Goal: Task Accomplishment & Management: Manage account settings

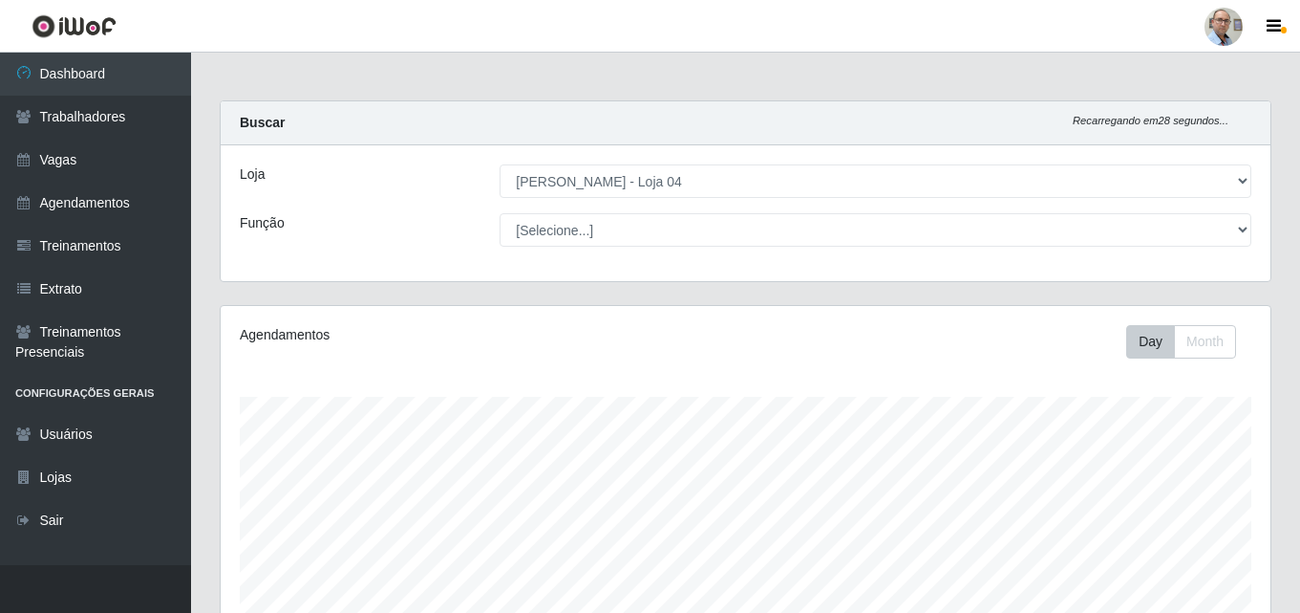
select select "251"
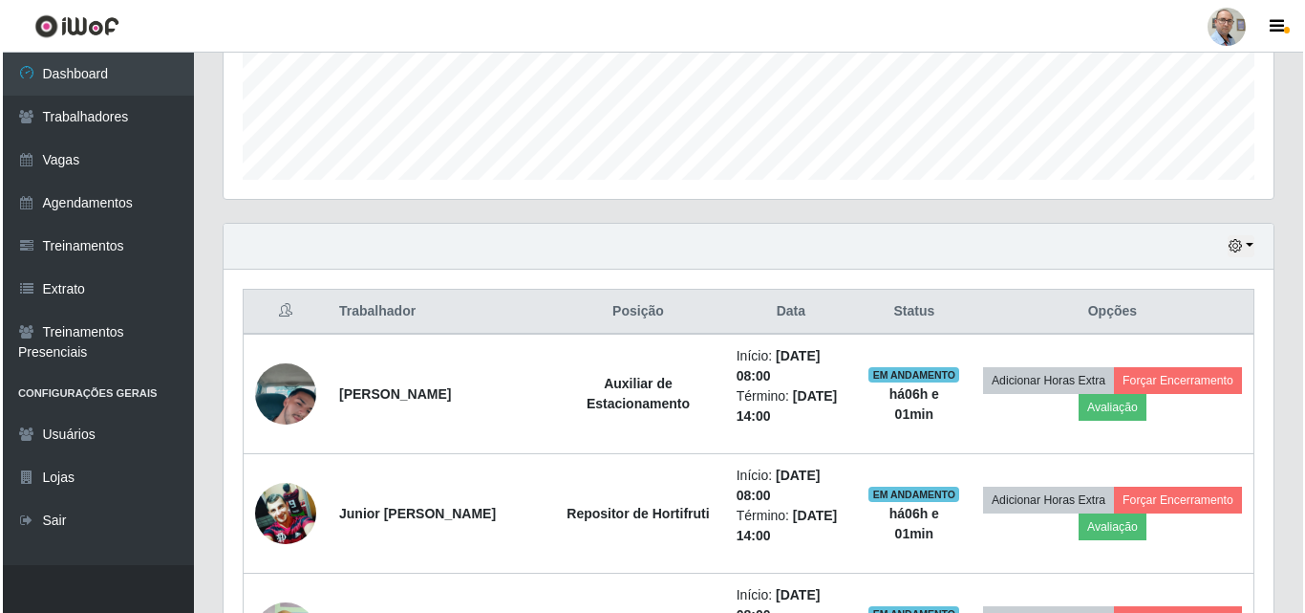
scroll to position [699, 0]
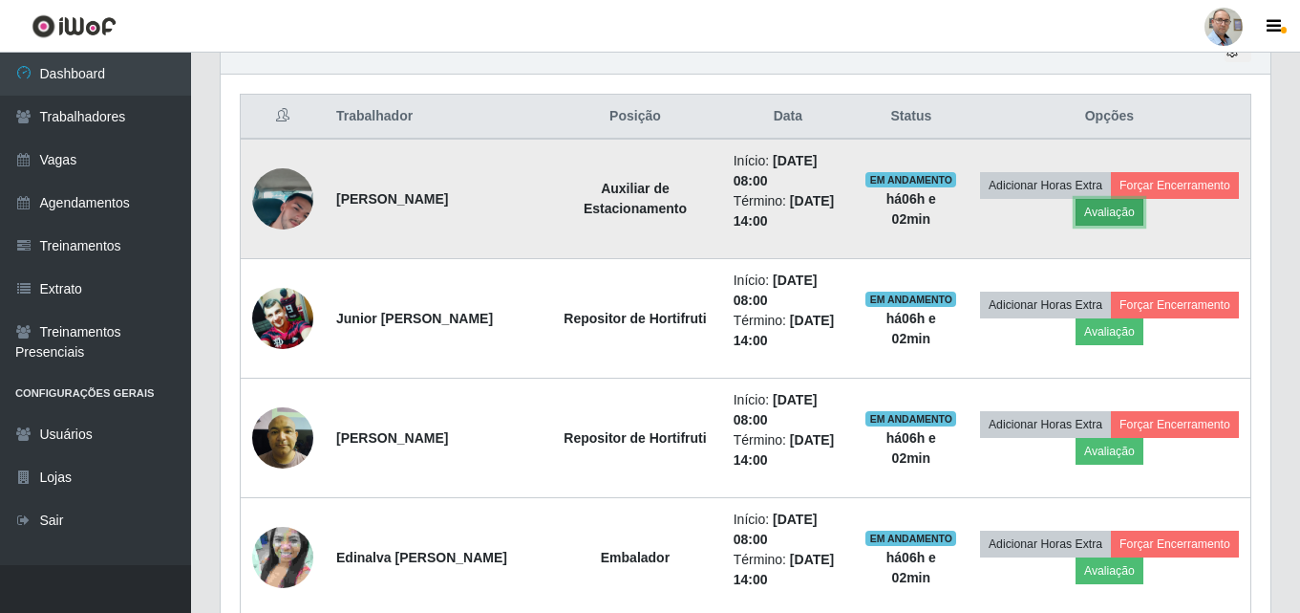
click at [1144, 215] on button "Avaliação" at bounding box center [1110, 212] width 68 height 27
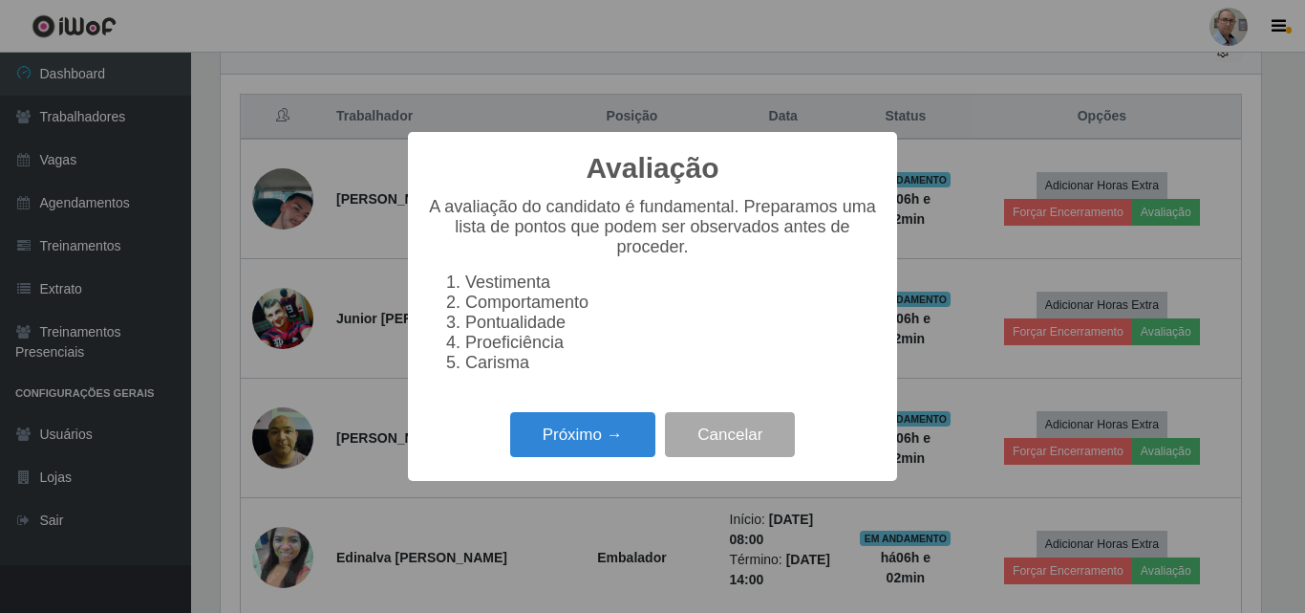
scroll to position [397, 1041]
click at [565, 444] on button "Próximo →" at bounding box center [582, 434] width 145 height 45
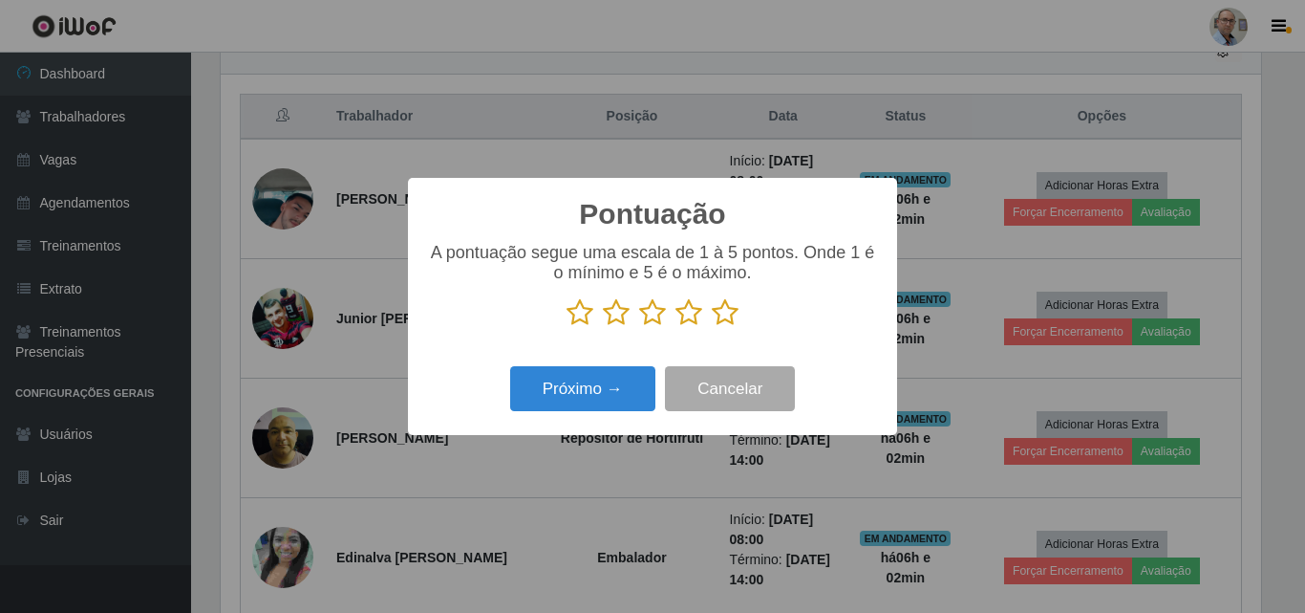
click at [725, 321] on icon at bounding box center [725, 312] width 27 height 29
click at [712, 327] on input "radio" at bounding box center [712, 327] width 0 height 0
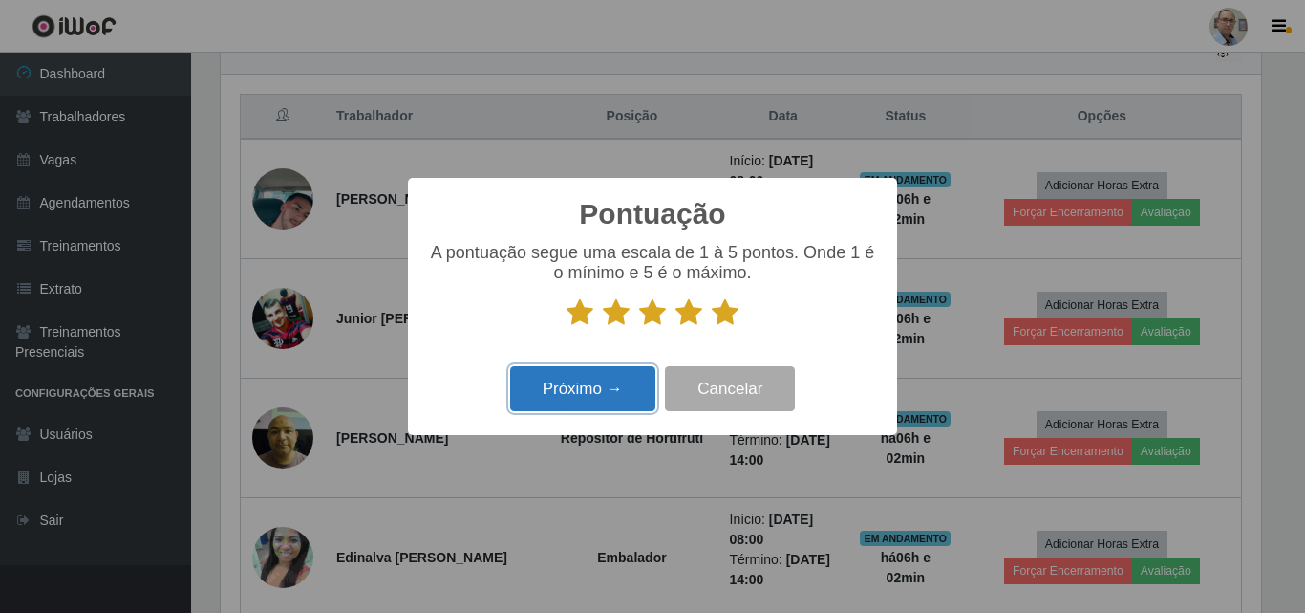
click at [599, 385] on button "Próximo →" at bounding box center [582, 388] width 145 height 45
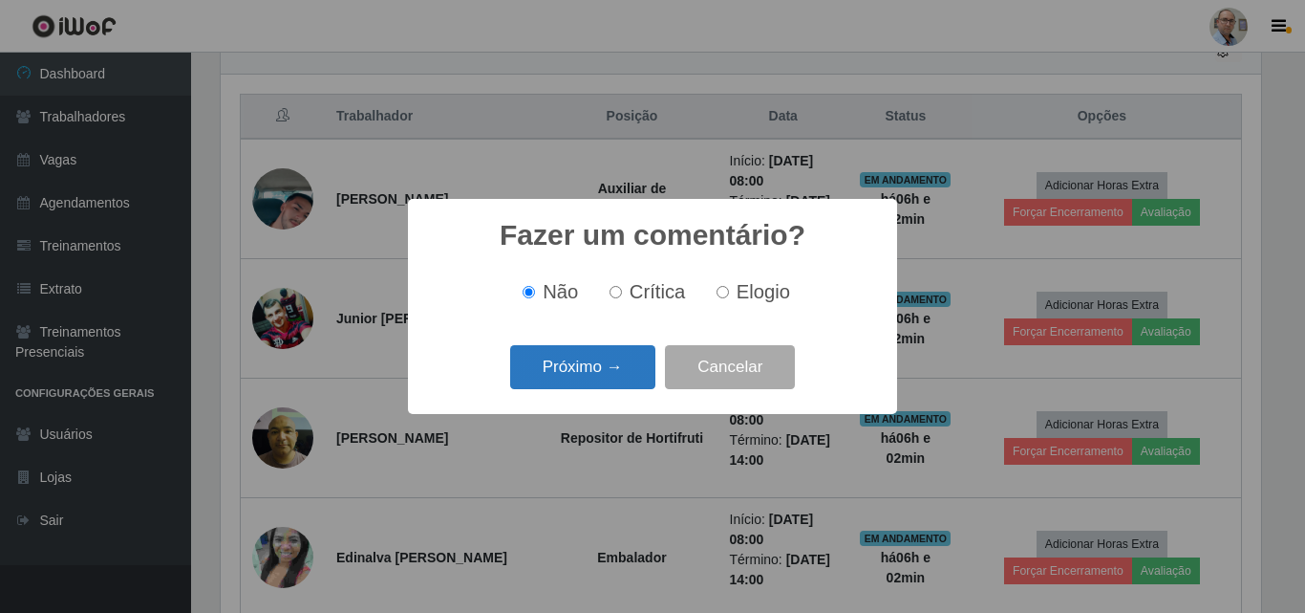
click at [595, 374] on button "Próximo →" at bounding box center [582, 367] width 145 height 45
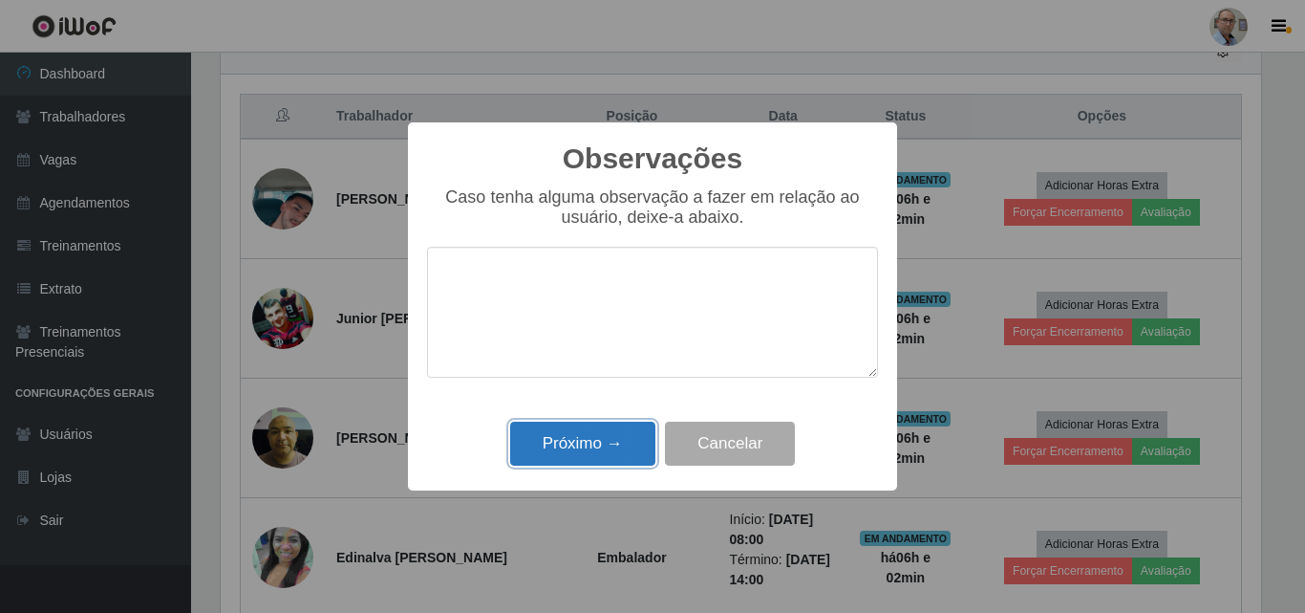
click at [572, 441] on button "Próximo →" at bounding box center [582, 443] width 145 height 45
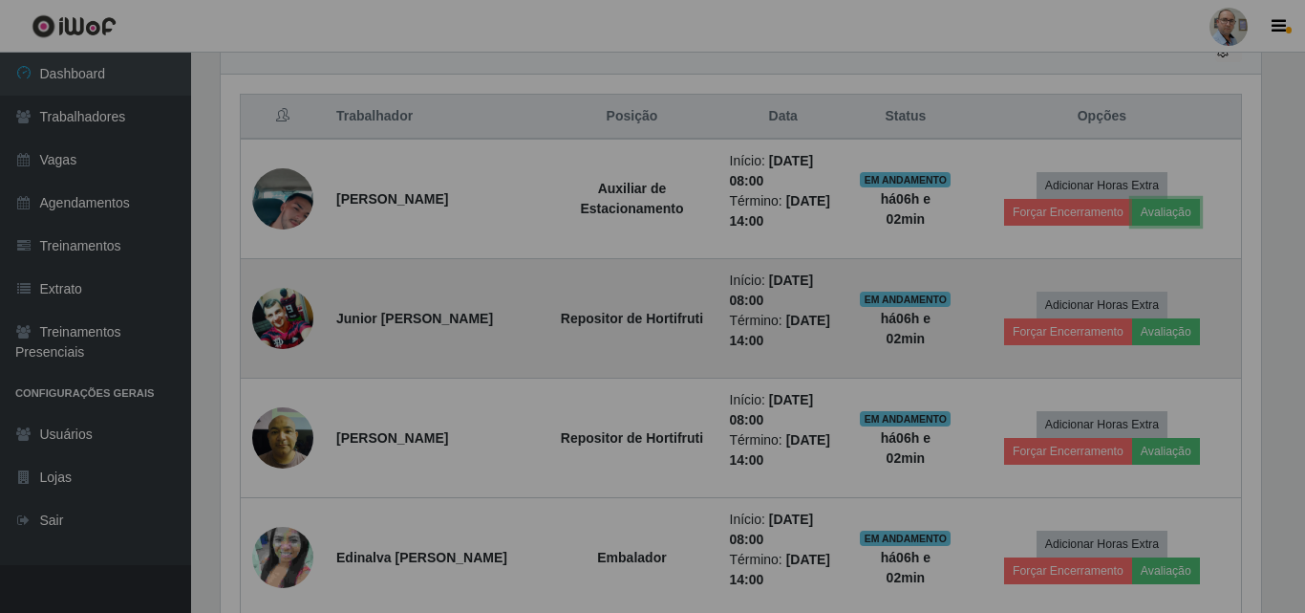
scroll to position [397, 1050]
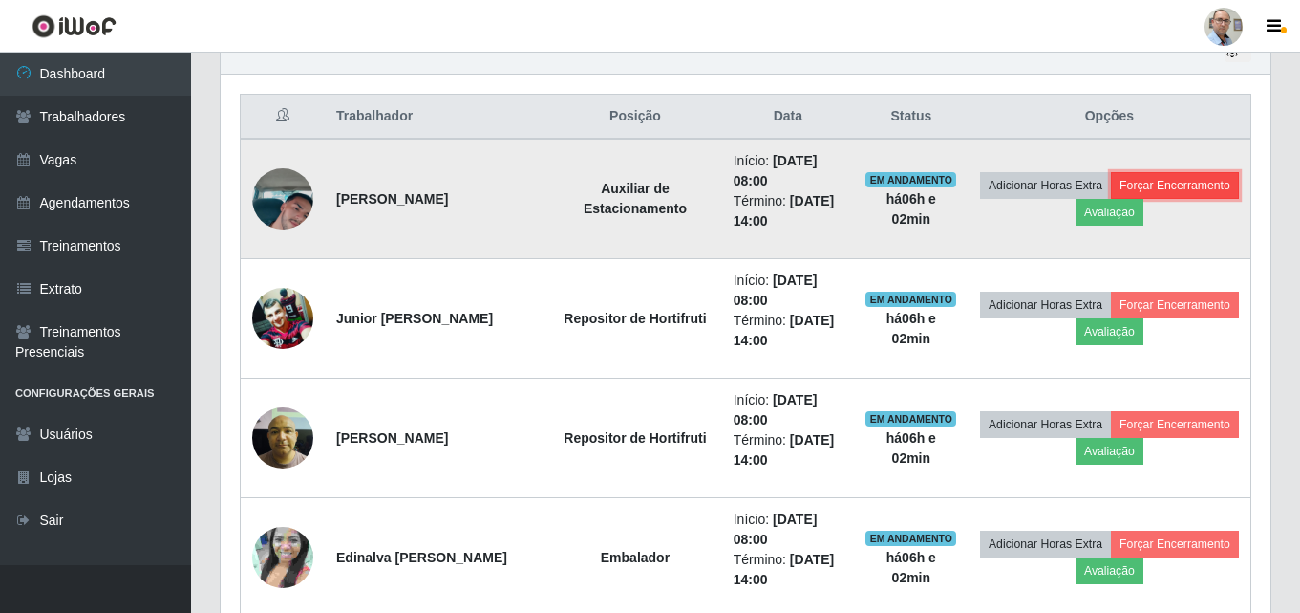
click at [1111, 199] on button "Forçar Encerramento" at bounding box center [1175, 185] width 128 height 27
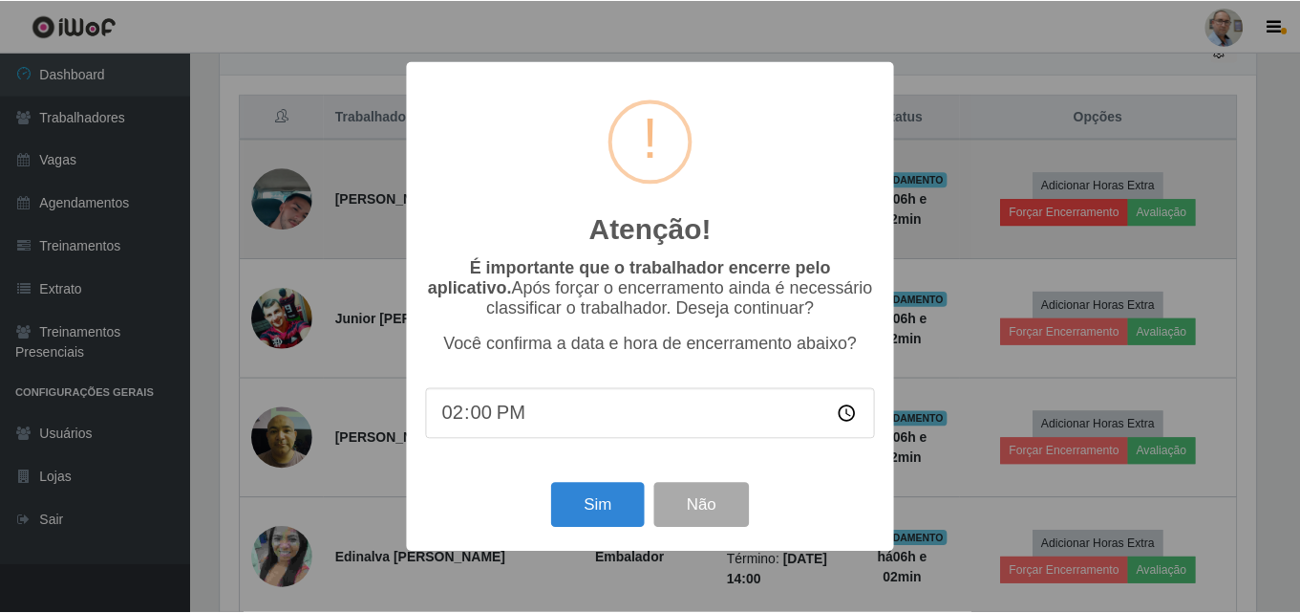
scroll to position [397, 1041]
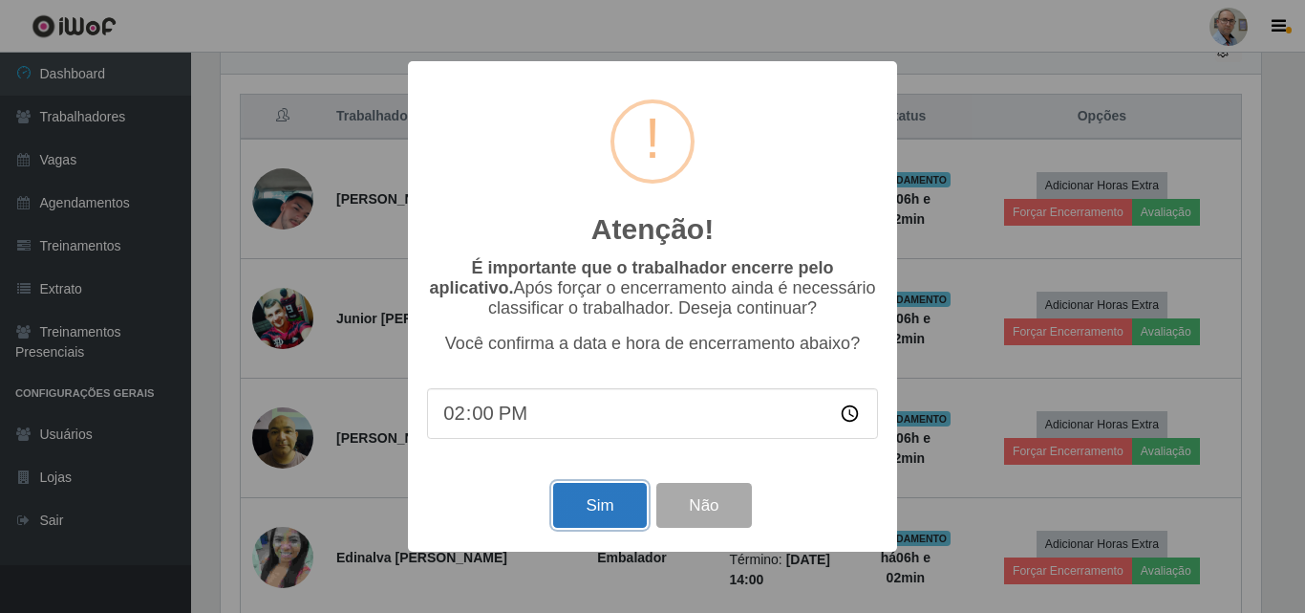
click at [590, 524] on button "Sim" at bounding box center [599, 505] width 93 height 45
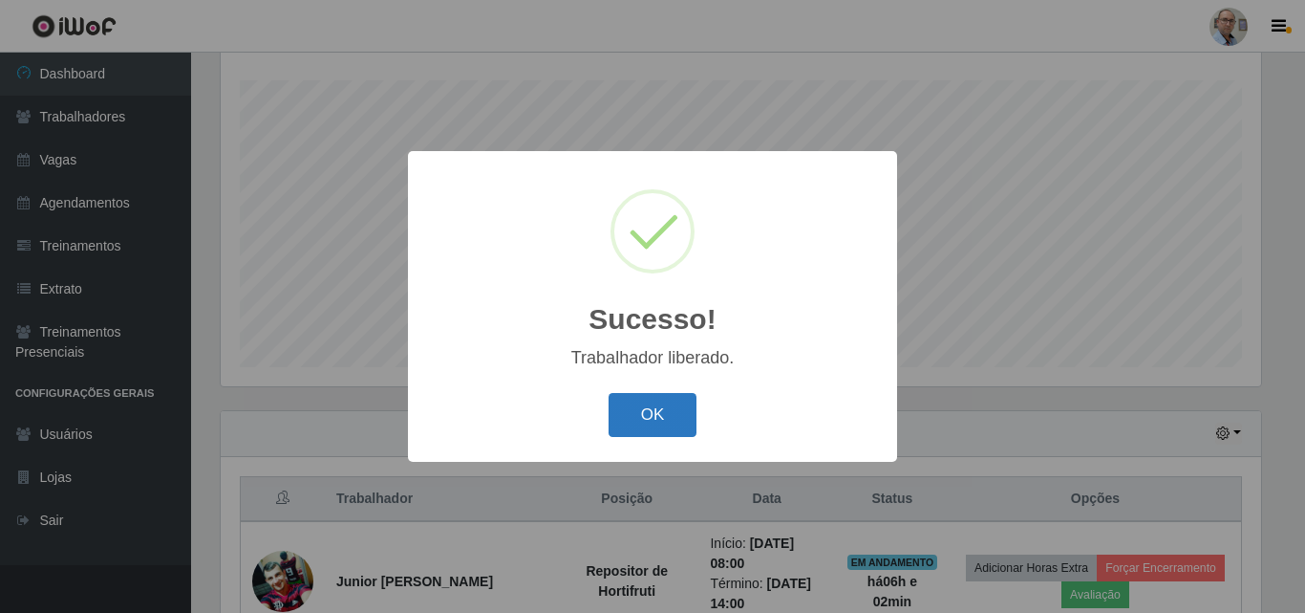
click at [616, 414] on button "OK" at bounding box center [653, 415] width 89 height 45
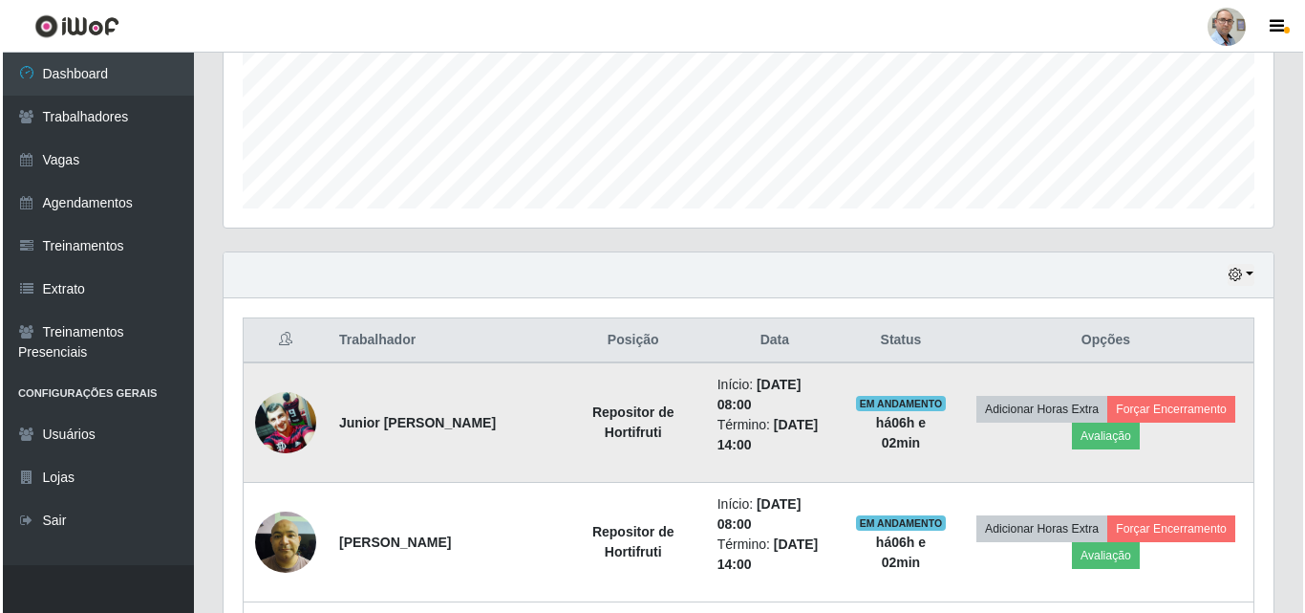
scroll to position [507, 0]
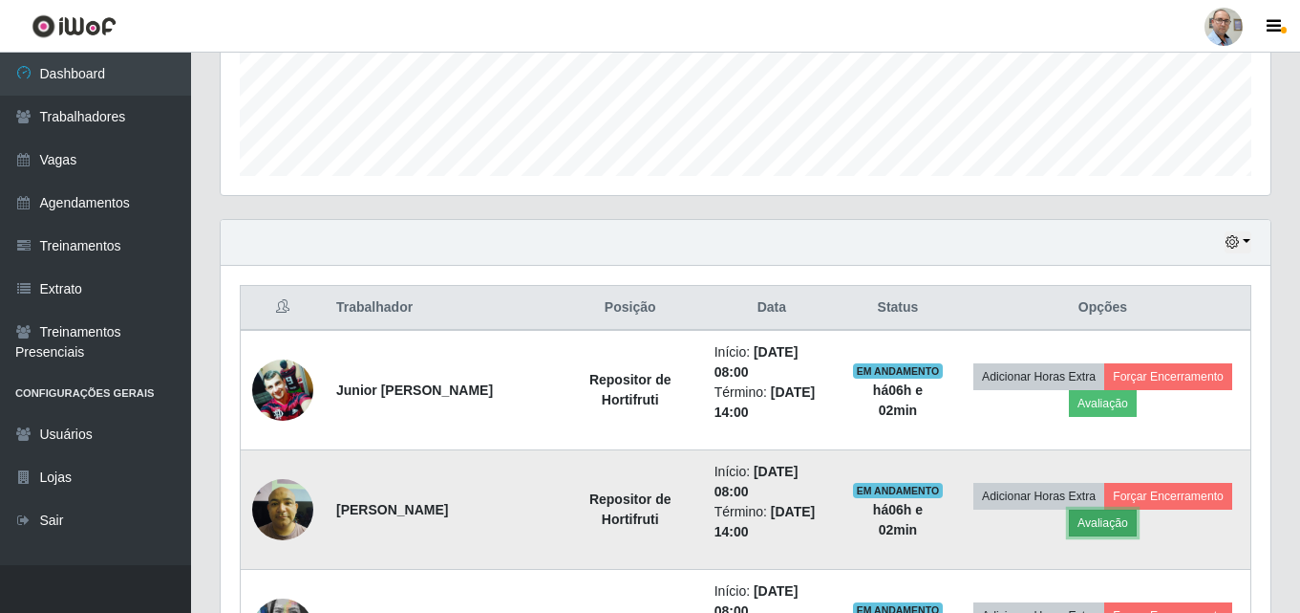
click at [1102, 530] on button "Avaliação" at bounding box center [1103, 522] width 68 height 27
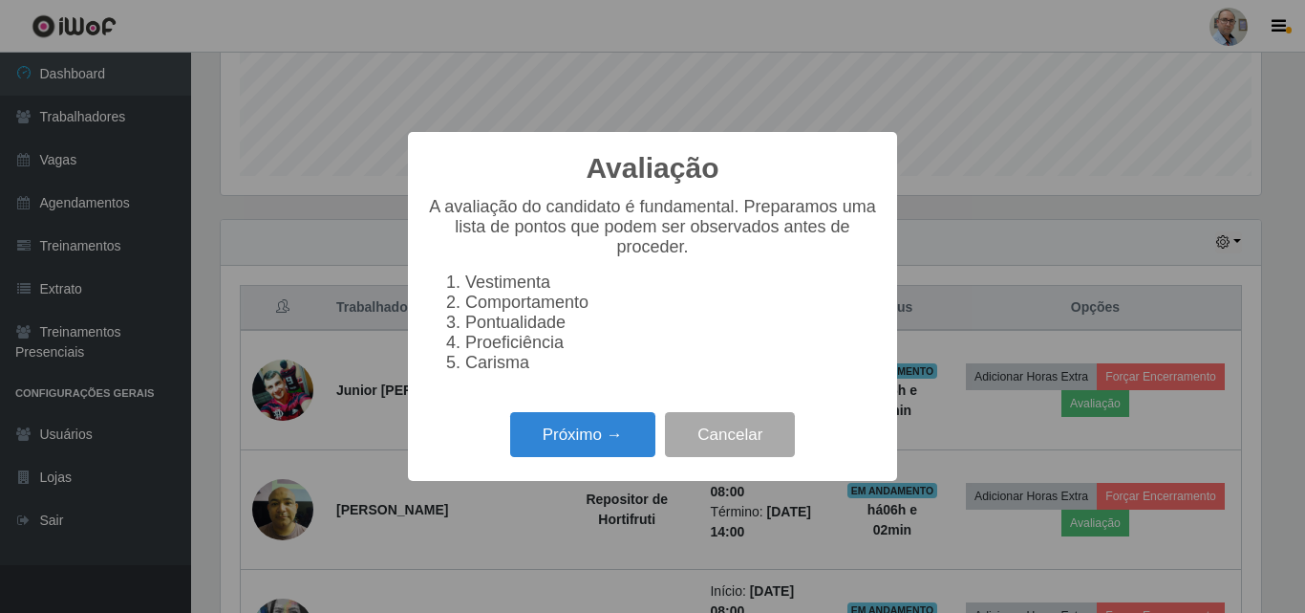
scroll to position [397, 1041]
click at [613, 440] on button "Próximo →" at bounding box center [582, 434] width 145 height 45
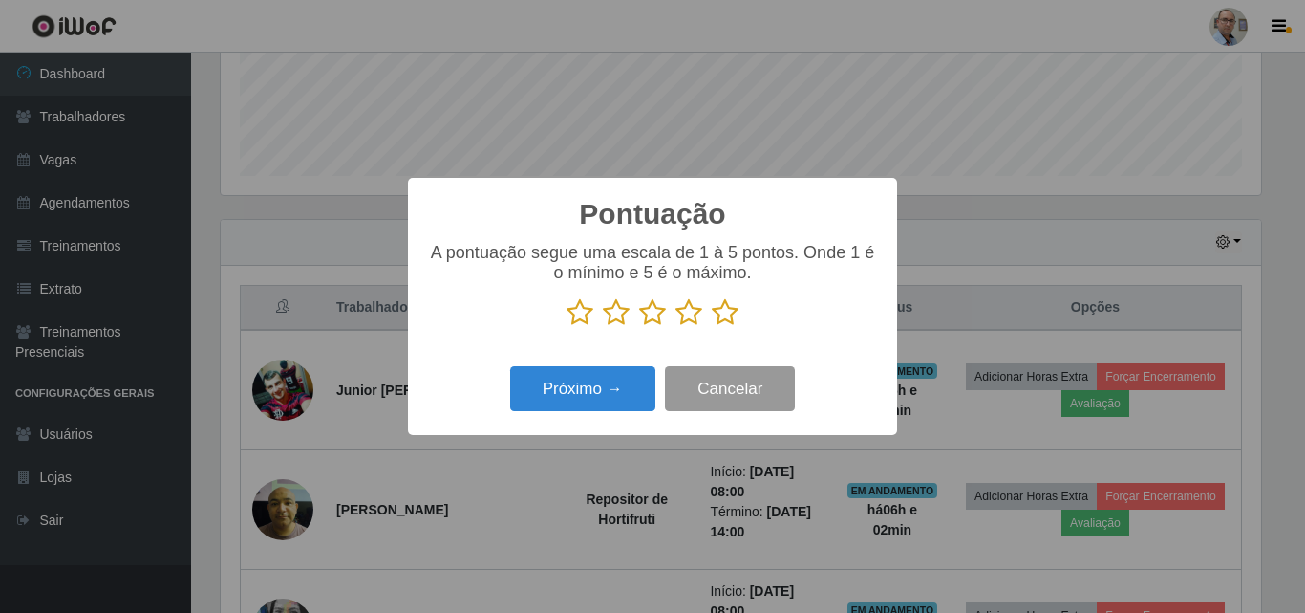
scroll to position [955147, 954503]
click at [721, 317] on icon at bounding box center [725, 312] width 27 height 29
click at [712, 327] on input "radio" at bounding box center [712, 327] width 0 height 0
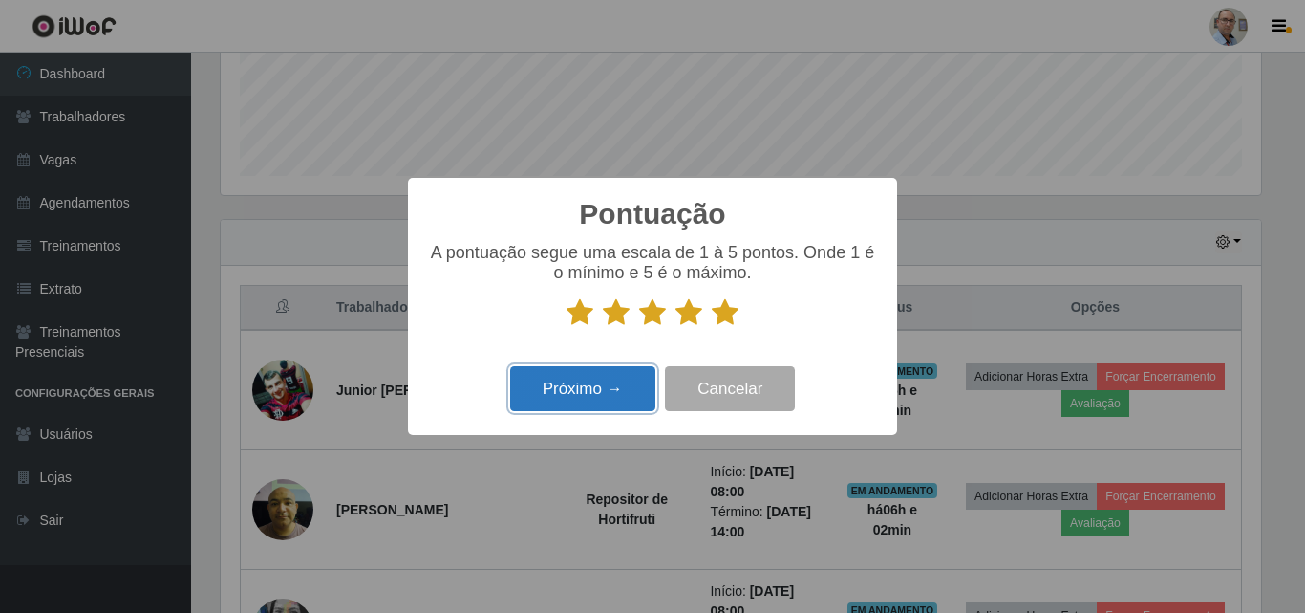
click at [574, 391] on button "Próximo →" at bounding box center [582, 388] width 145 height 45
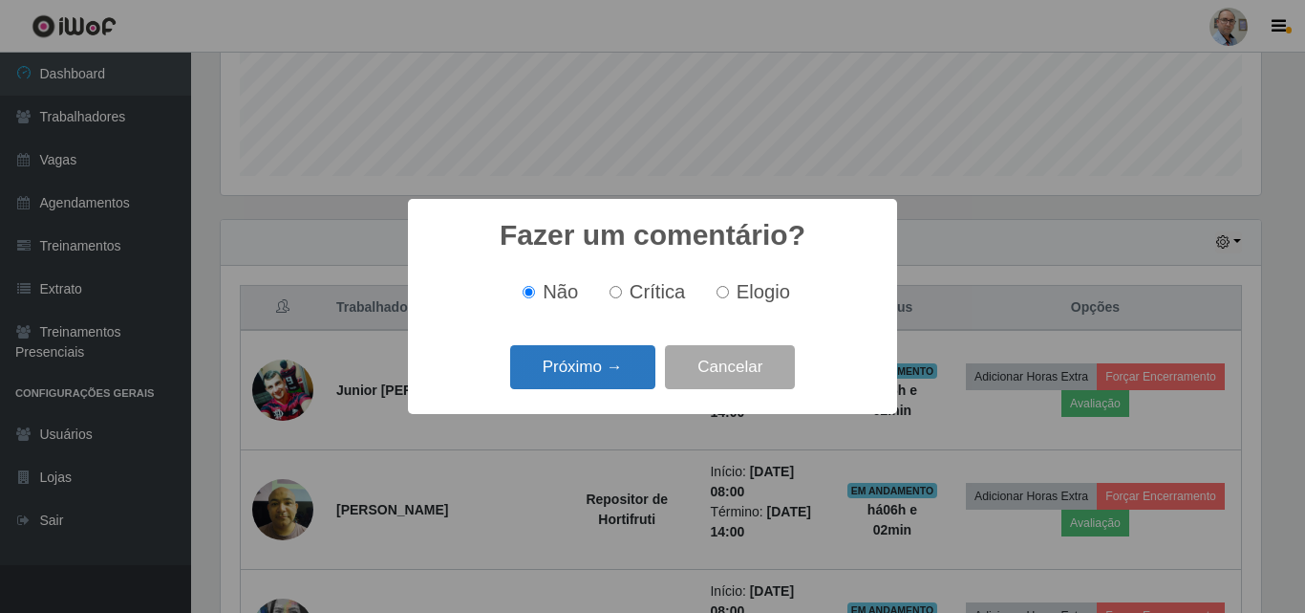
click at [567, 368] on button "Próximo →" at bounding box center [582, 367] width 145 height 45
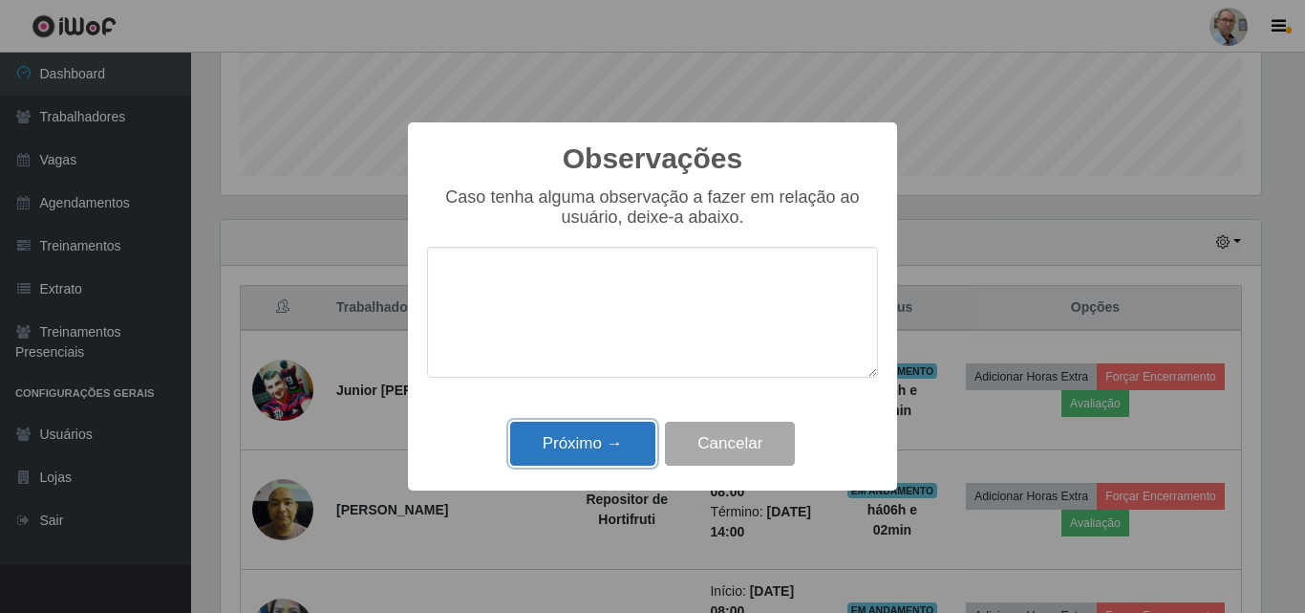
click at [597, 435] on button "Próximo →" at bounding box center [582, 443] width 145 height 45
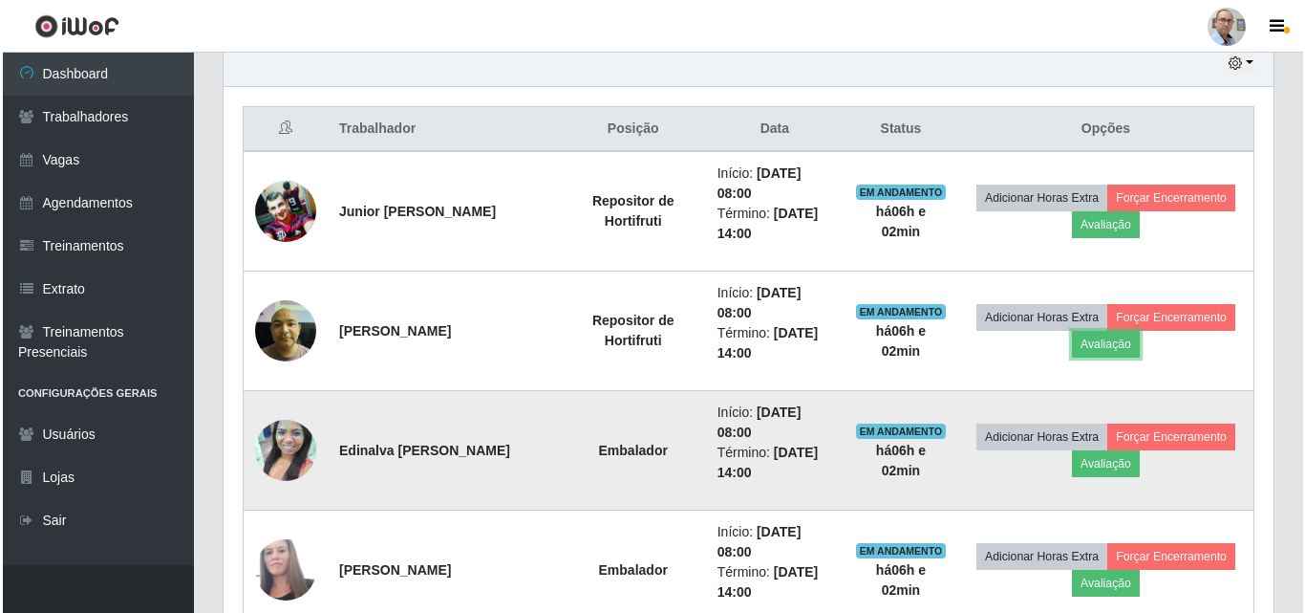
scroll to position [699, 0]
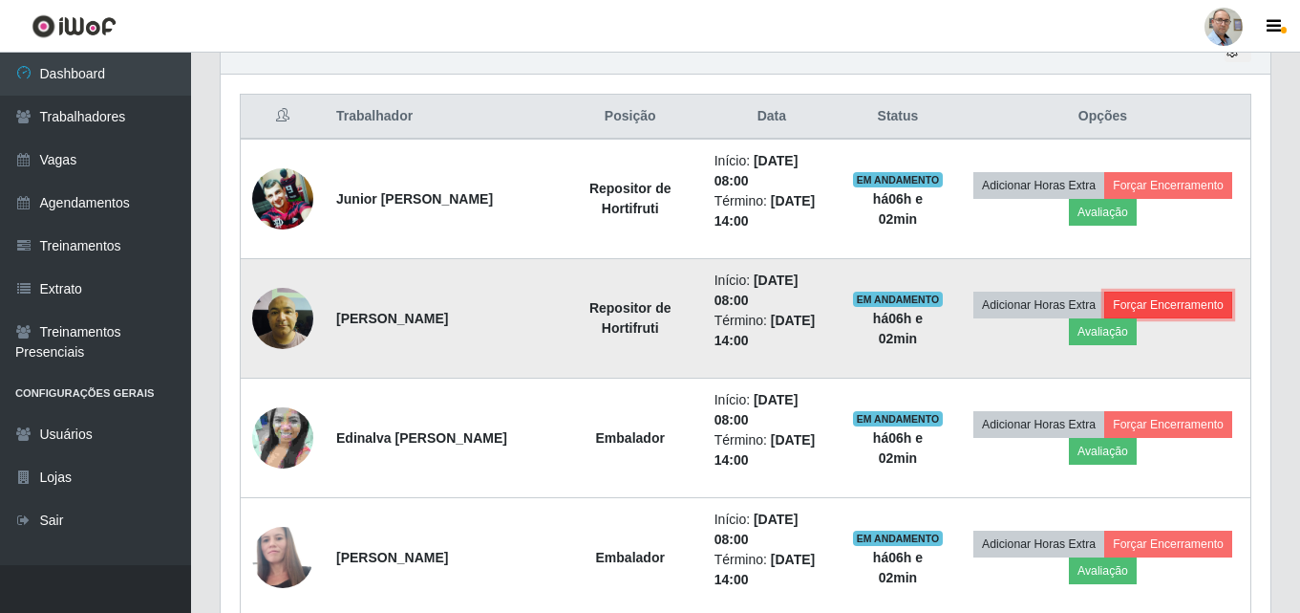
click at [1132, 298] on button "Forçar Encerramento" at bounding box center [1169, 304] width 128 height 27
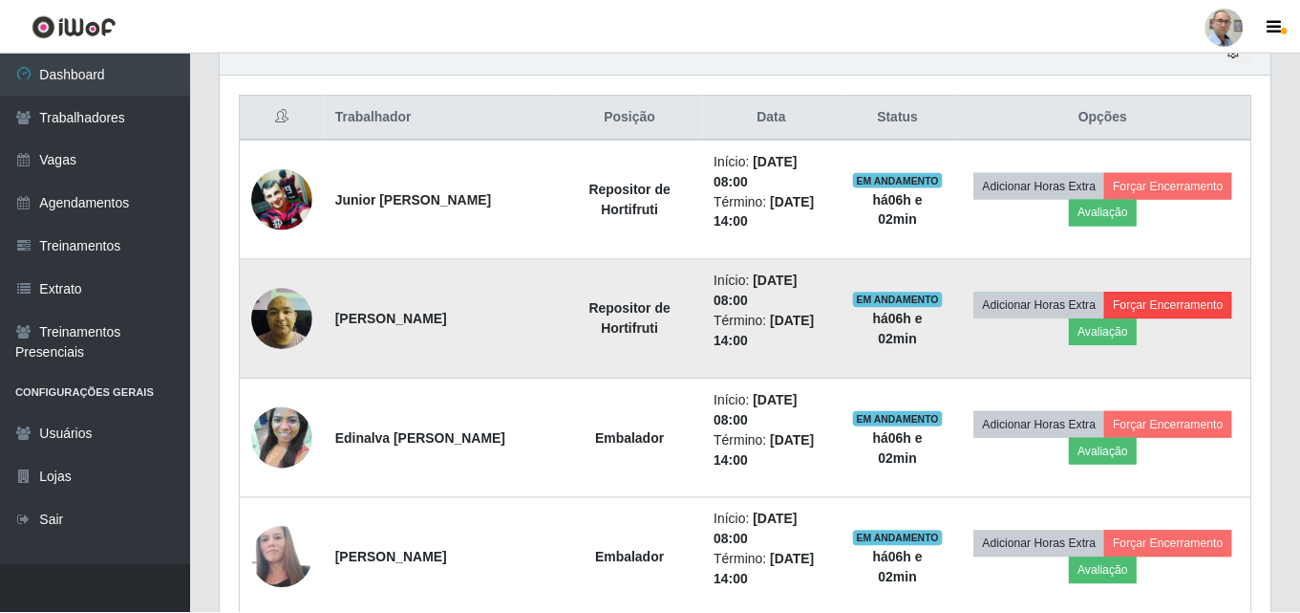
scroll to position [397, 1041]
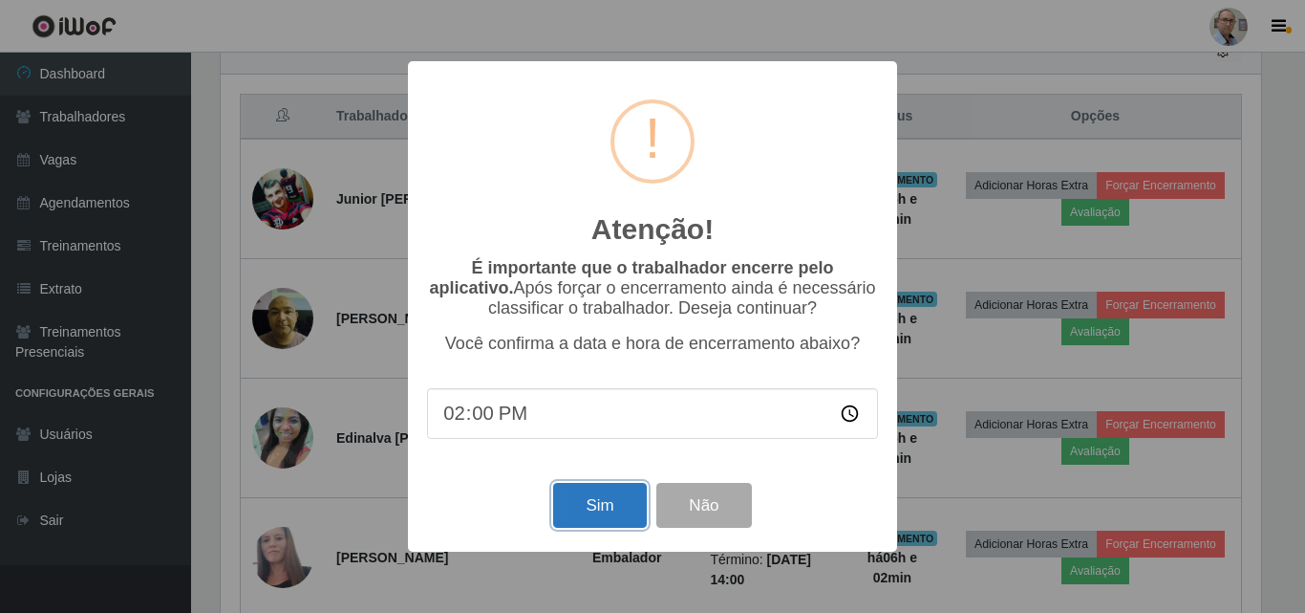
click at [572, 519] on button "Sim" at bounding box center [599, 505] width 93 height 45
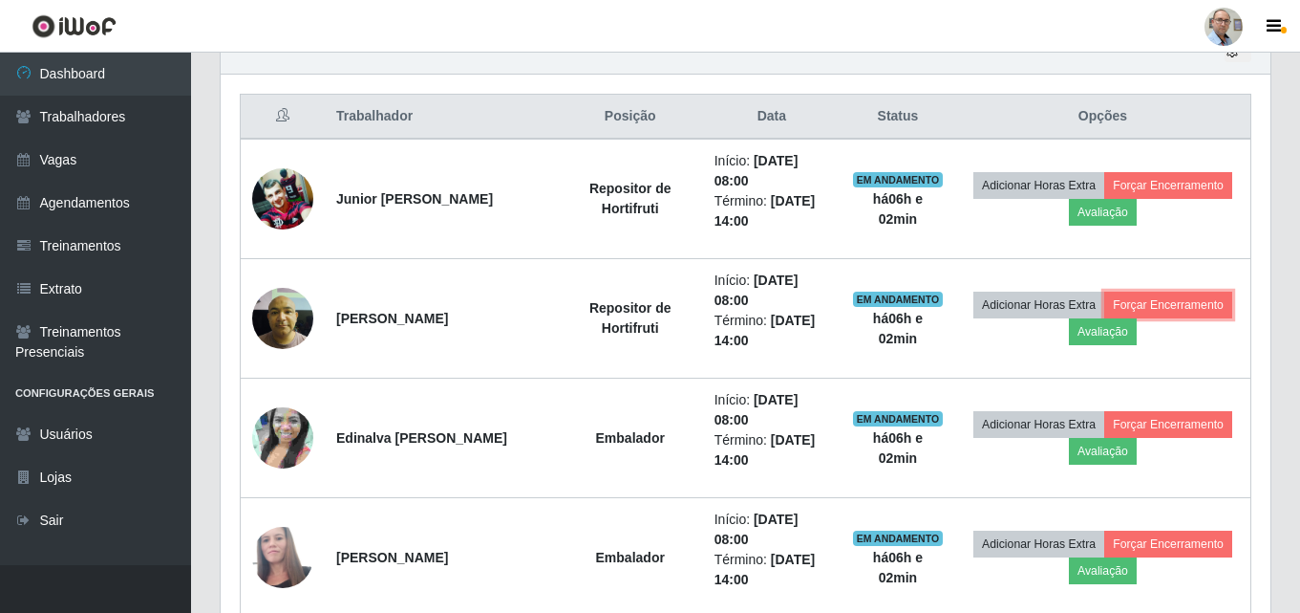
scroll to position [0, 0]
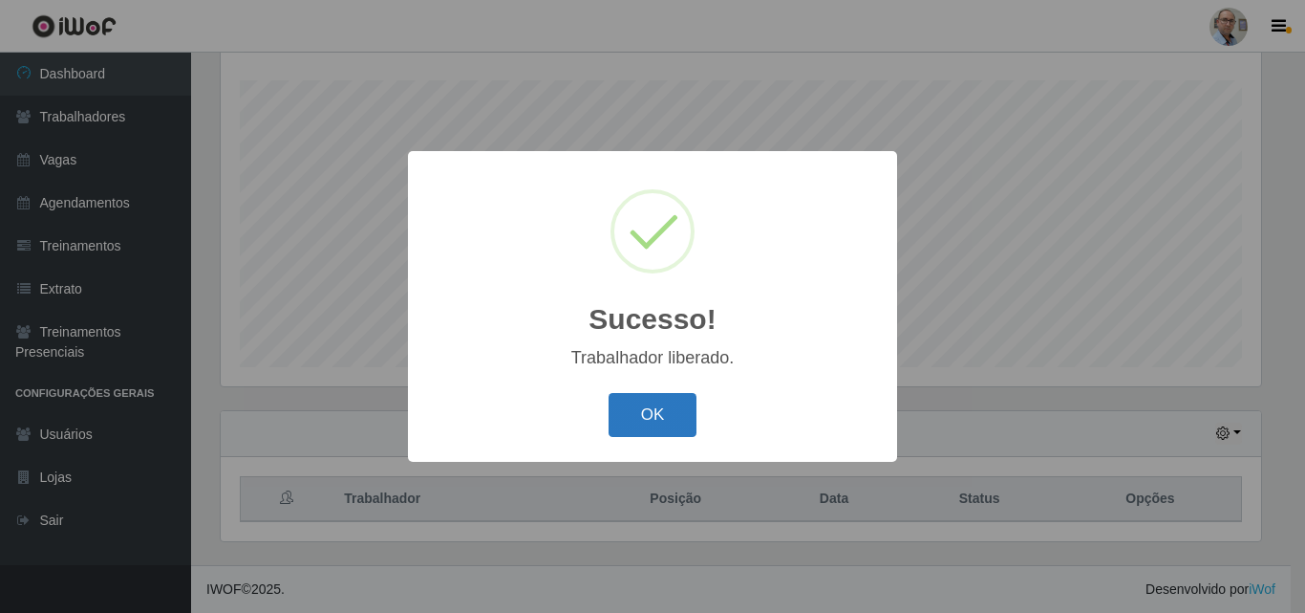
click at [658, 403] on button "OK" at bounding box center [653, 415] width 89 height 45
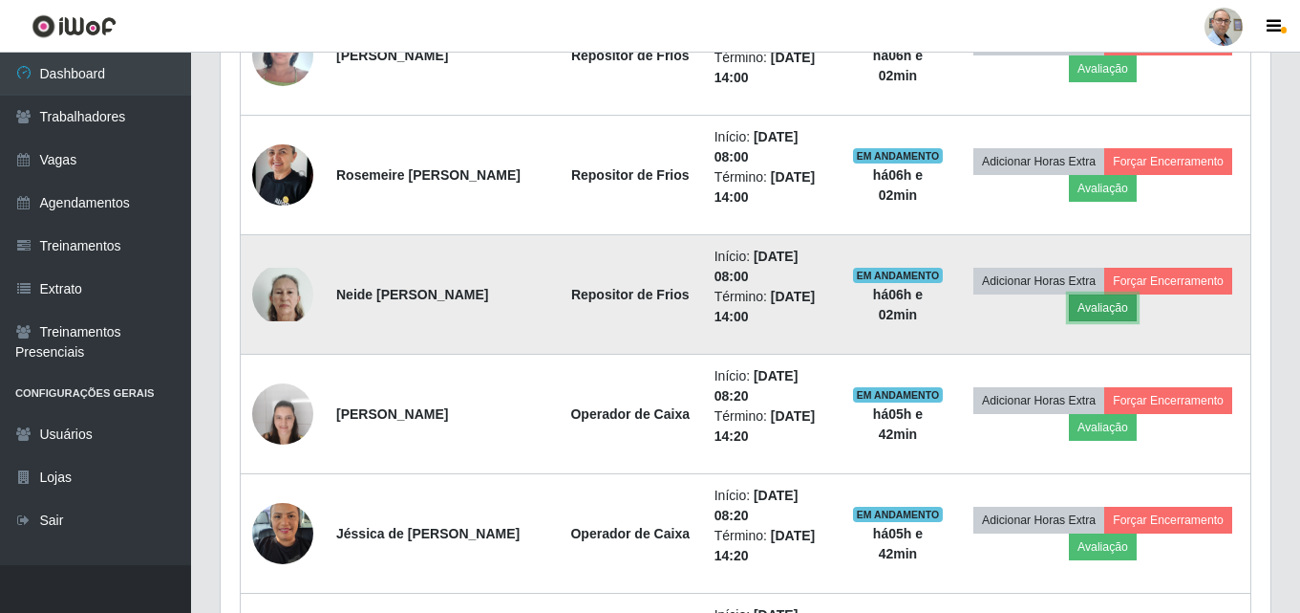
click at [1116, 313] on button "Avaliação" at bounding box center [1103, 307] width 68 height 27
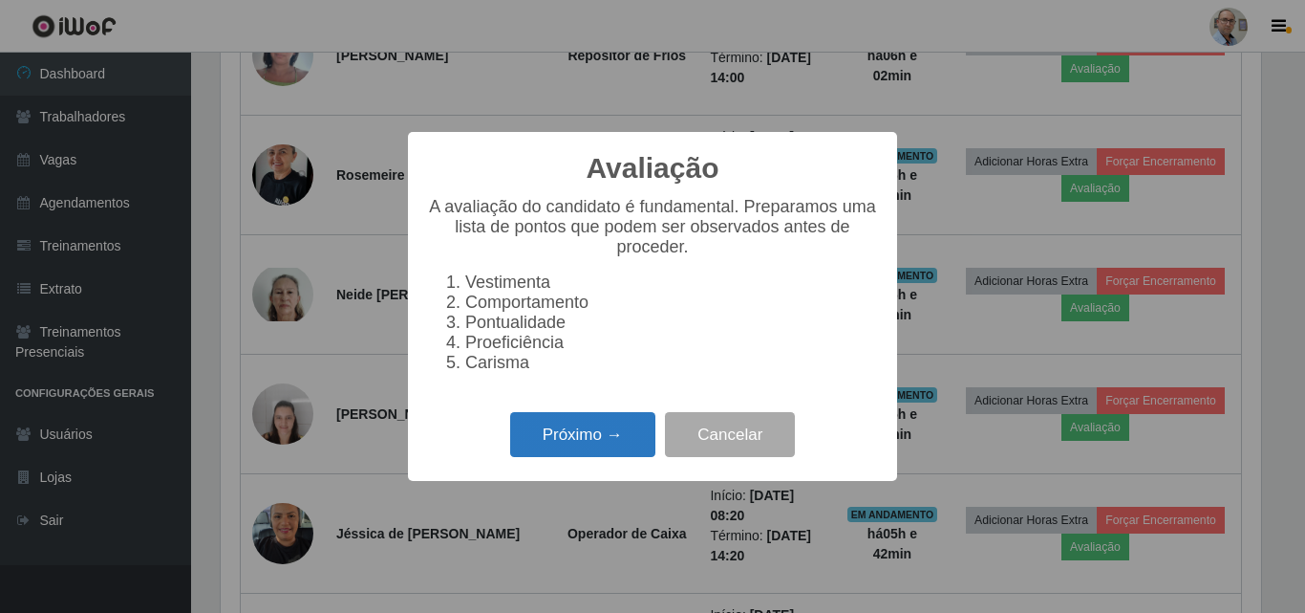
click at [578, 432] on button "Próximo →" at bounding box center [582, 434] width 145 height 45
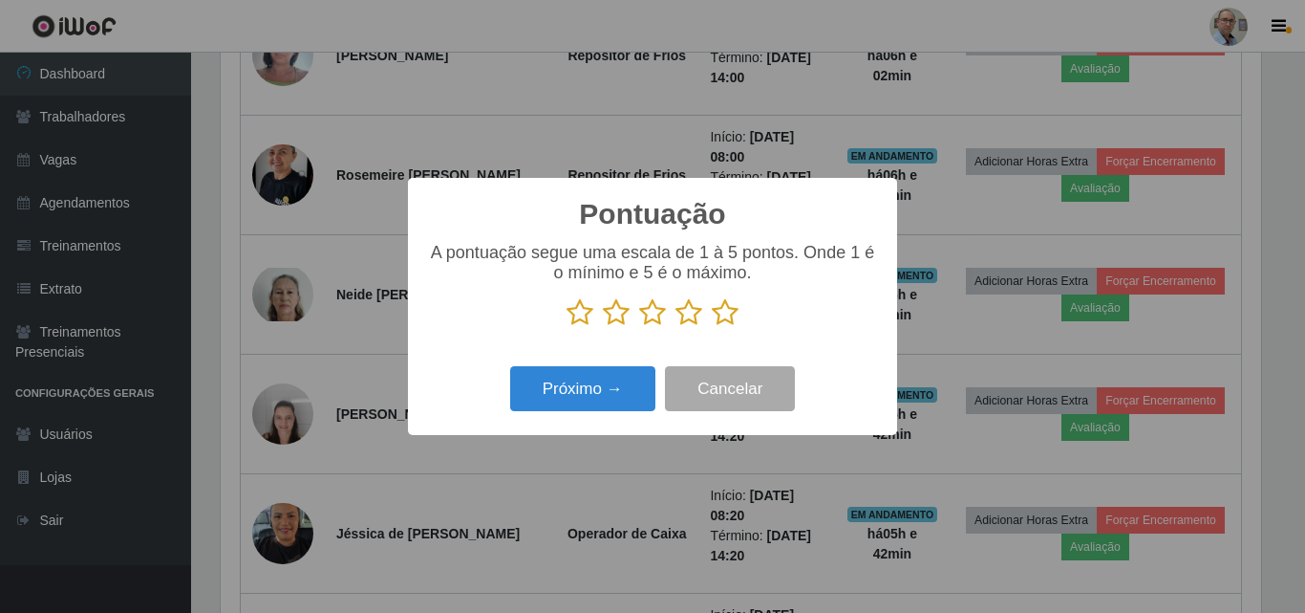
drag, startPoint x: 727, startPoint y: 311, endPoint x: 656, endPoint y: 336, distance: 76.2
click at [727, 315] on icon at bounding box center [725, 312] width 27 height 29
click at [712, 327] on input "radio" at bounding box center [712, 327] width 0 height 0
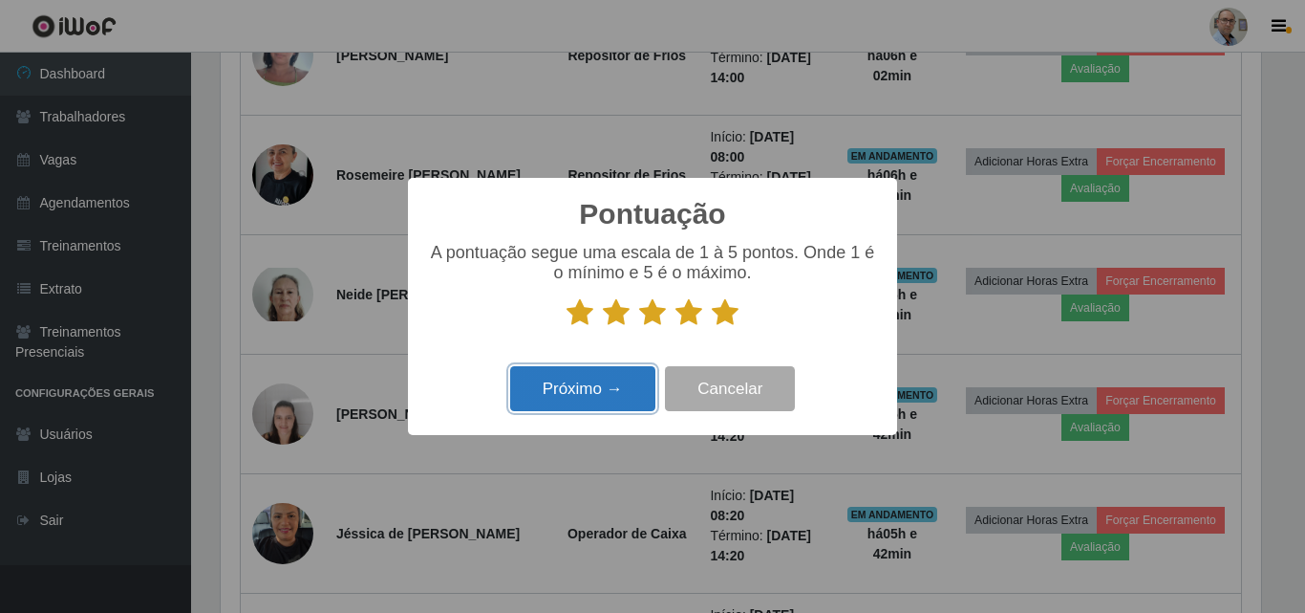
click at [553, 380] on button "Próximo →" at bounding box center [582, 388] width 145 height 45
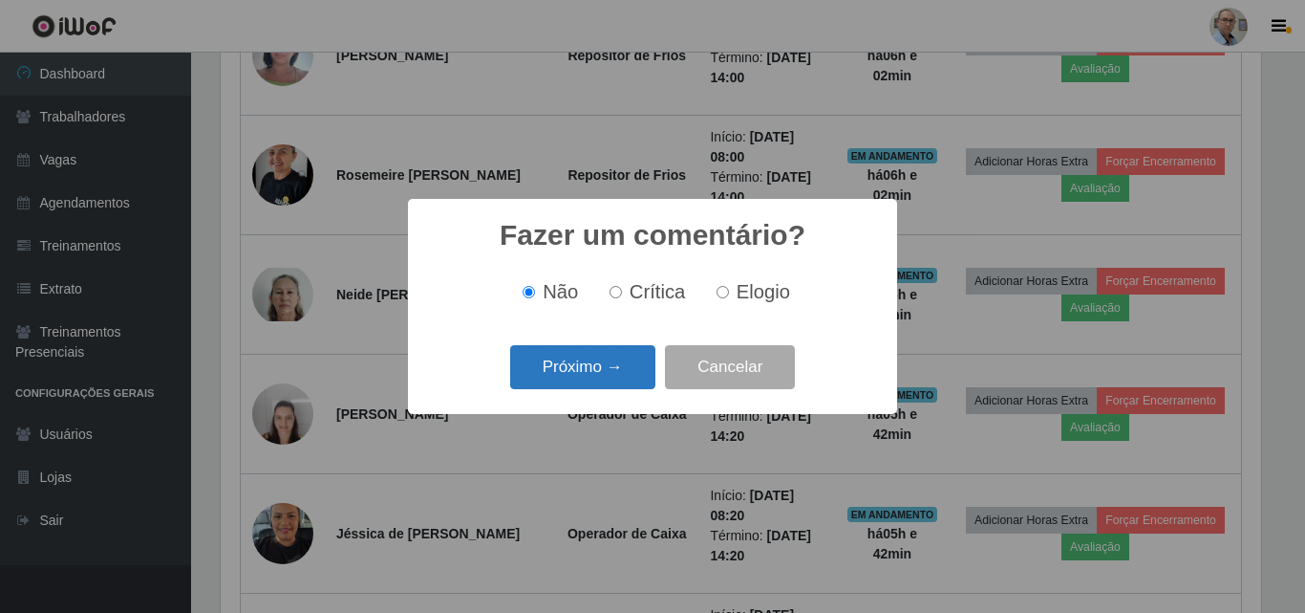
click at [608, 356] on button "Próximo →" at bounding box center [582, 367] width 145 height 45
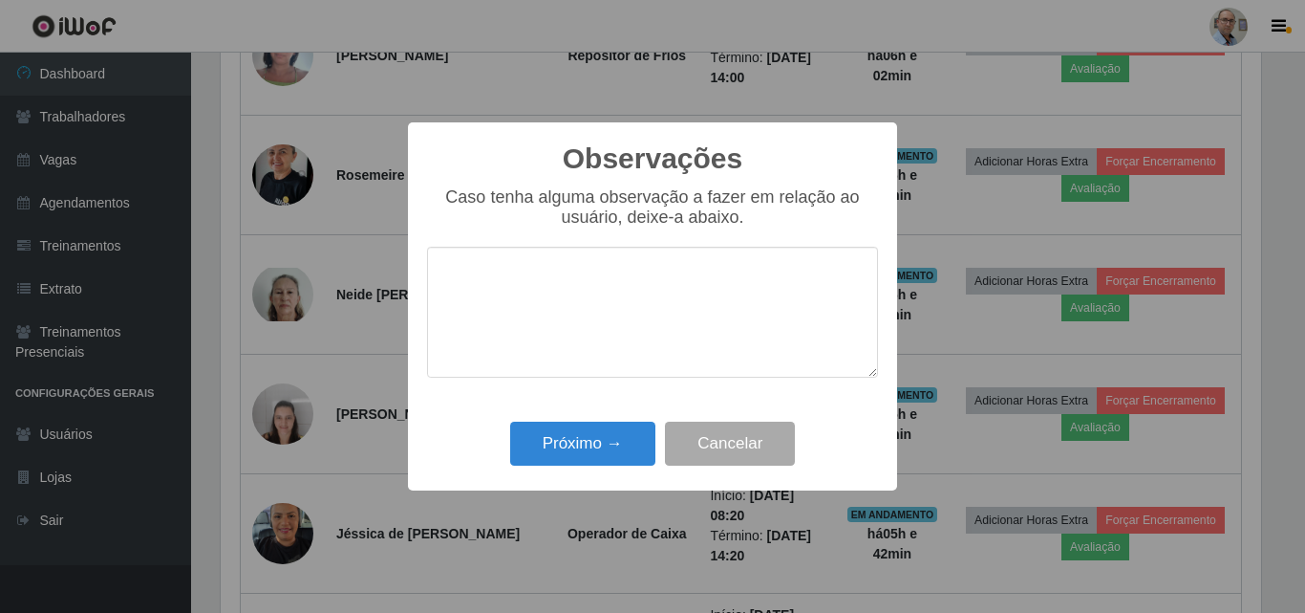
drag, startPoint x: 568, startPoint y: 416, endPoint x: 574, endPoint y: 436, distance: 21.2
click at [568, 418] on div "Observações × Caso tenha alguma observação a fazer em relação ao usuário, deixe…" at bounding box center [652, 306] width 489 height 368
click at [574, 436] on button "Próximo →" at bounding box center [582, 443] width 145 height 45
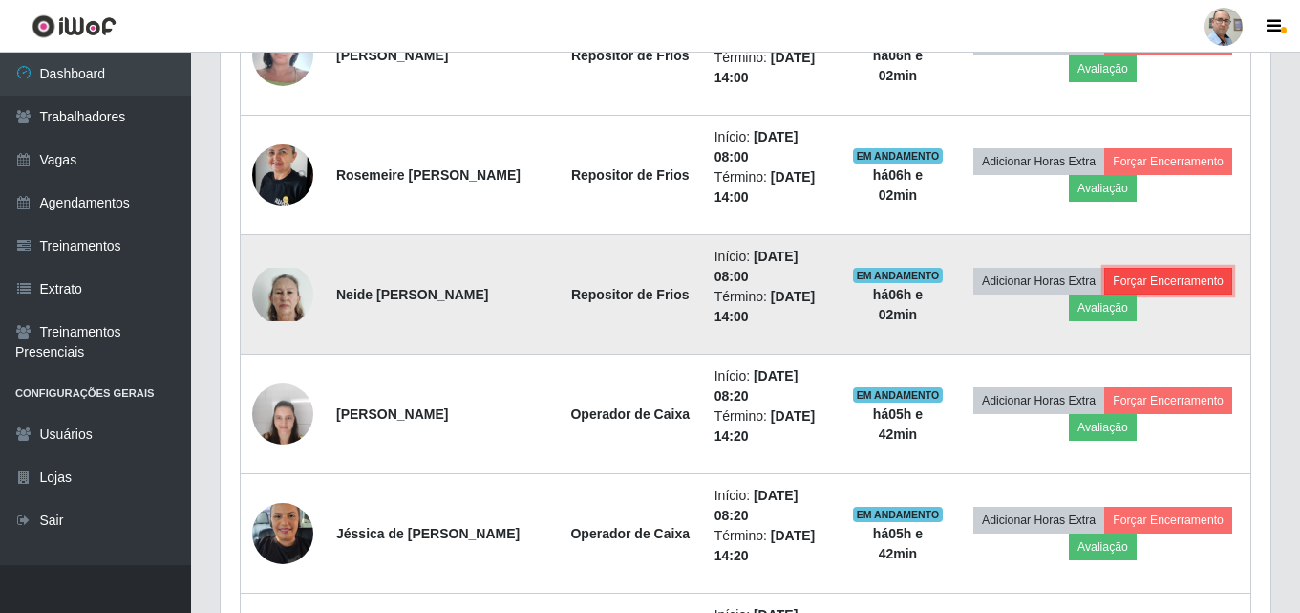
click at [1165, 270] on button "Forçar Encerramento" at bounding box center [1169, 281] width 128 height 27
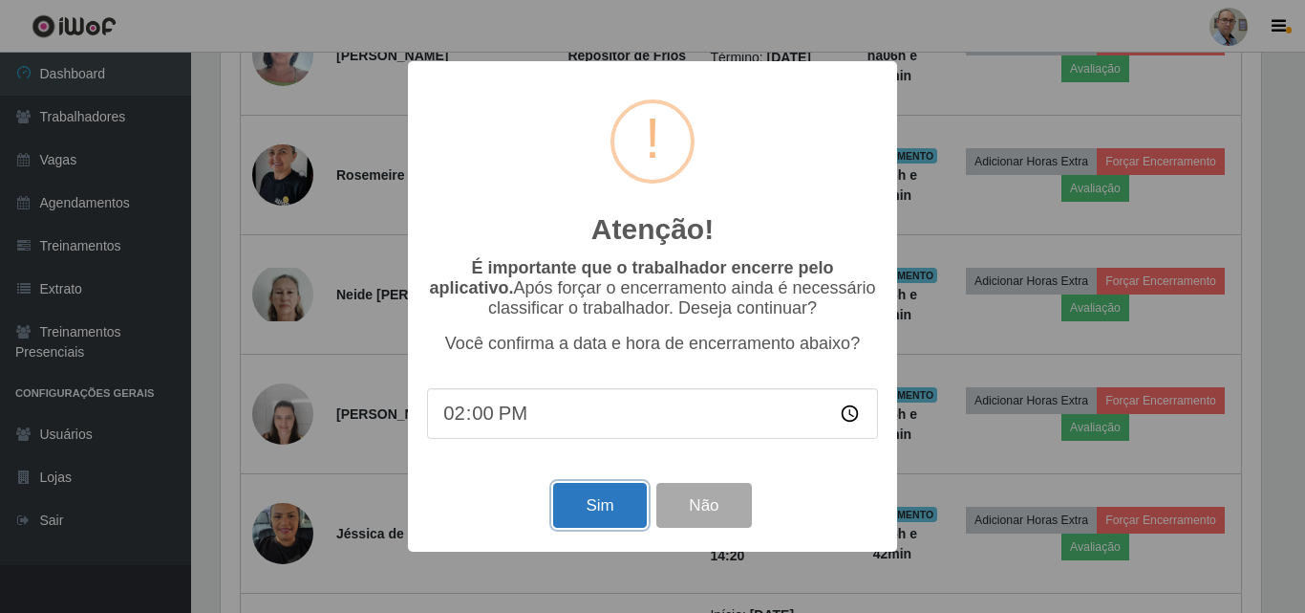
click at [617, 510] on button "Sim" at bounding box center [599, 505] width 93 height 45
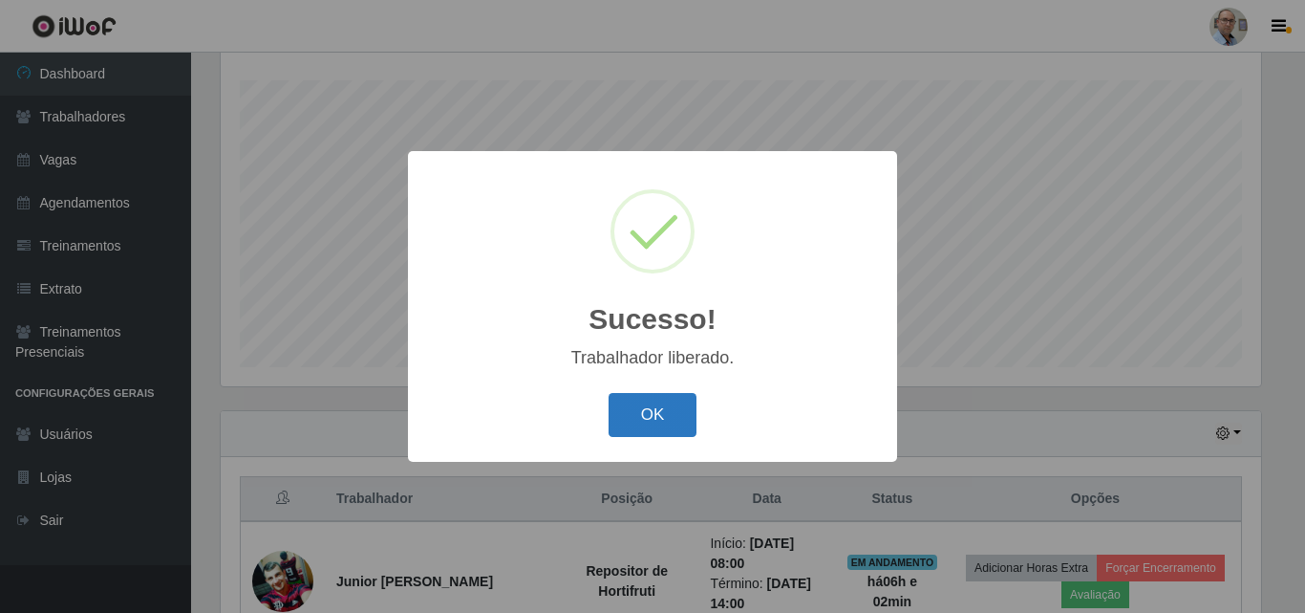
click at [672, 394] on button "OK" at bounding box center [653, 415] width 89 height 45
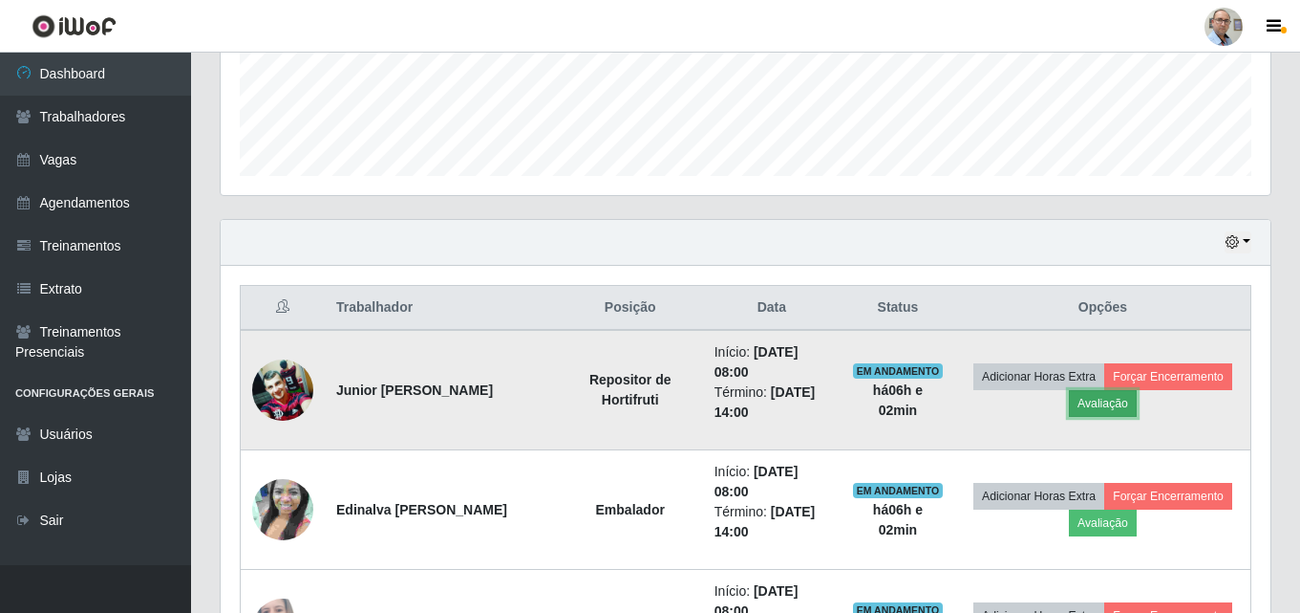
click at [1105, 408] on button "Avaliação" at bounding box center [1103, 403] width 68 height 27
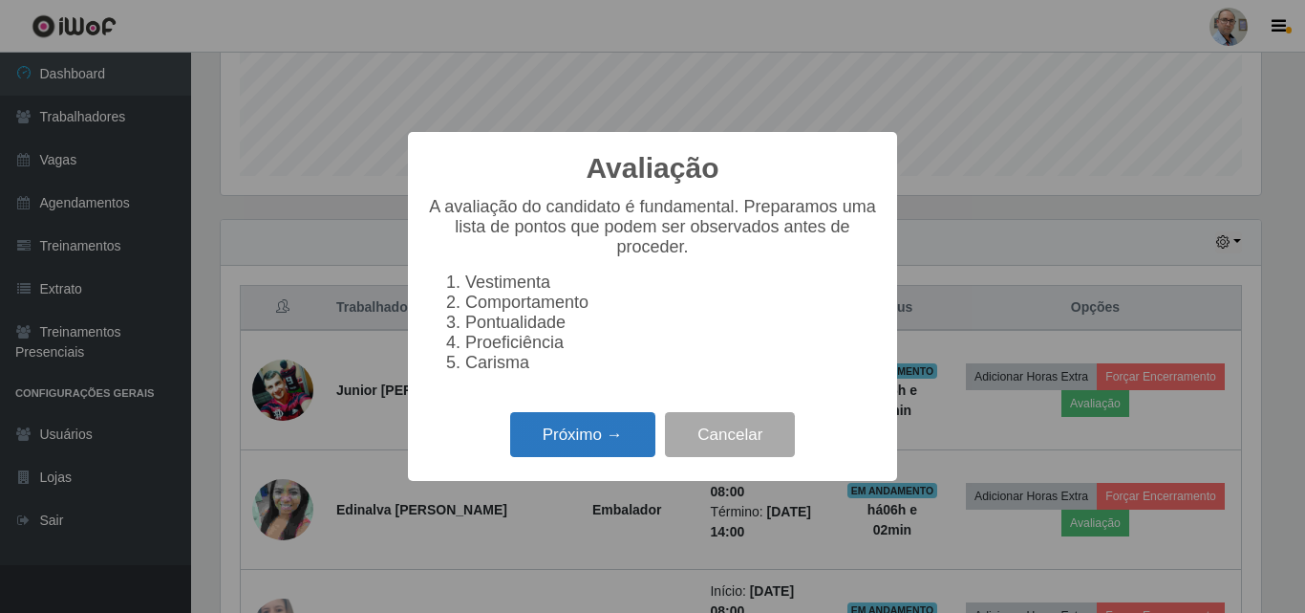
click at [630, 447] on button "Próximo →" at bounding box center [582, 434] width 145 height 45
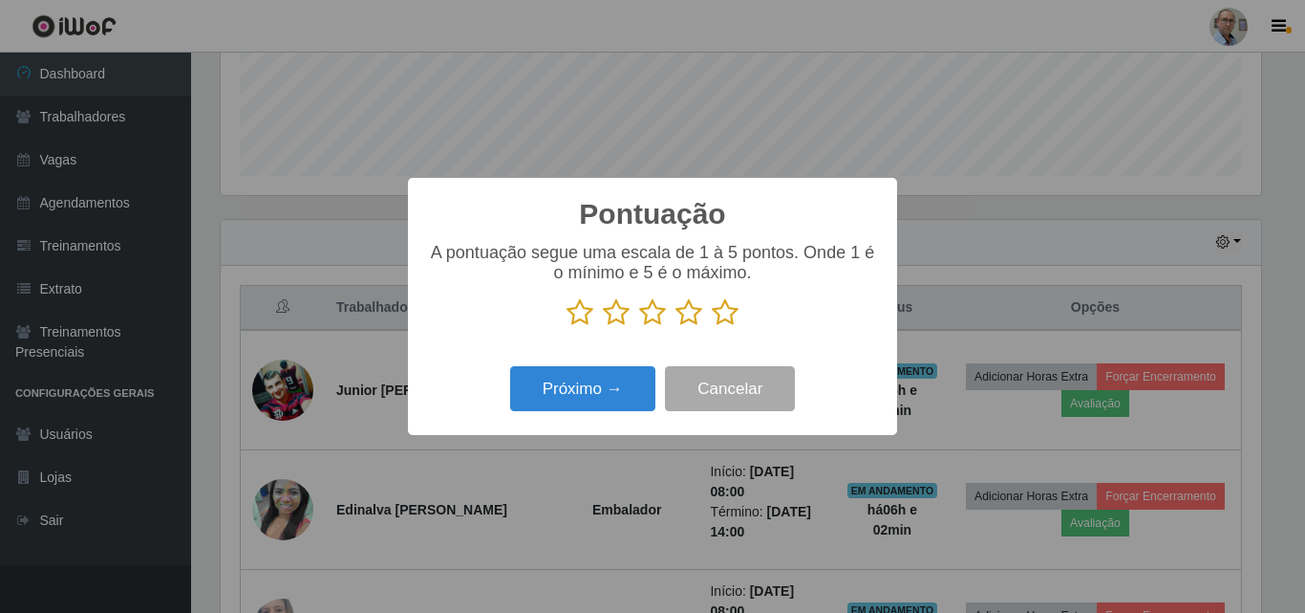
click at [715, 307] on icon at bounding box center [725, 312] width 27 height 29
click at [712, 327] on input "radio" at bounding box center [712, 327] width 0 height 0
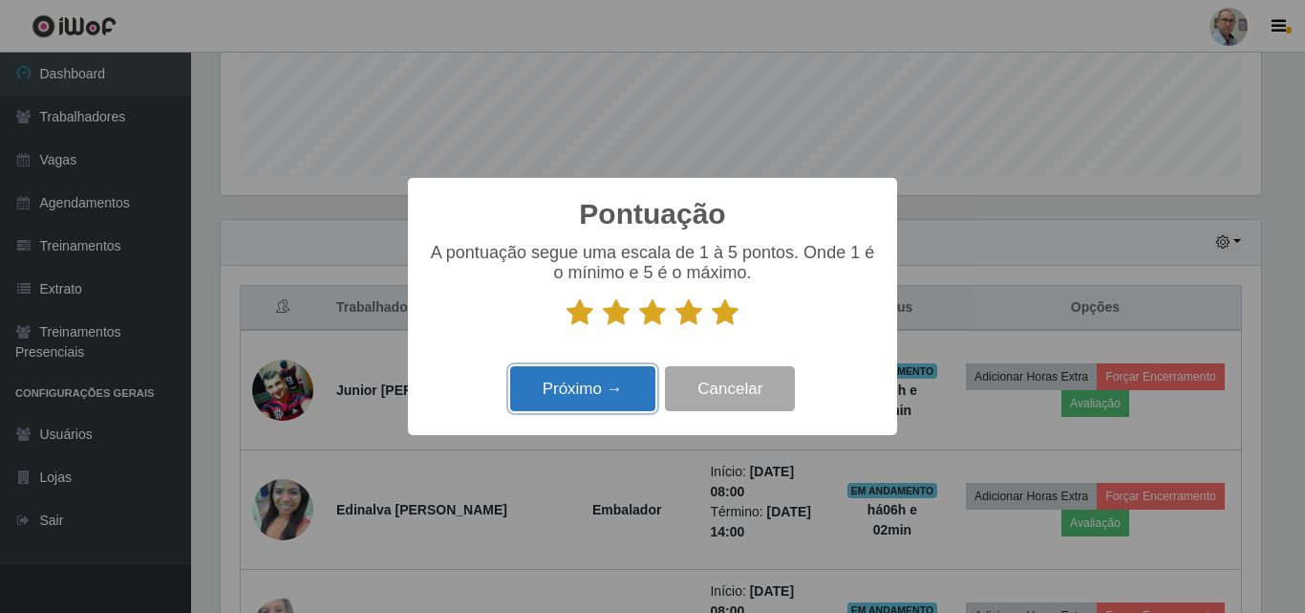
click at [597, 379] on button "Próximo →" at bounding box center [582, 388] width 145 height 45
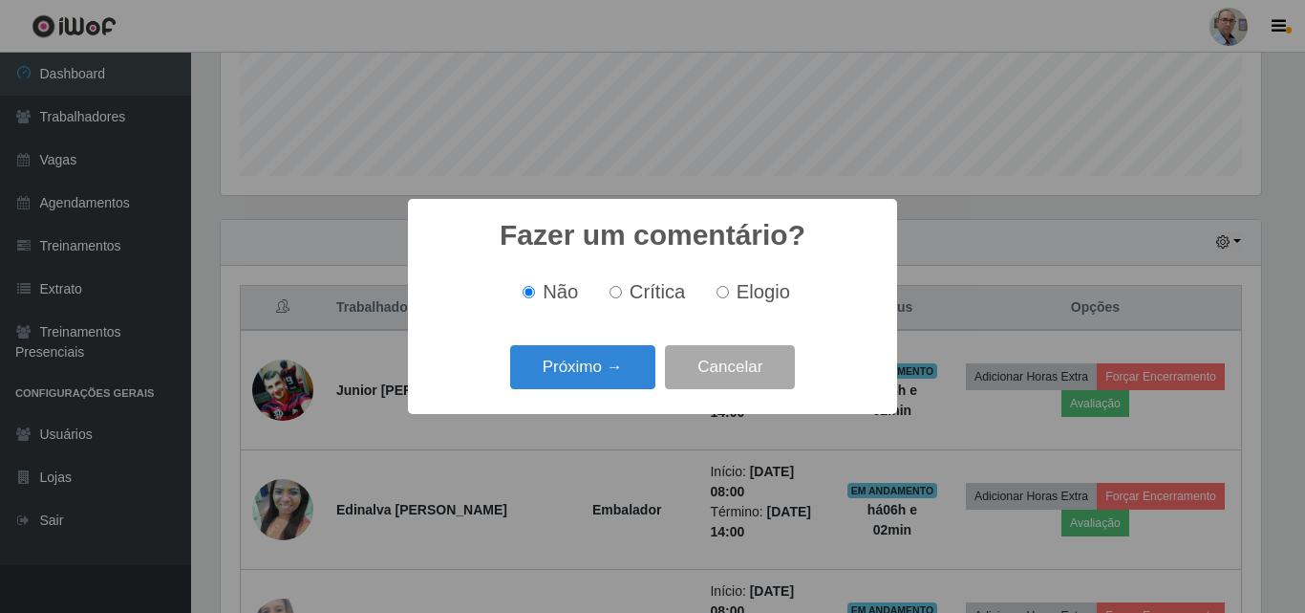
click at [597, 379] on button "Próximo →" at bounding box center [582, 367] width 145 height 45
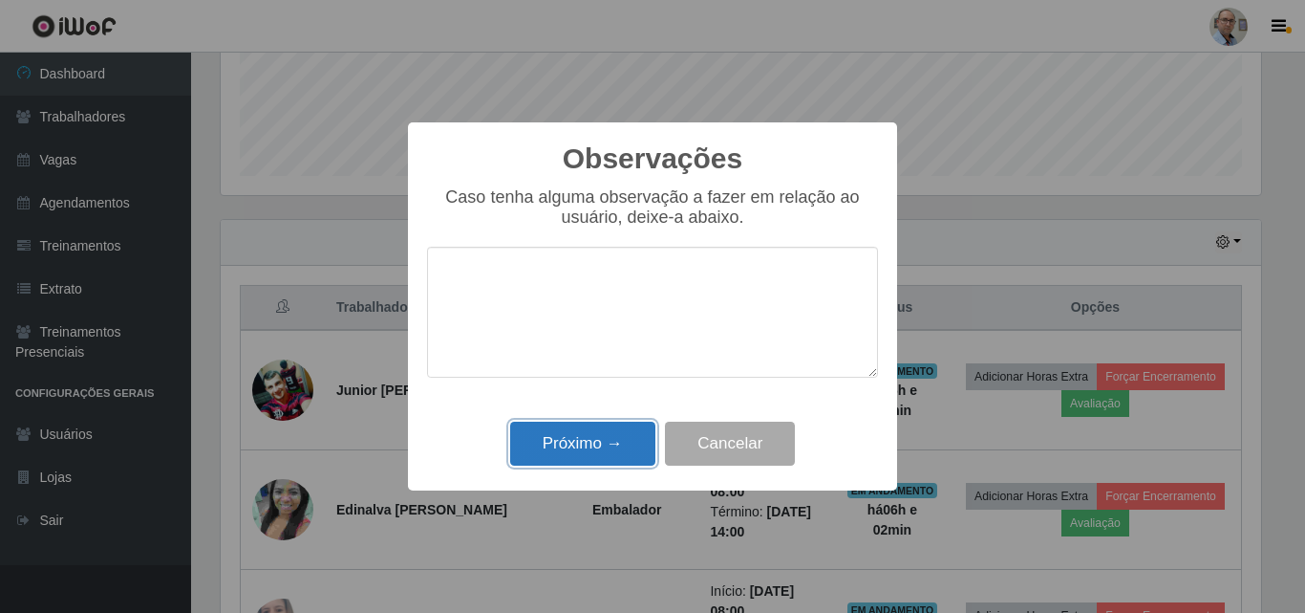
click at [631, 457] on button "Próximo →" at bounding box center [582, 443] width 145 height 45
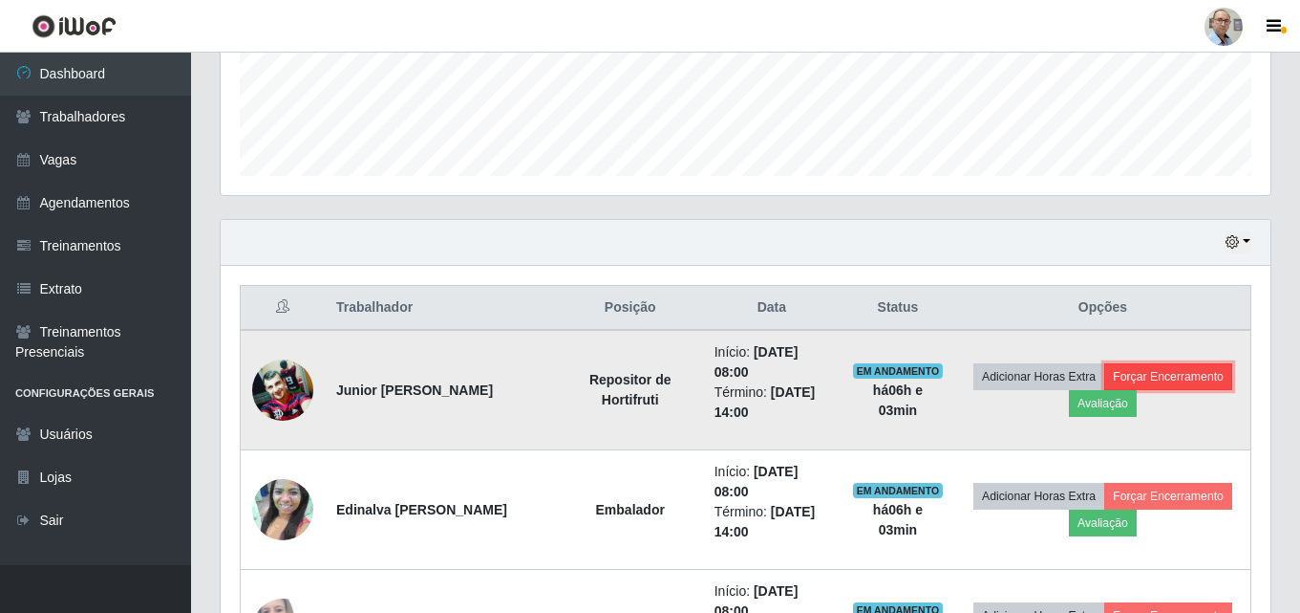
click at [1163, 371] on button "Forçar Encerramento" at bounding box center [1169, 376] width 128 height 27
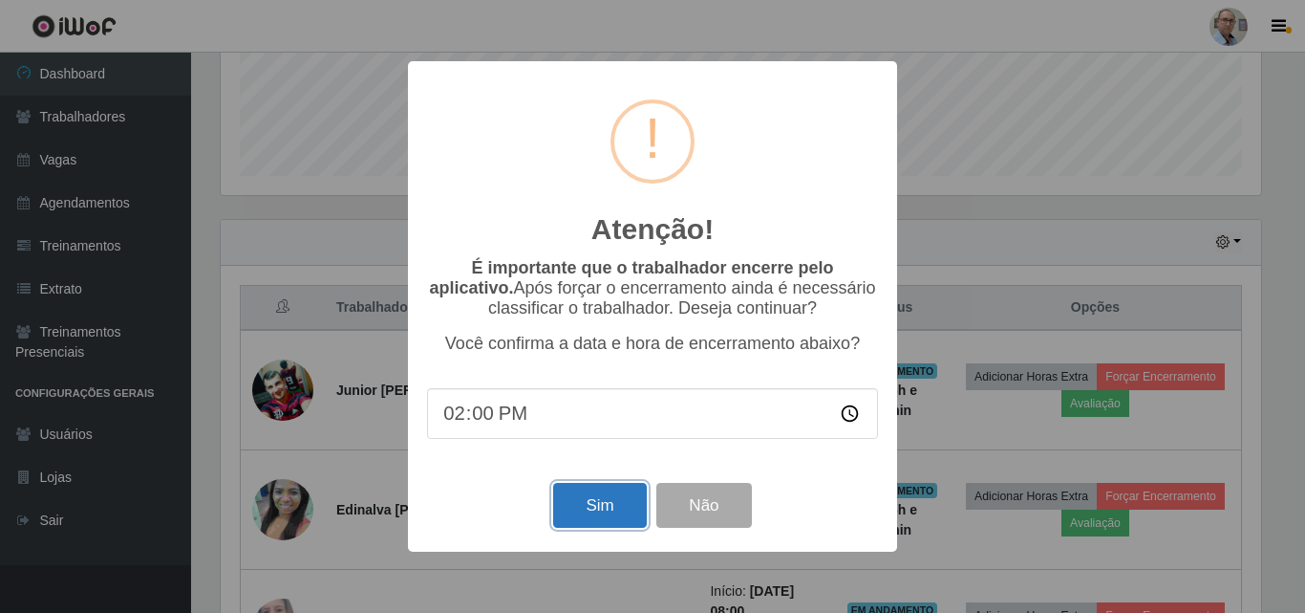
click at [607, 506] on button "Sim" at bounding box center [599, 505] width 93 height 45
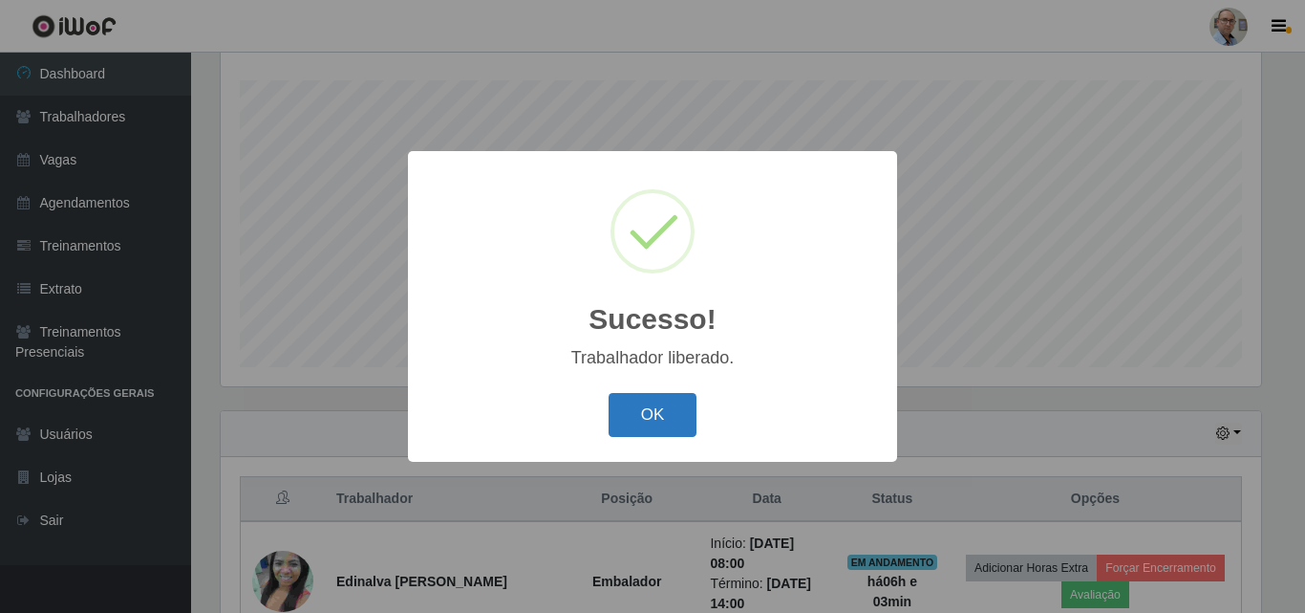
click at [663, 415] on button "OK" at bounding box center [653, 415] width 89 height 45
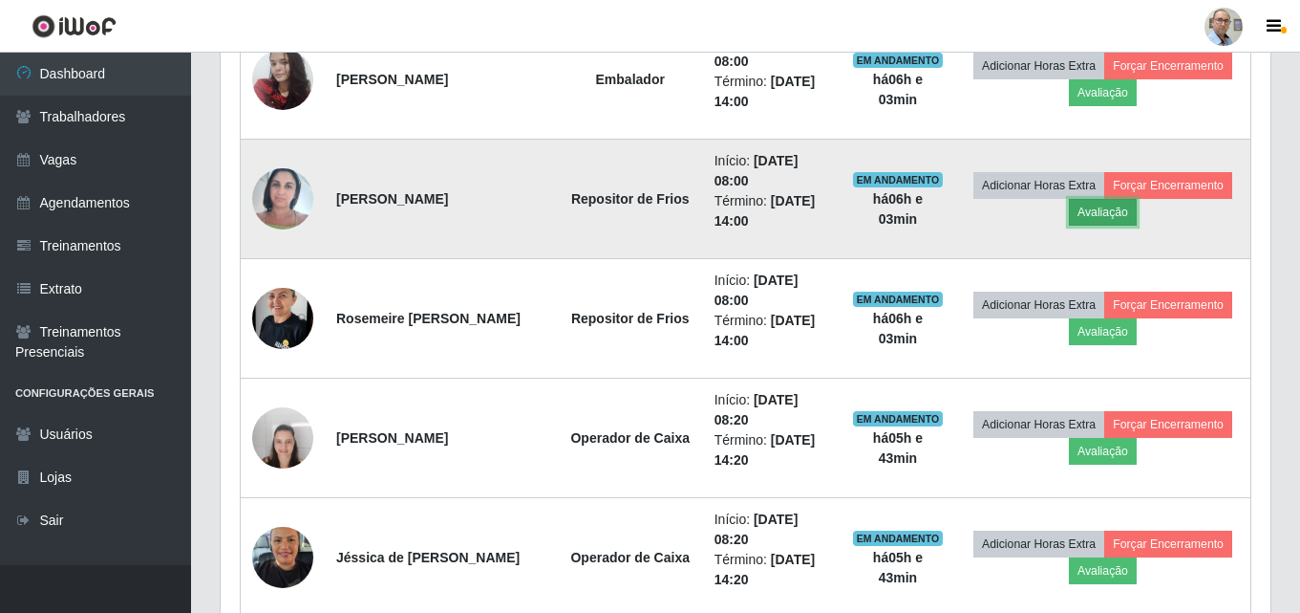
click at [1111, 214] on button "Avaliação" at bounding box center [1103, 212] width 68 height 27
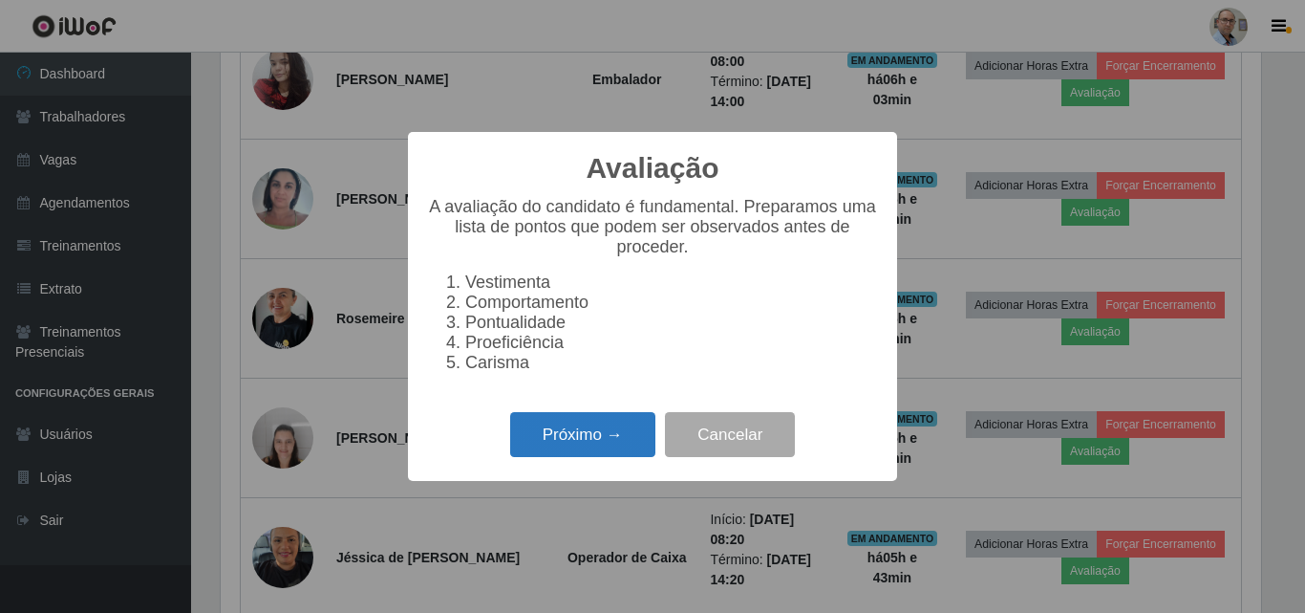
click at [613, 437] on button "Próximo →" at bounding box center [582, 434] width 145 height 45
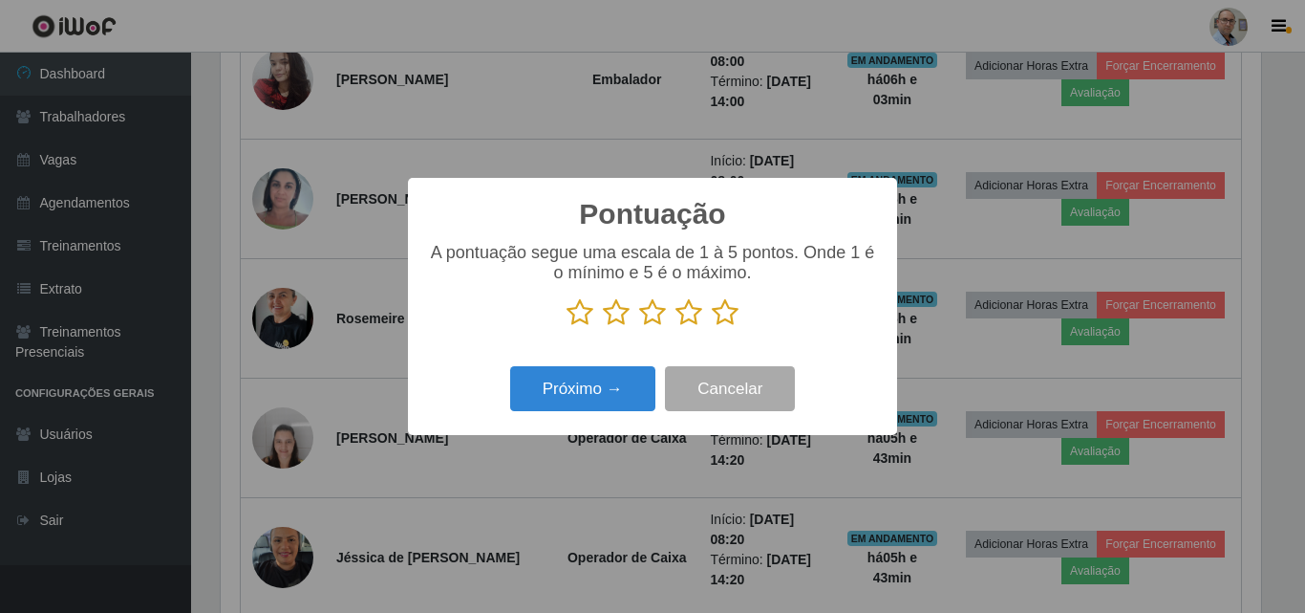
drag, startPoint x: 729, startPoint y: 311, endPoint x: 674, endPoint y: 324, distance: 57.0
click at [729, 310] on icon at bounding box center [725, 312] width 27 height 29
click at [712, 327] on input "radio" at bounding box center [712, 327] width 0 height 0
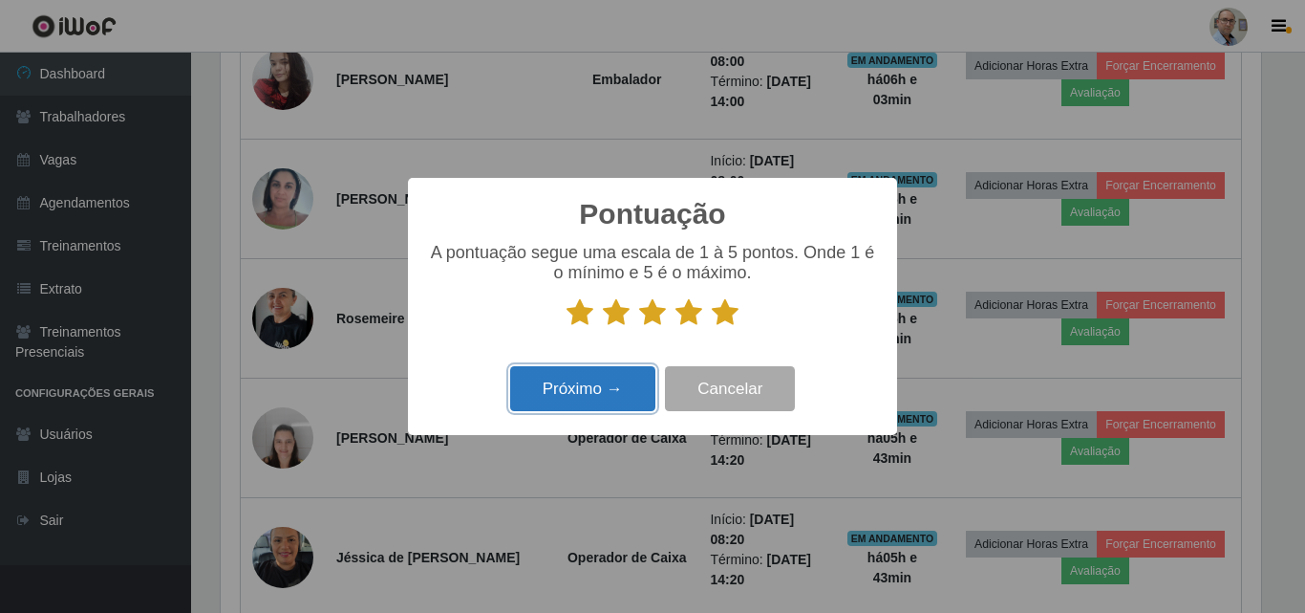
click at [587, 384] on button "Próximo →" at bounding box center [582, 388] width 145 height 45
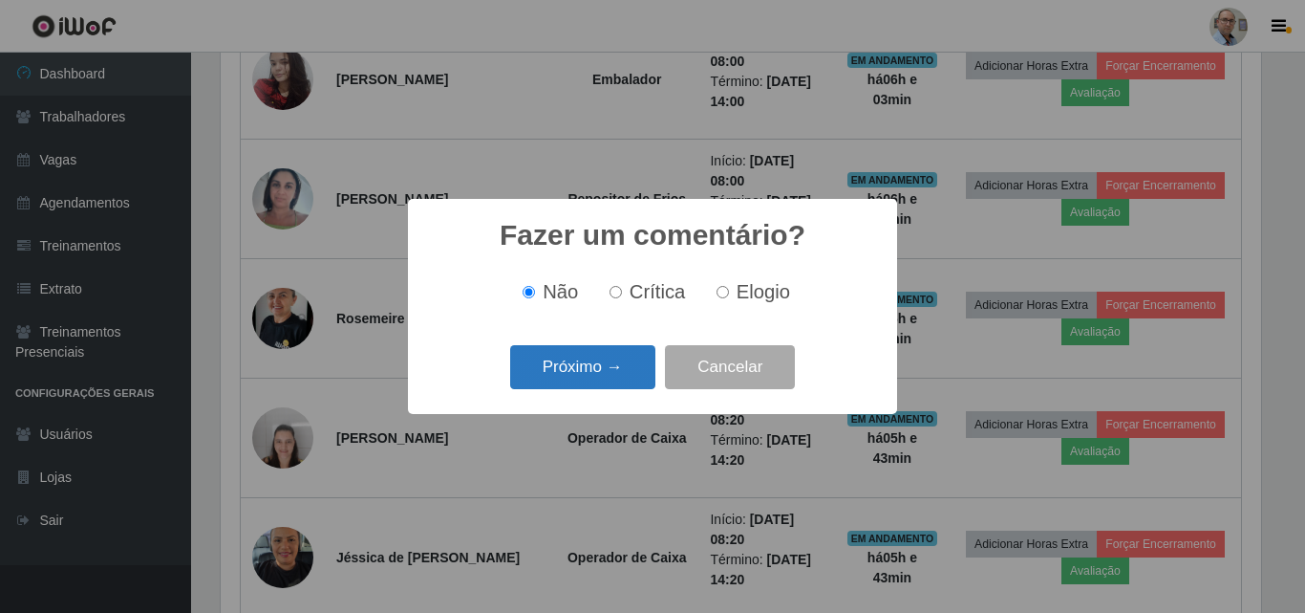
click at [591, 375] on button "Próximo →" at bounding box center [582, 367] width 145 height 45
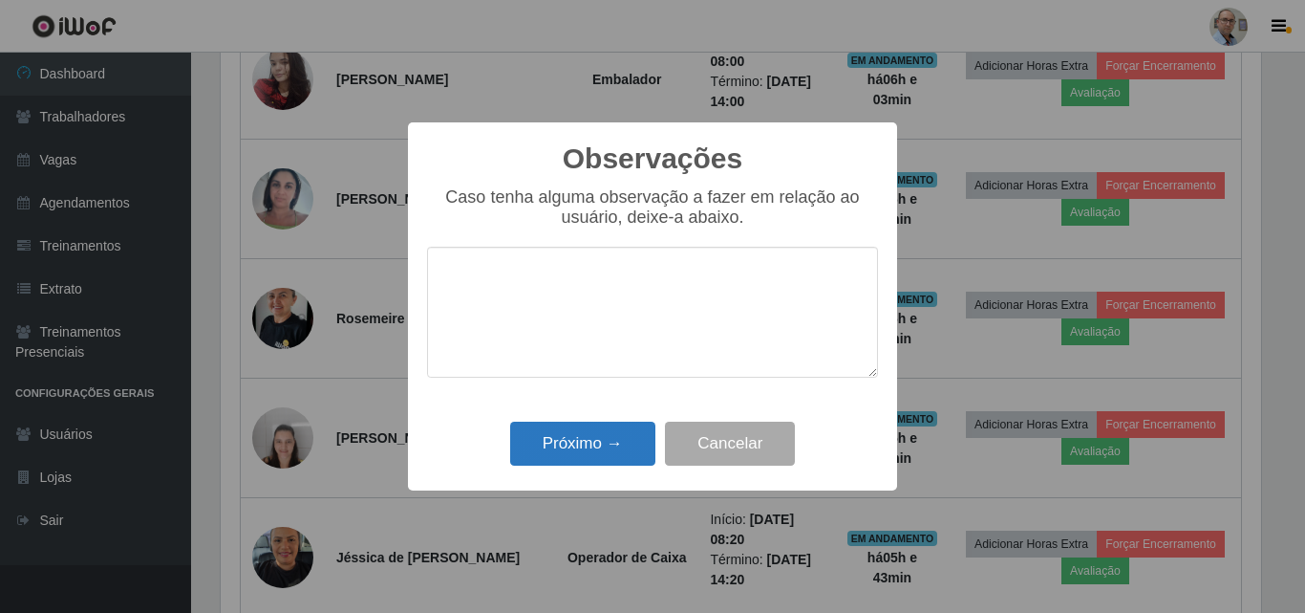
drag, startPoint x: 584, startPoint y: 413, endPoint x: 588, endPoint y: 425, distance: 13.0
click at [586, 418] on div "Observações × Caso tenha alguma observação a fazer em relação ao usuário, deixe…" at bounding box center [652, 306] width 489 height 368
click at [588, 425] on button "Próximo →" at bounding box center [582, 443] width 145 height 45
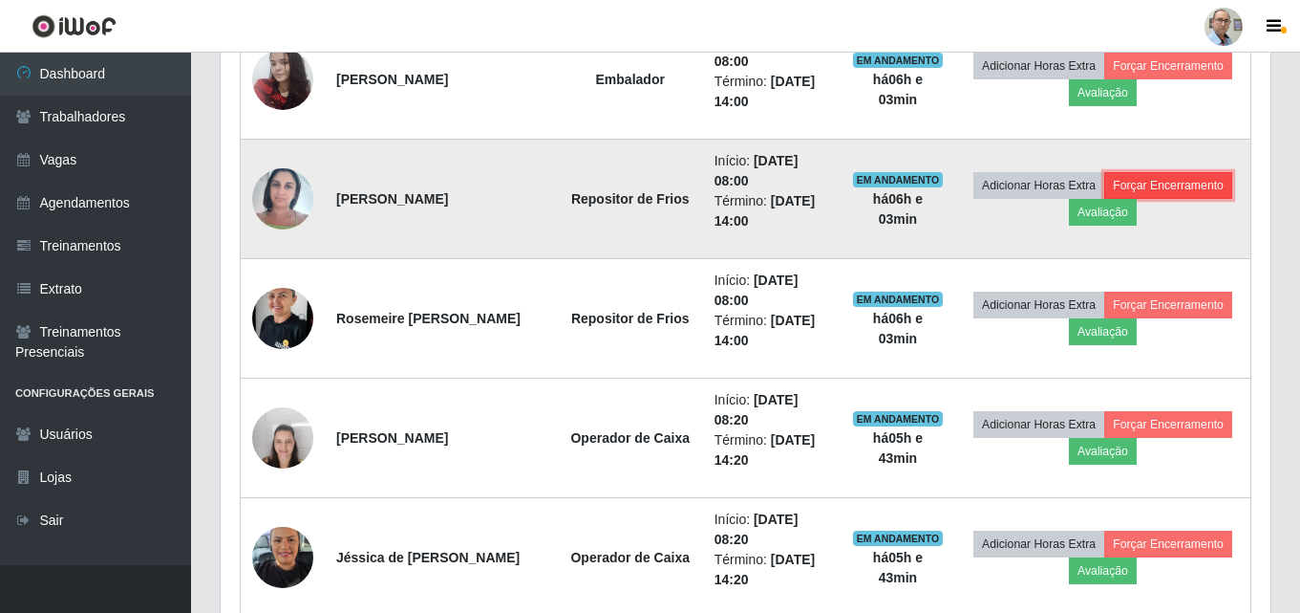
click at [1165, 181] on button "Forçar Encerramento" at bounding box center [1169, 185] width 128 height 27
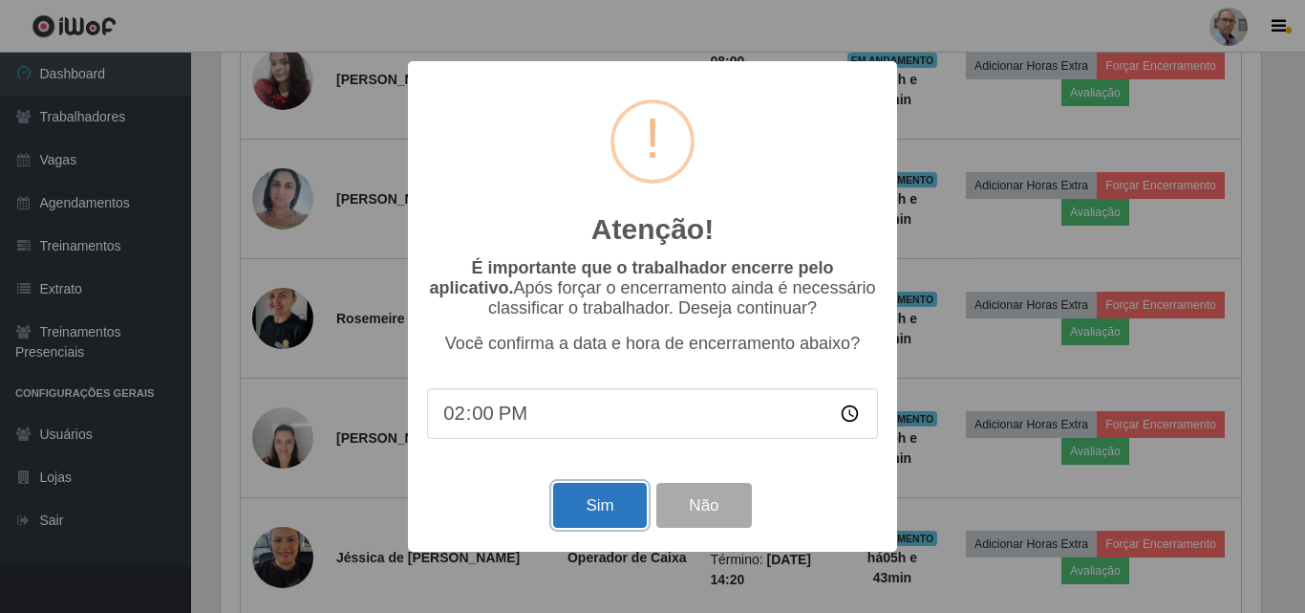
click at [588, 503] on button "Sim" at bounding box center [599, 505] width 93 height 45
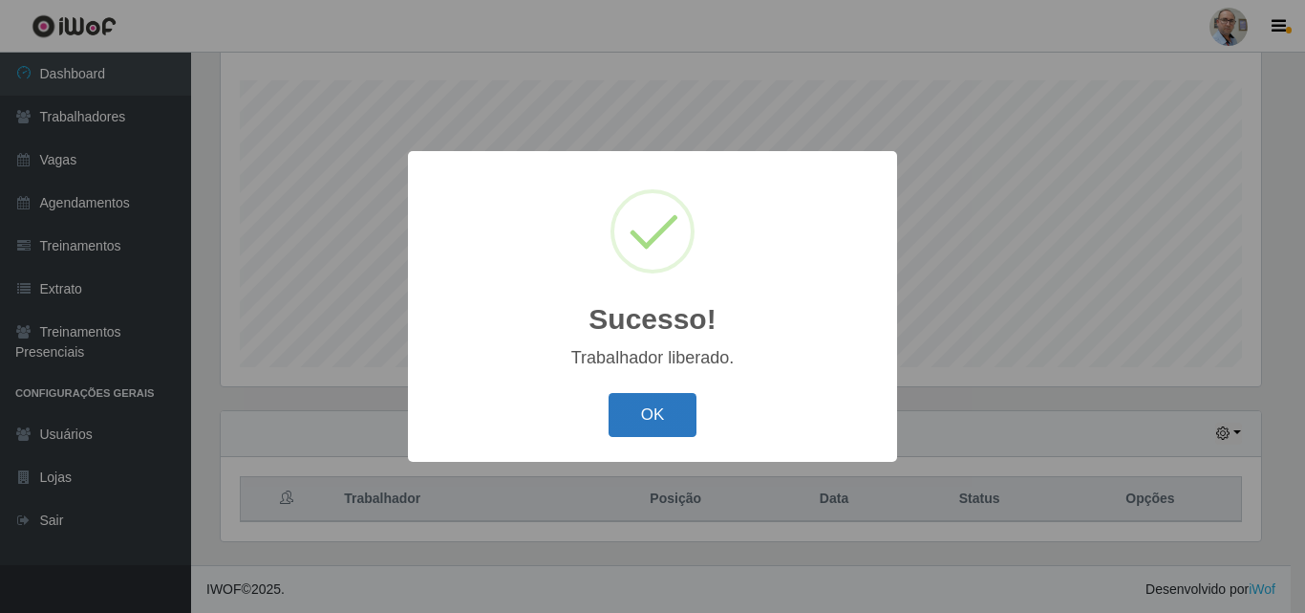
click at [678, 399] on button "OK" at bounding box center [653, 415] width 89 height 45
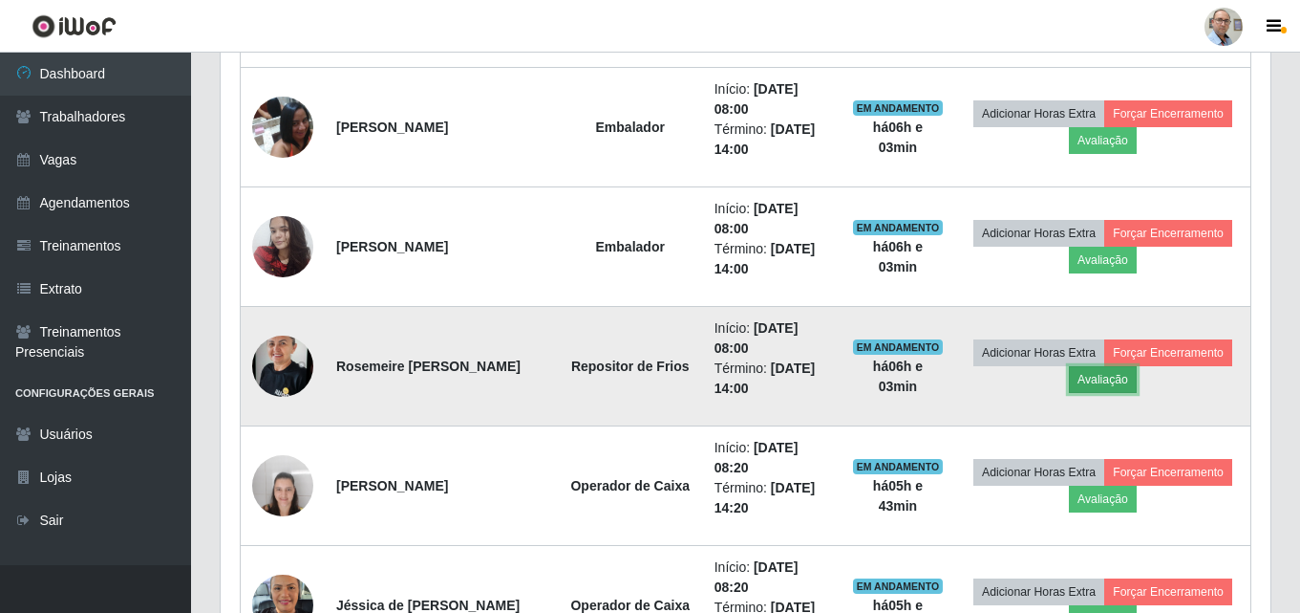
click at [1105, 378] on button "Avaliação" at bounding box center [1103, 379] width 68 height 27
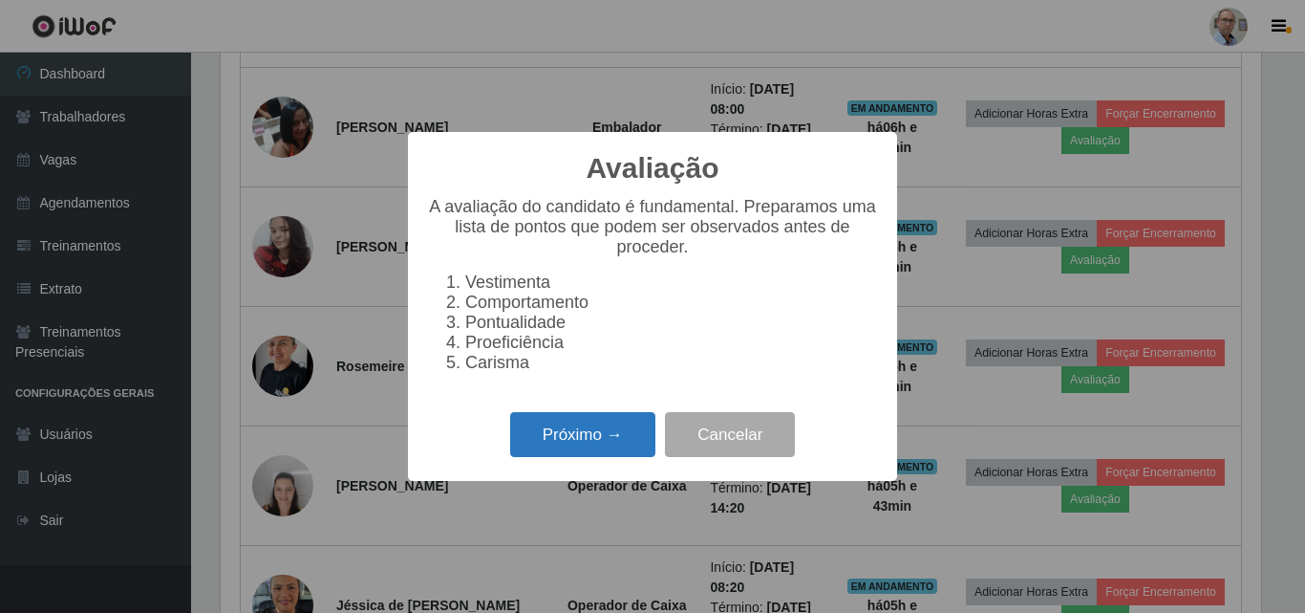
click at [605, 436] on button "Próximo →" at bounding box center [582, 434] width 145 height 45
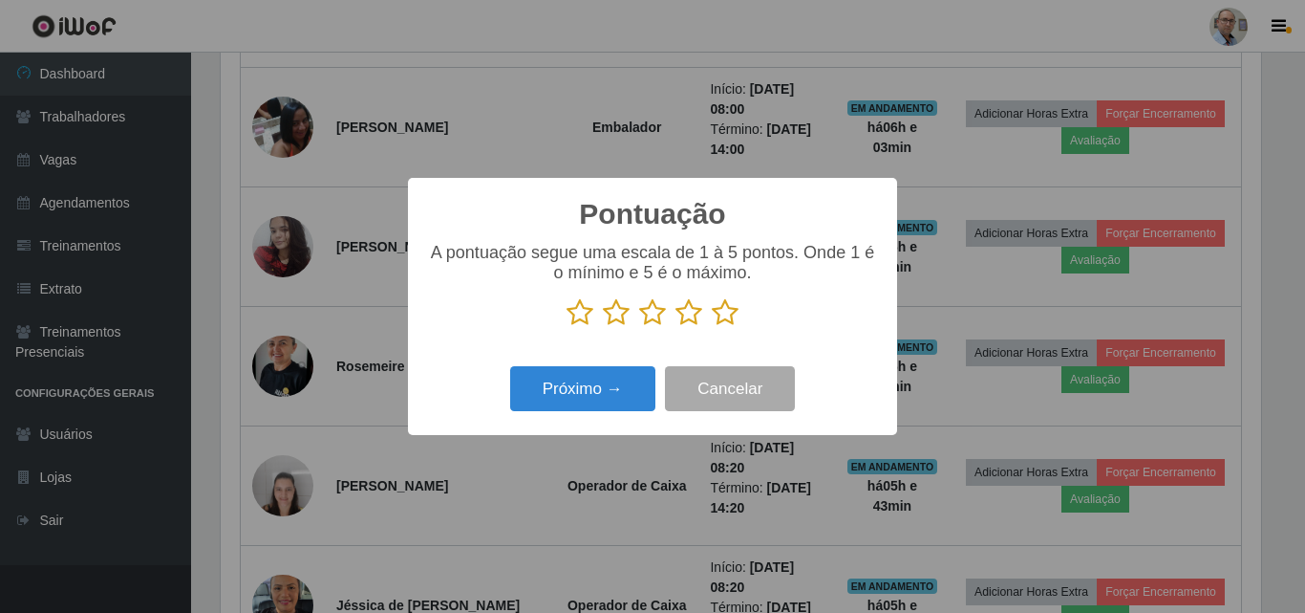
click at [728, 327] on icon at bounding box center [725, 312] width 27 height 29
click at [712, 327] on input "radio" at bounding box center [712, 327] width 0 height 0
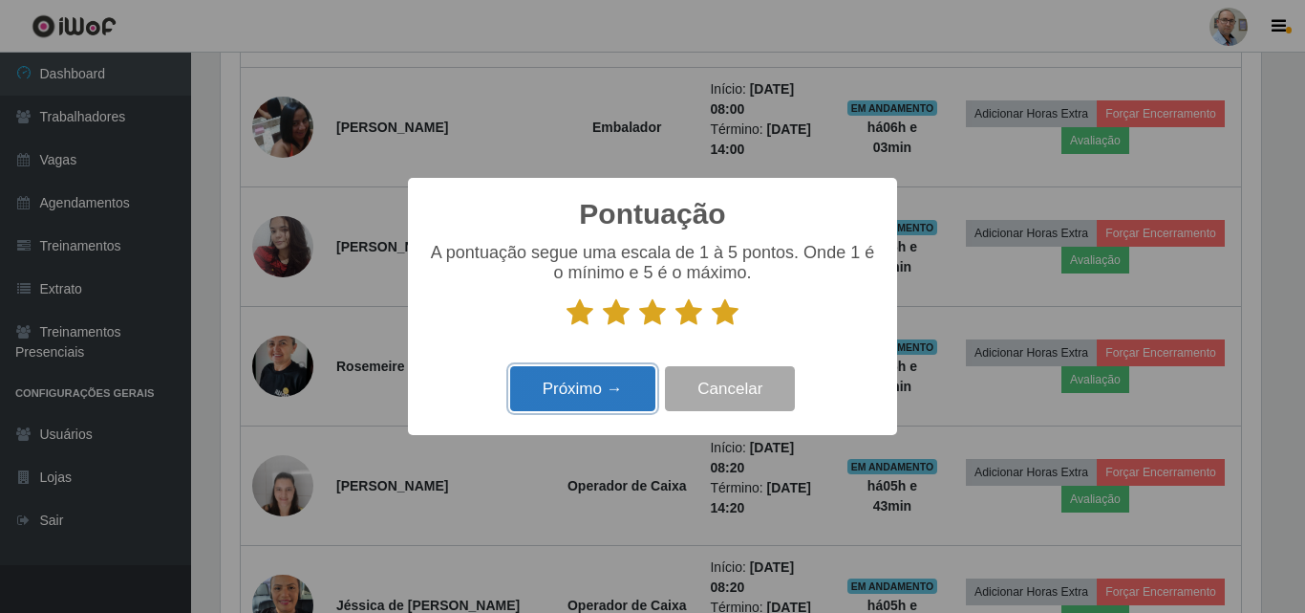
click at [613, 382] on button "Próximo →" at bounding box center [582, 388] width 145 height 45
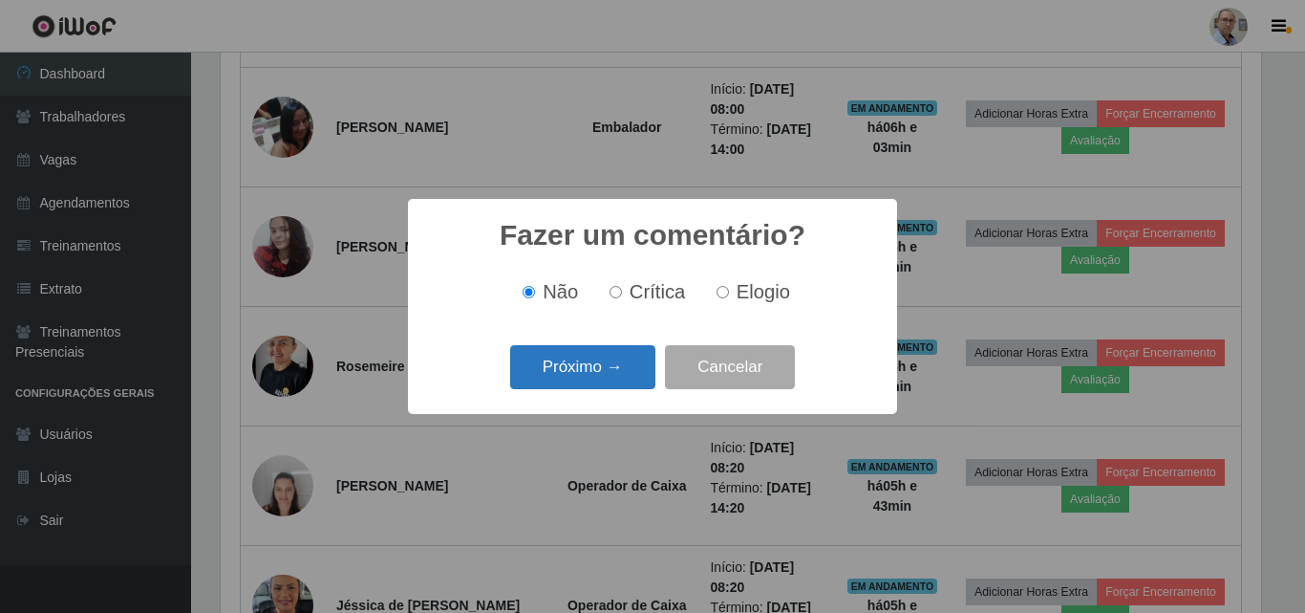
click at [563, 381] on button "Próximo →" at bounding box center [582, 367] width 145 height 45
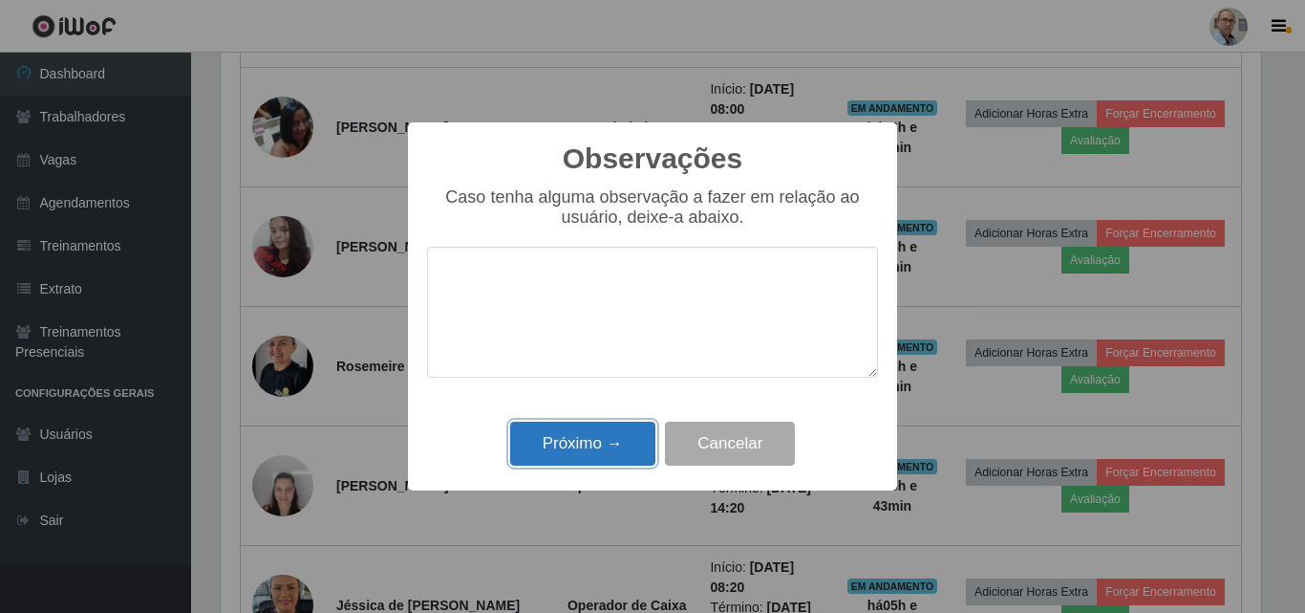
click at [573, 437] on button "Próximo →" at bounding box center [582, 443] width 145 height 45
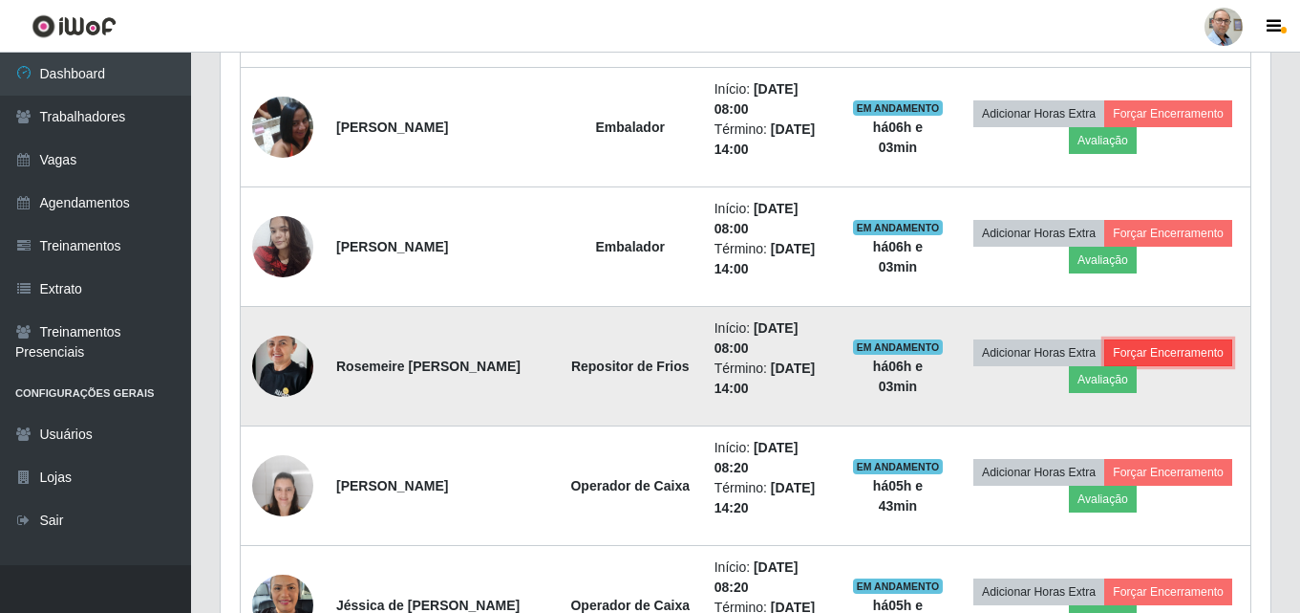
click at [1200, 350] on button "Forçar Encerramento" at bounding box center [1169, 352] width 128 height 27
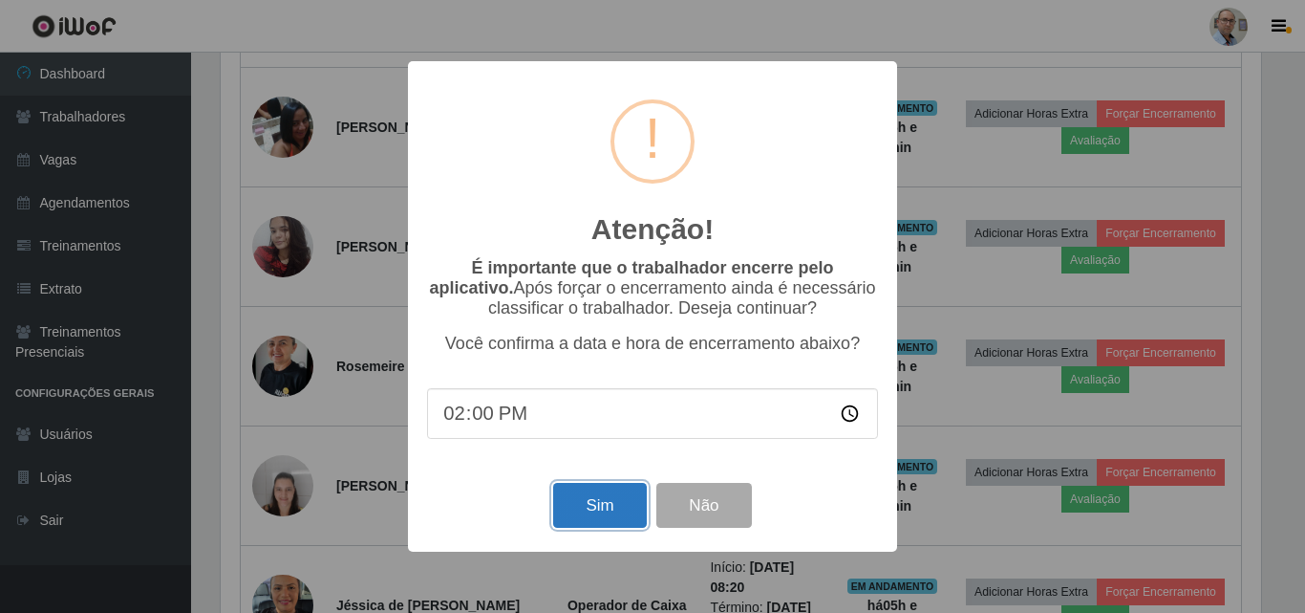
click at [568, 497] on button "Sim" at bounding box center [599, 505] width 93 height 45
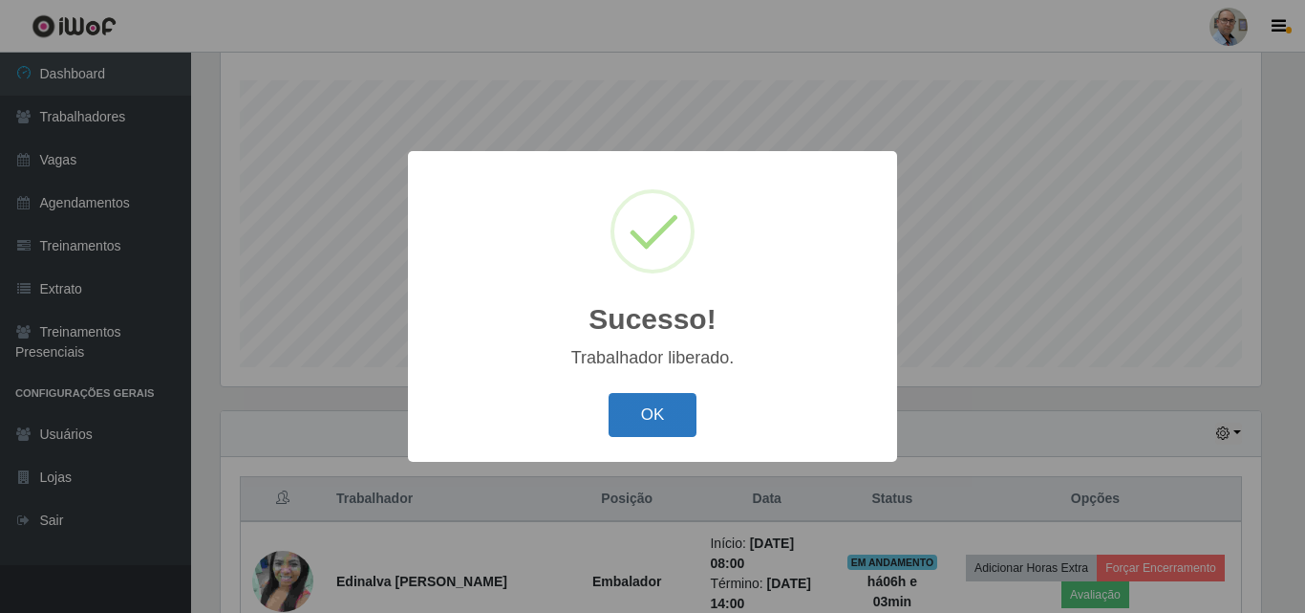
click at [647, 395] on button "OK" at bounding box center [653, 415] width 89 height 45
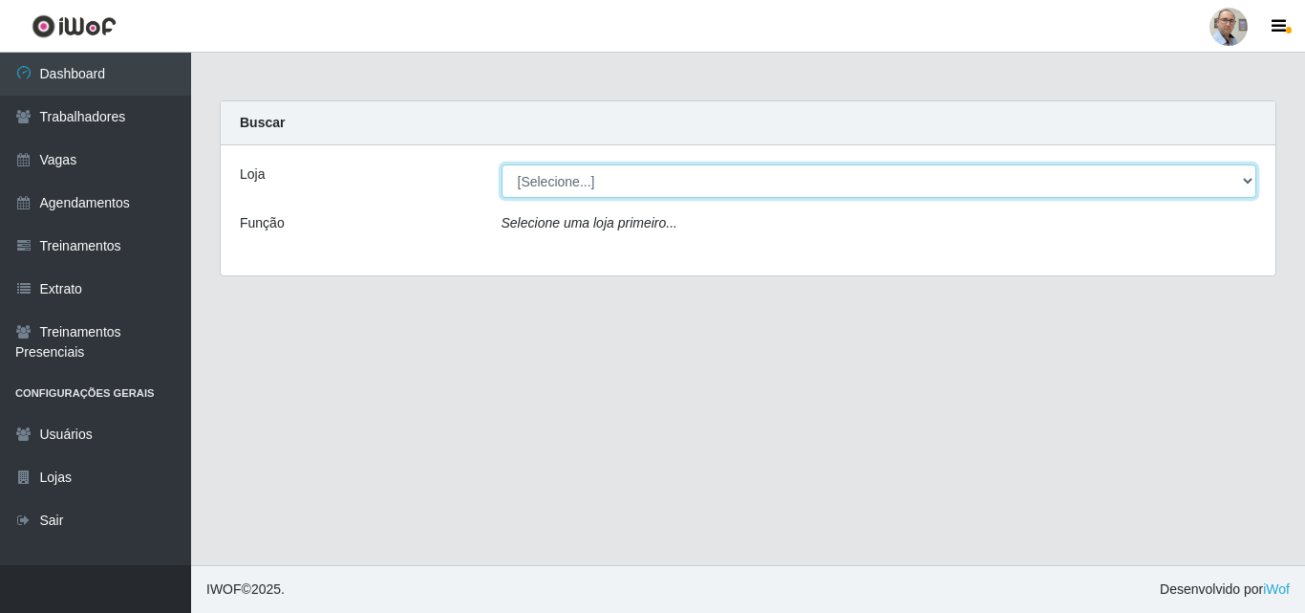
click at [702, 195] on select "[Selecione...] Mar Vermelho - Loja 04" at bounding box center [880, 180] width 756 height 33
select select "251"
click at [502, 164] on select "[Selecione...] Mar Vermelho - Loja 04" at bounding box center [880, 180] width 756 height 33
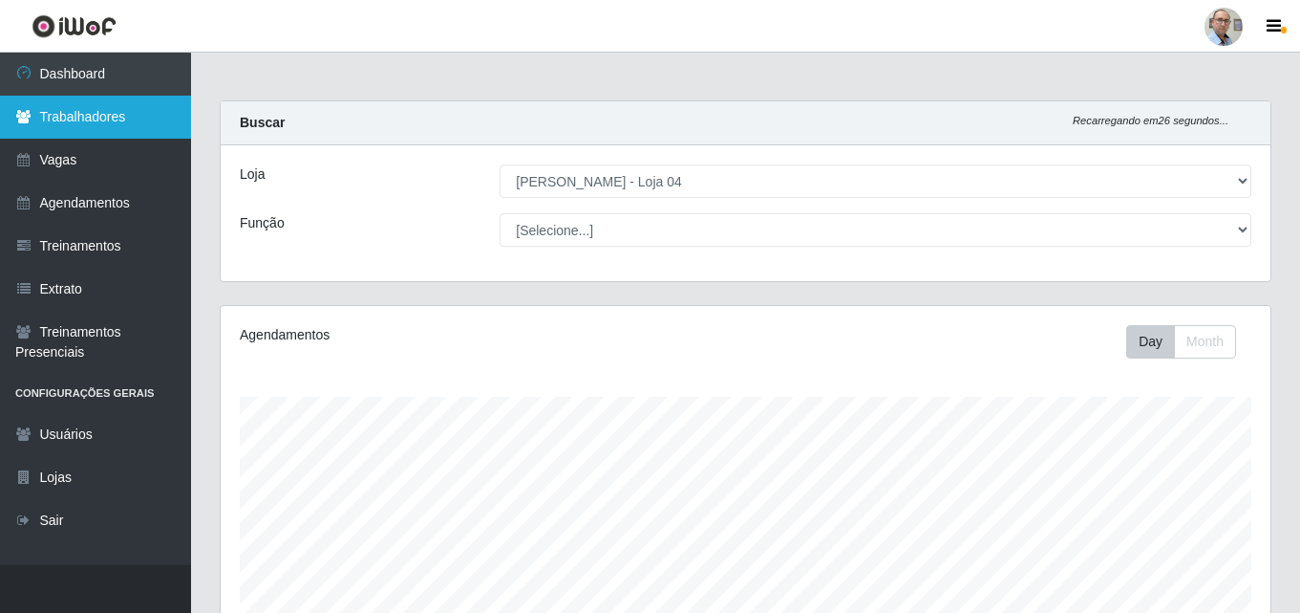
click at [101, 118] on link "Trabalhadores" at bounding box center [95, 117] width 191 height 43
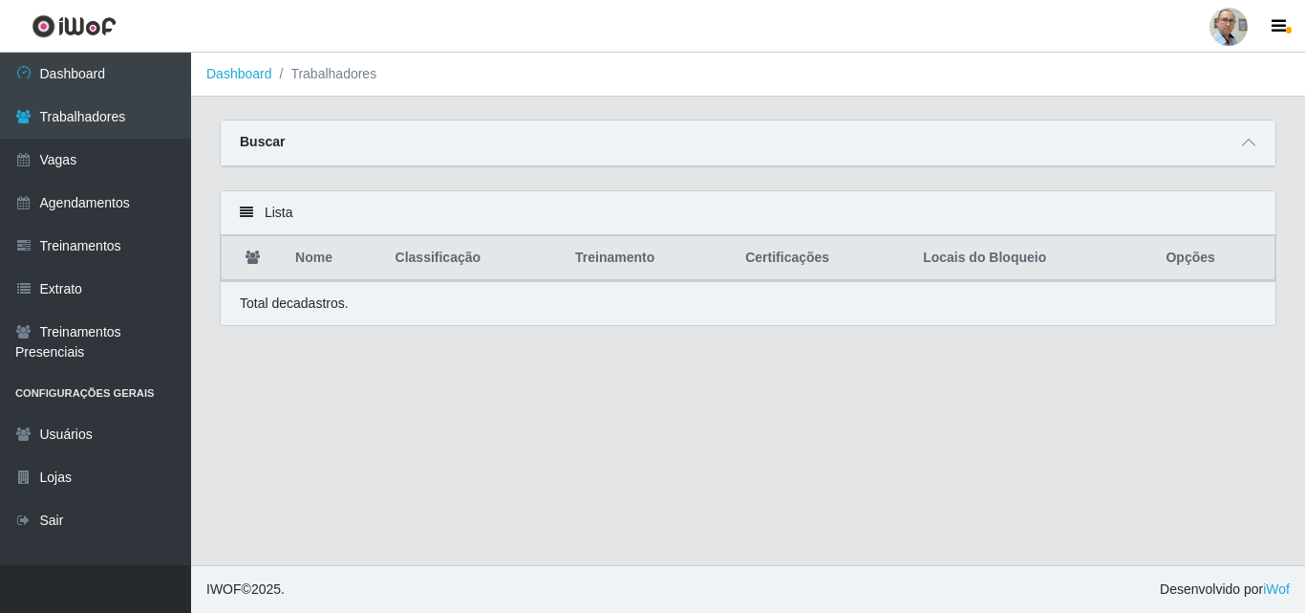
click at [1237, 154] on div at bounding box center [1248, 143] width 23 height 22
click at [1246, 142] on icon at bounding box center [1248, 142] width 13 height 13
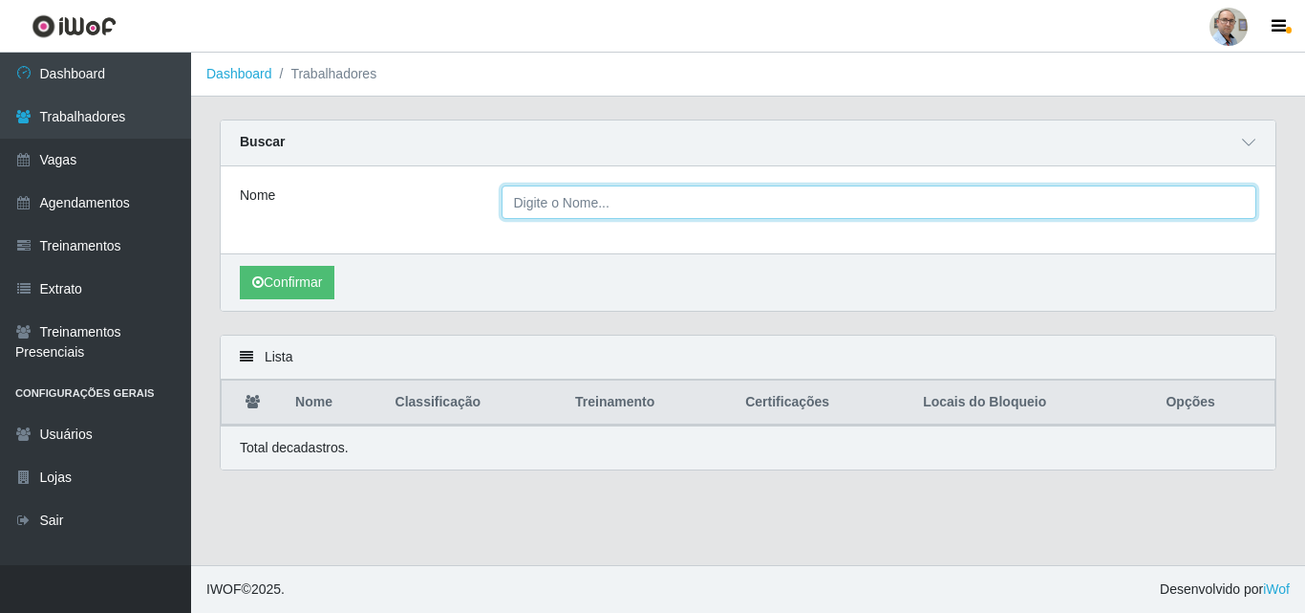
click at [604, 200] on input "Nome" at bounding box center [880, 201] width 756 height 33
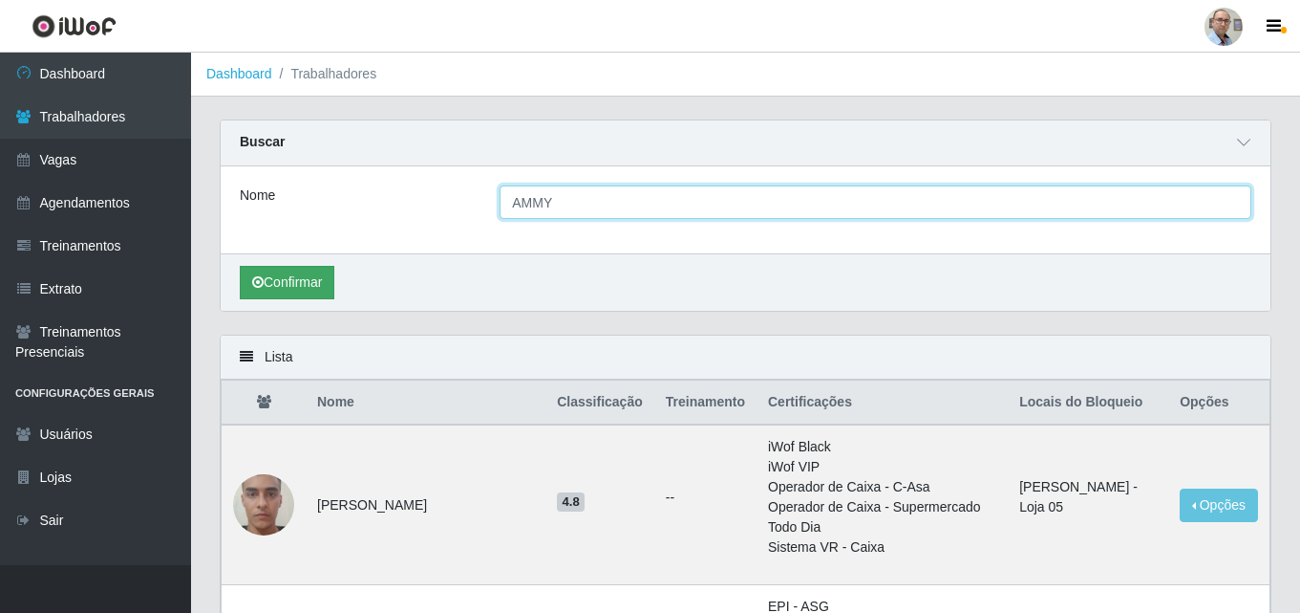
type input "AMMY"
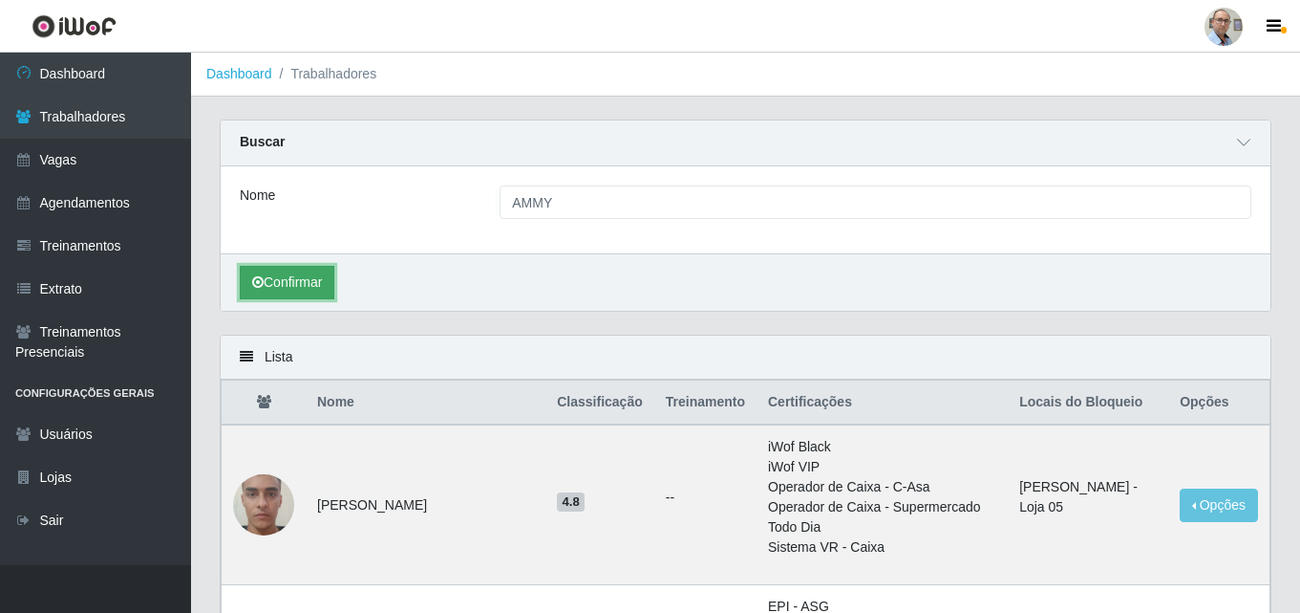
click at [294, 290] on button "Confirmar" at bounding box center [287, 282] width 95 height 33
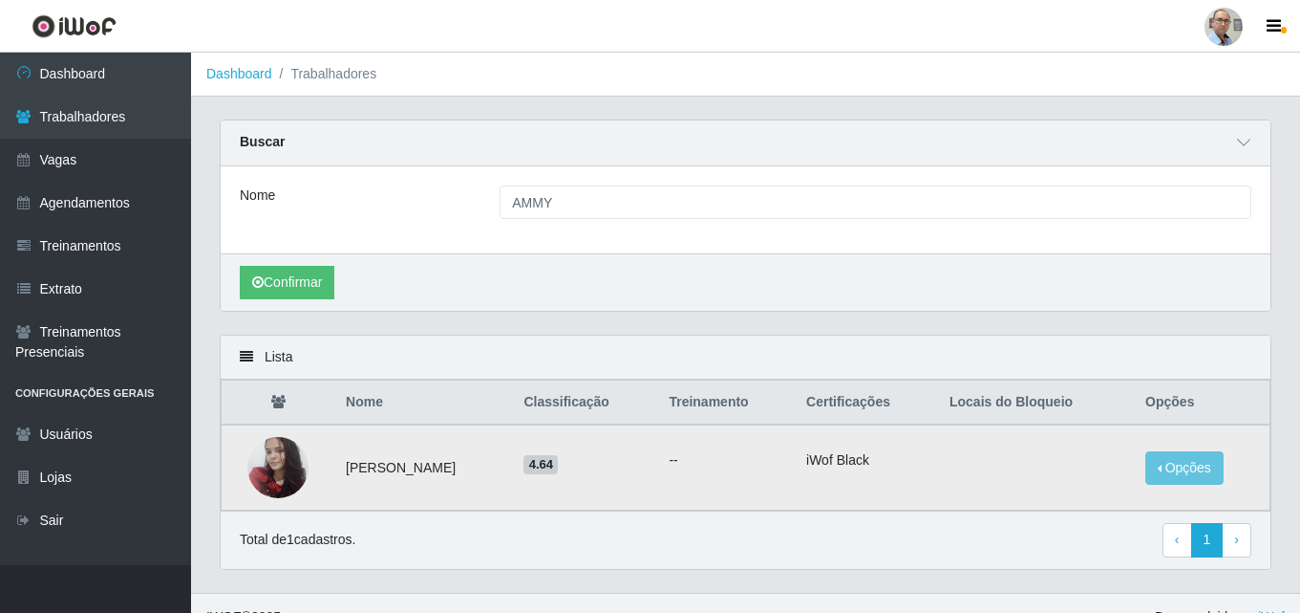
click at [290, 466] on img at bounding box center [277, 466] width 61 height 81
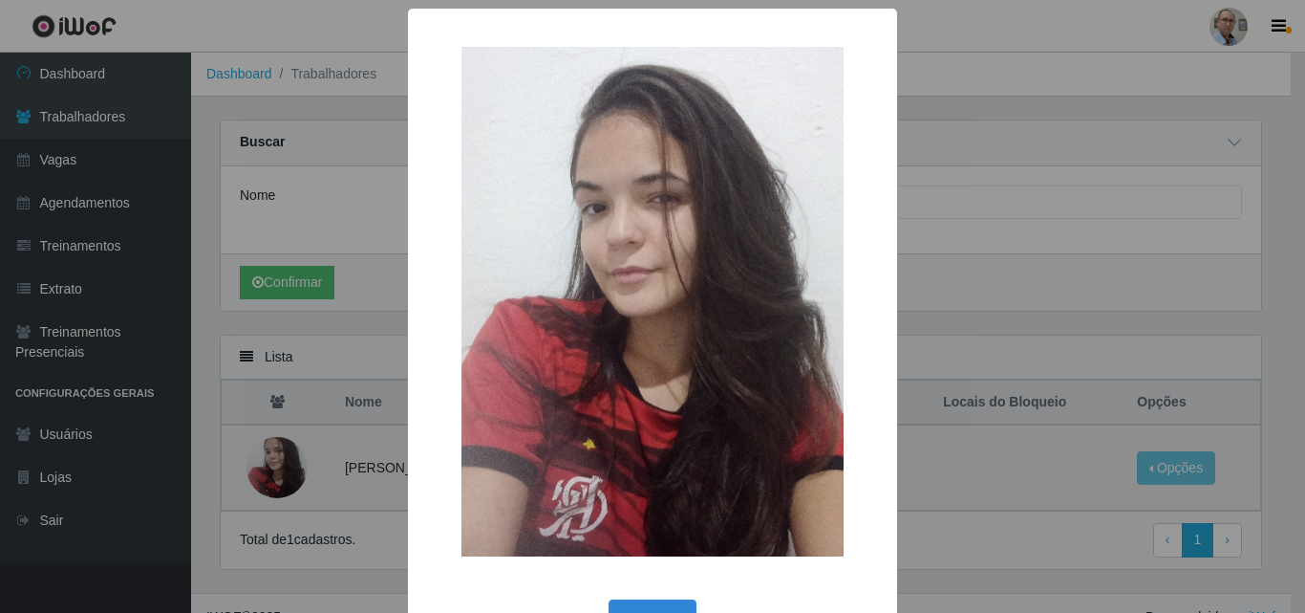
click at [290, 466] on div "× OK Cancel" at bounding box center [652, 306] width 1305 height 613
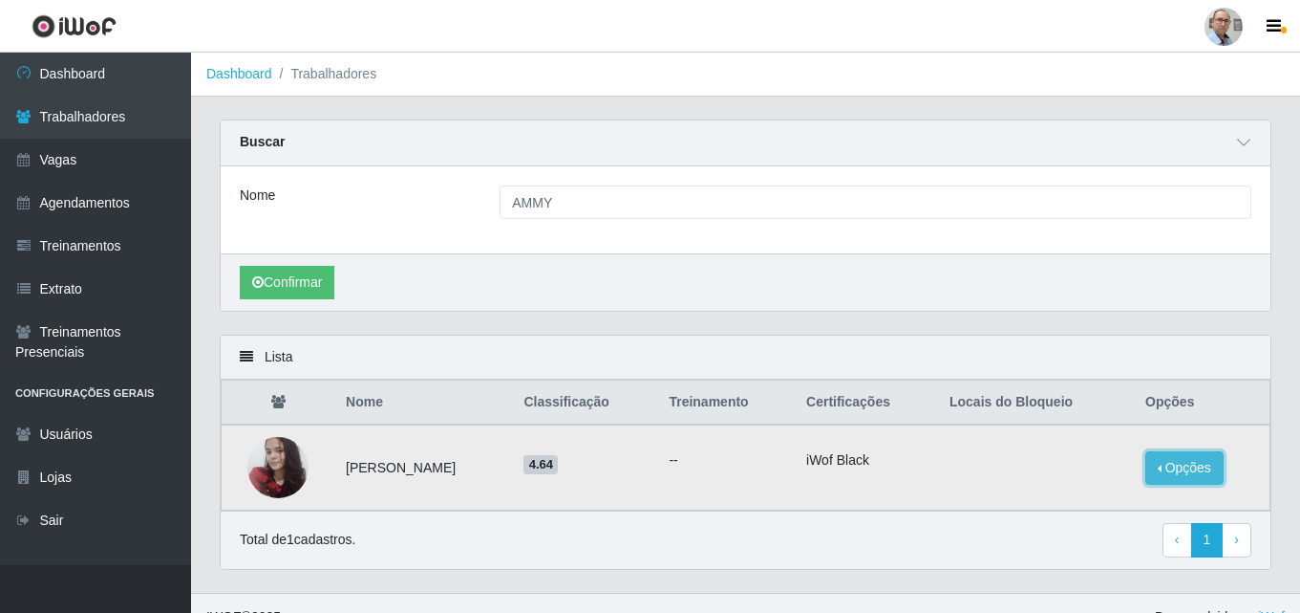
click at [1175, 471] on button "Opções" at bounding box center [1185, 467] width 78 height 33
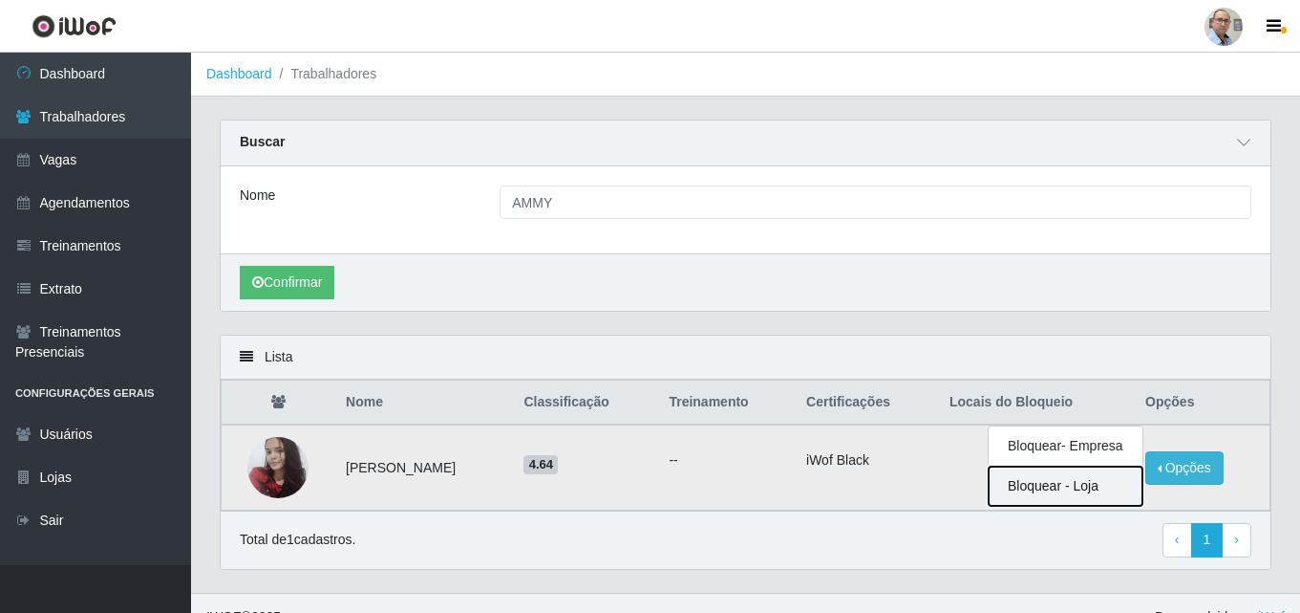
click at [1064, 490] on button "Bloquear - Loja" at bounding box center [1066, 485] width 154 height 39
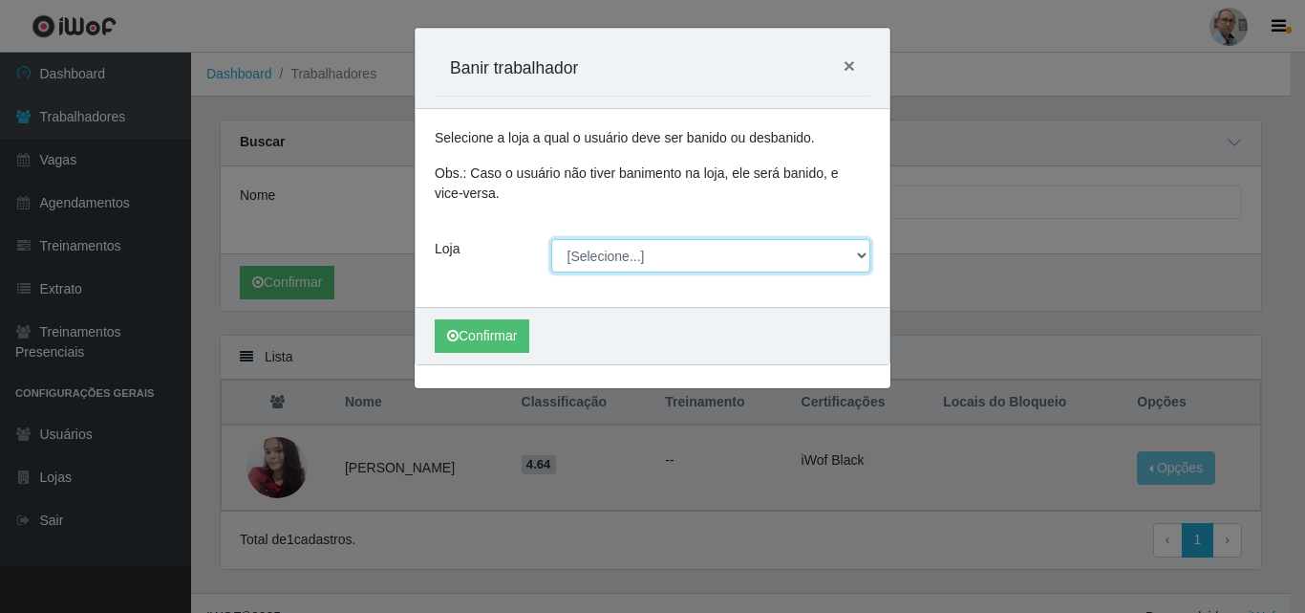
click at [781, 261] on select "[Selecione...] Mar Vermelho - Loja 04" at bounding box center [711, 255] width 320 height 33
select select "251"
click at [551, 239] on select "[Selecione...] Mar Vermelho - Loja 04" at bounding box center [711, 255] width 320 height 33
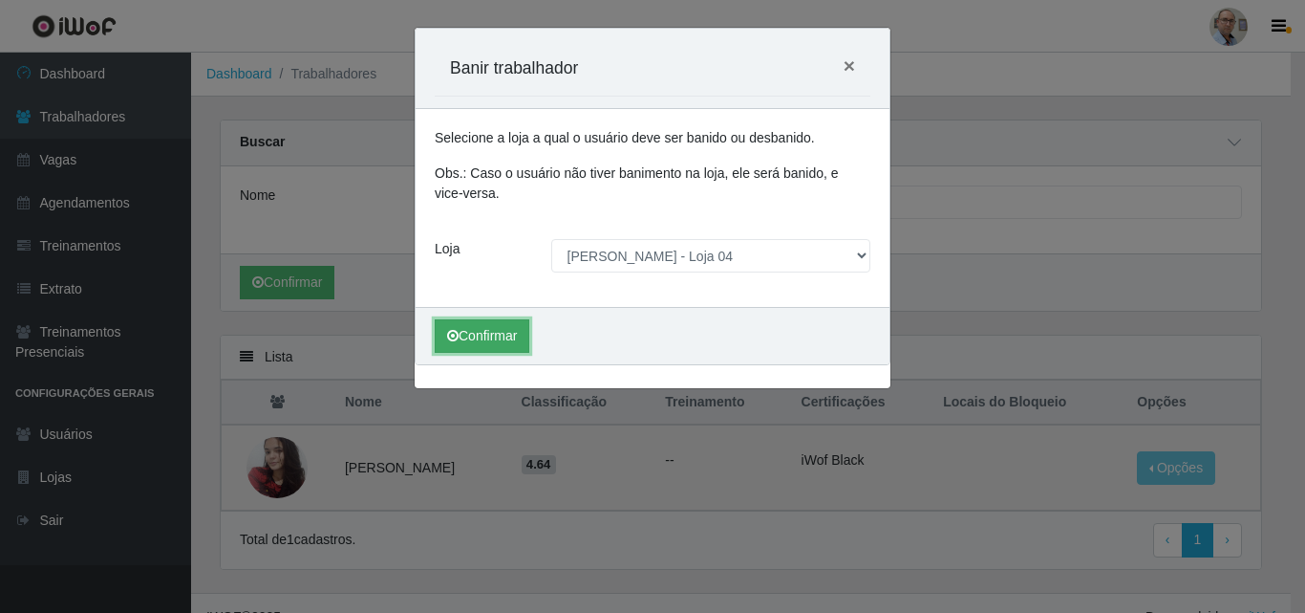
click at [478, 333] on button "Confirmar" at bounding box center [482, 335] width 95 height 33
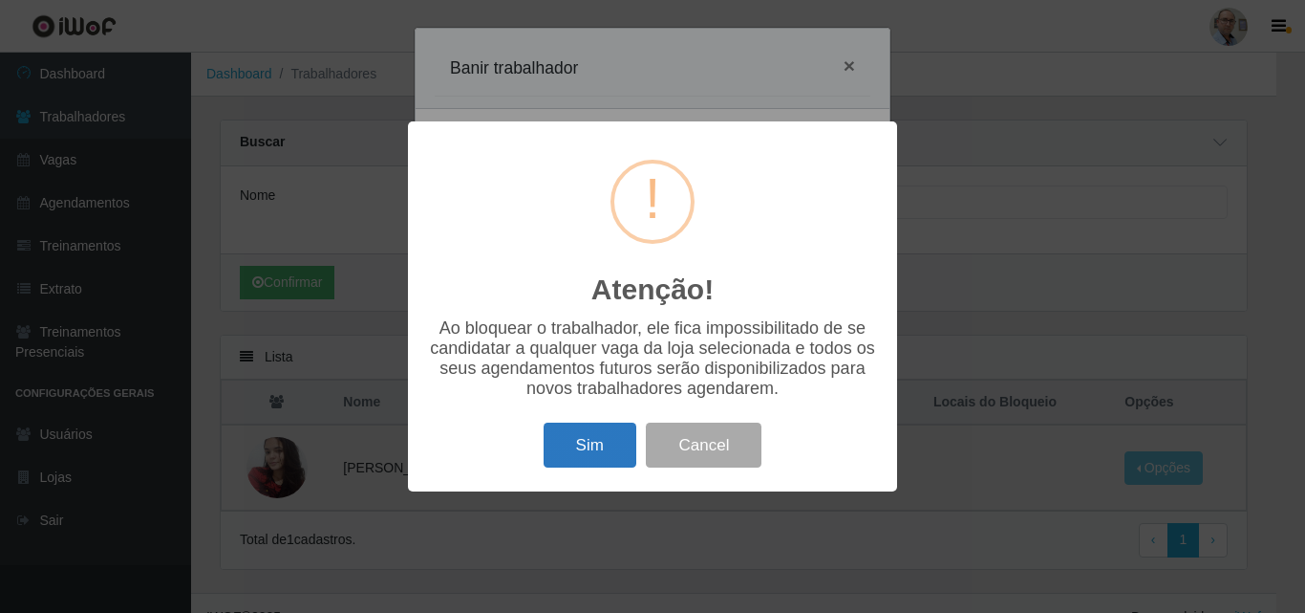
click at [589, 451] on button "Sim" at bounding box center [590, 444] width 93 height 45
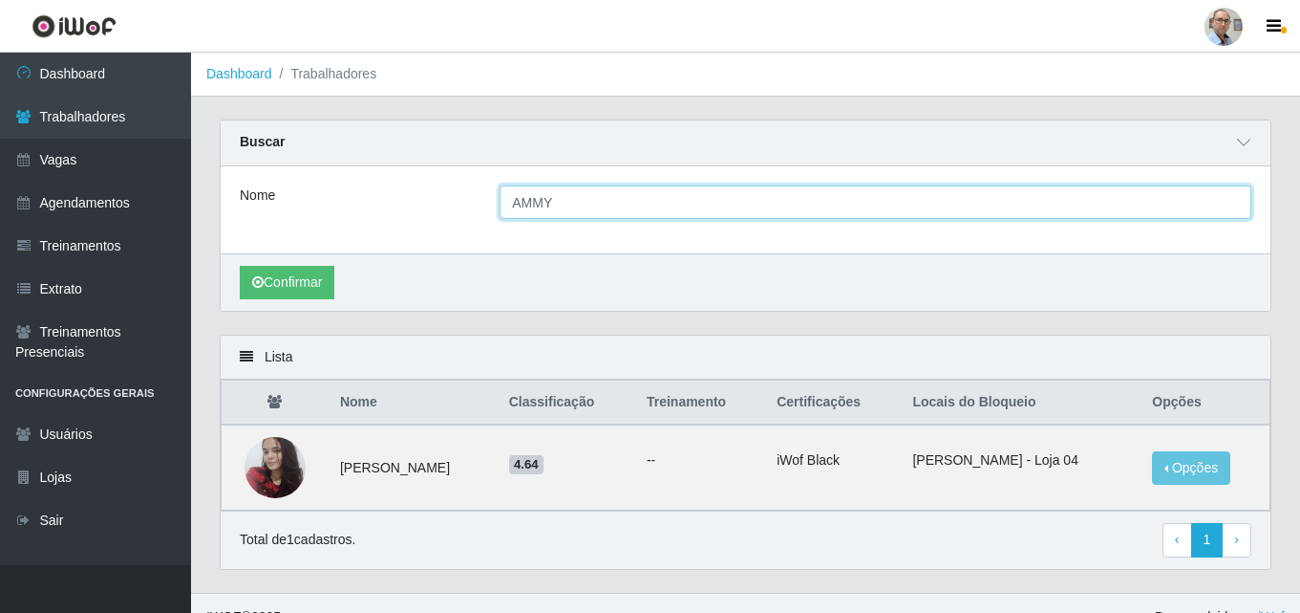
click at [674, 207] on input "AMMY" at bounding box center [876, 201] width 752 height 33
type input "A"
type input "DAVI"
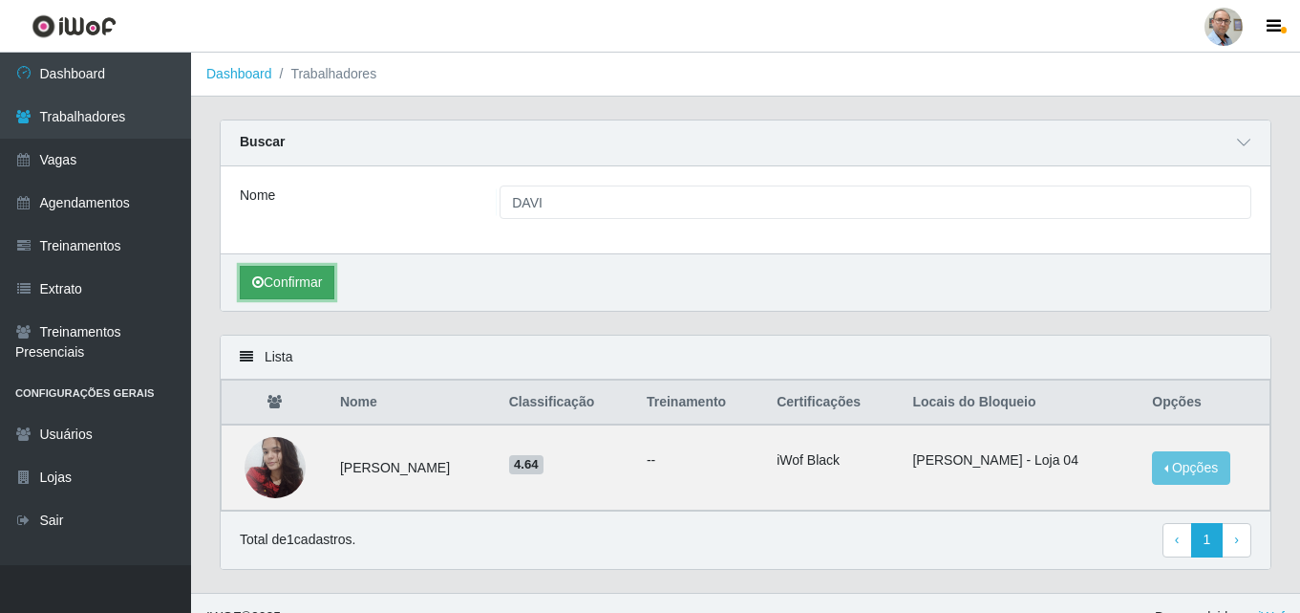
click at [274, 289] on button "Confirmar" at bounding box center [287, 282] width 95 height 33
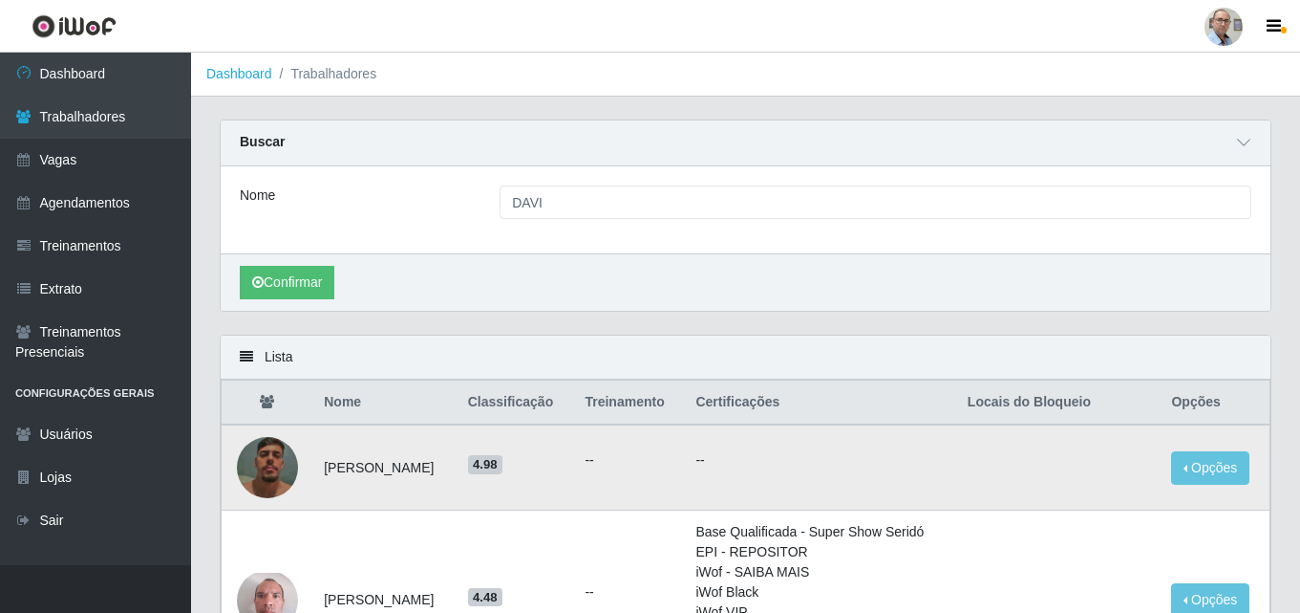
click at [281, 474] on img at bounding box center [267, 466] width 61 height 79
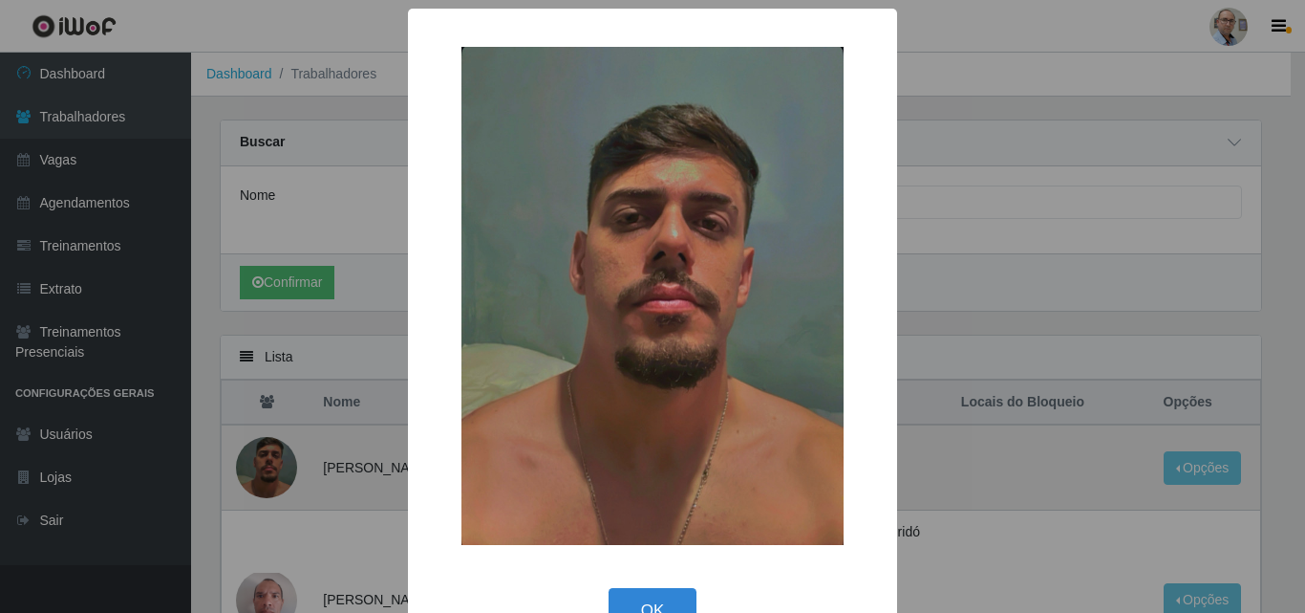
click at [281, 474] on div "× OK Cancel" at bounding box center [652, 306] width 1305 height 613
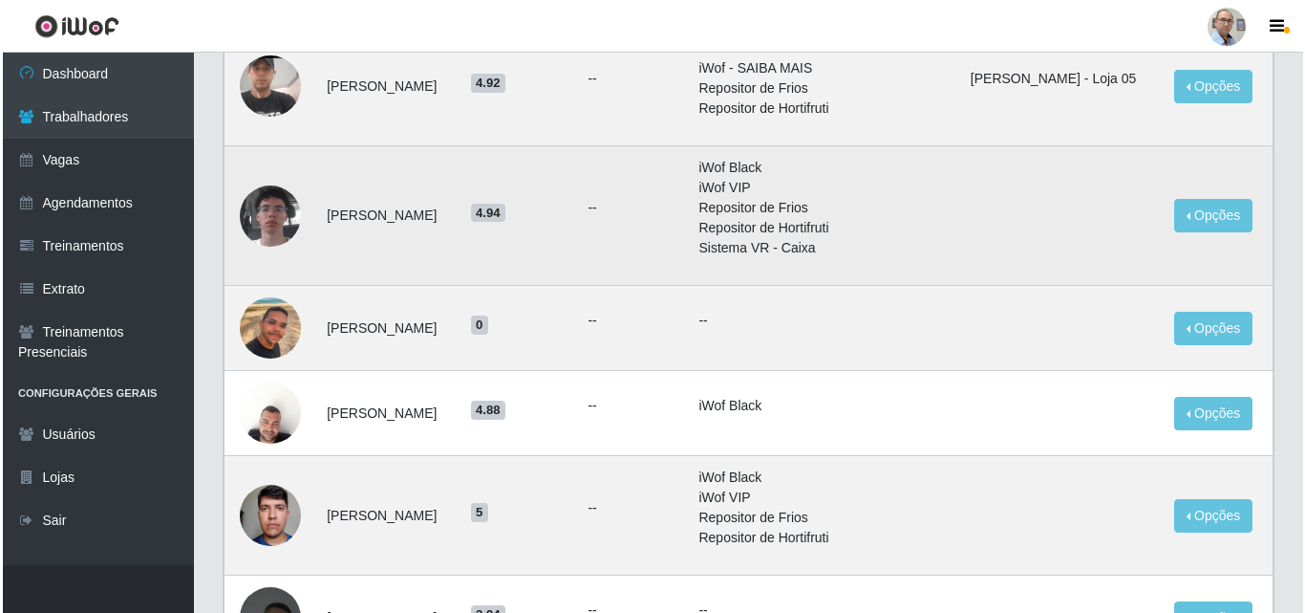
scroll to position [669, 0]
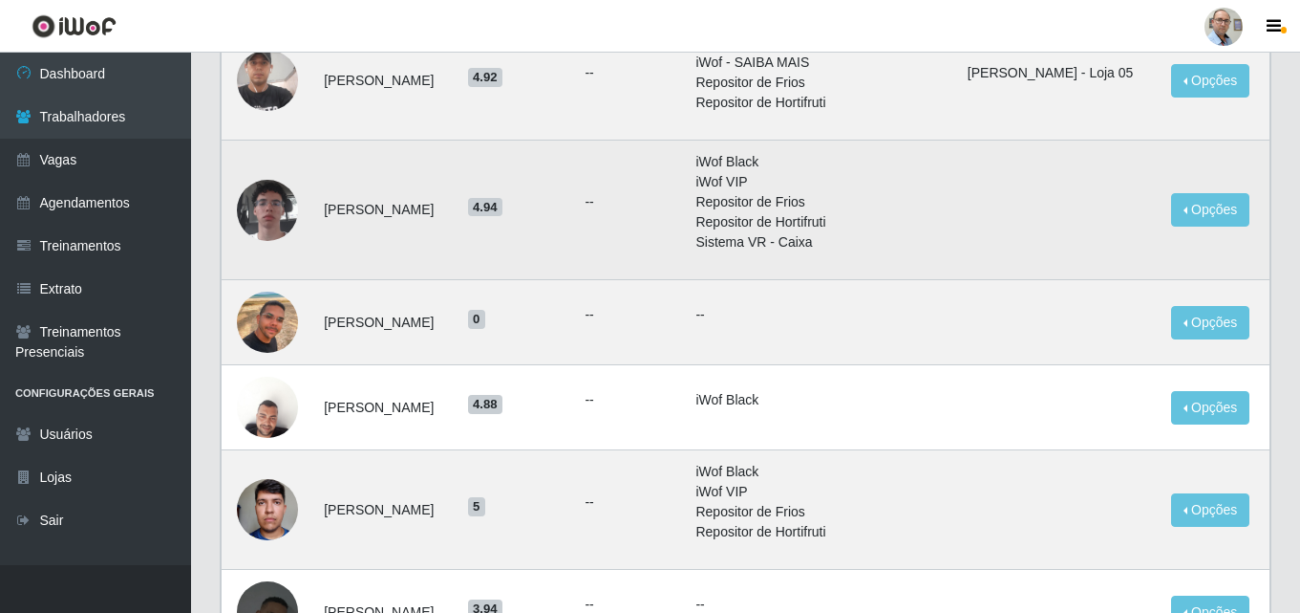
click at [272, 232] on img at bounding box center [267, 210] width 61 height 109
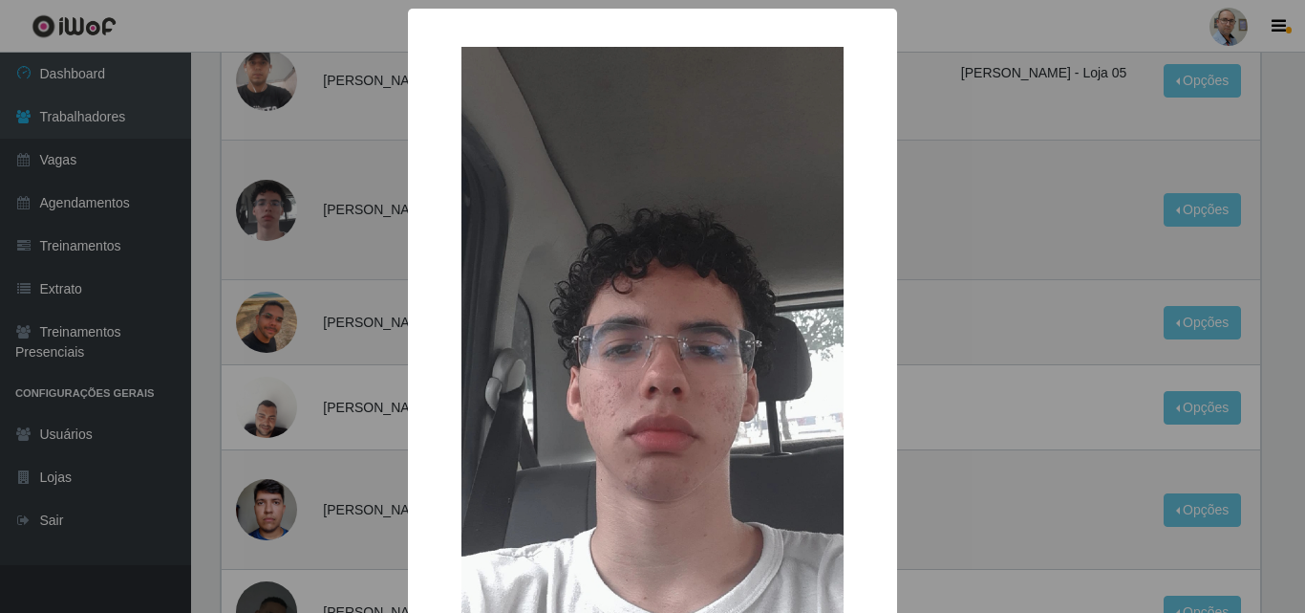
click at [272, 232] on div "× OK Cancel" at bounding box center [652, 306] width 1305 height 613
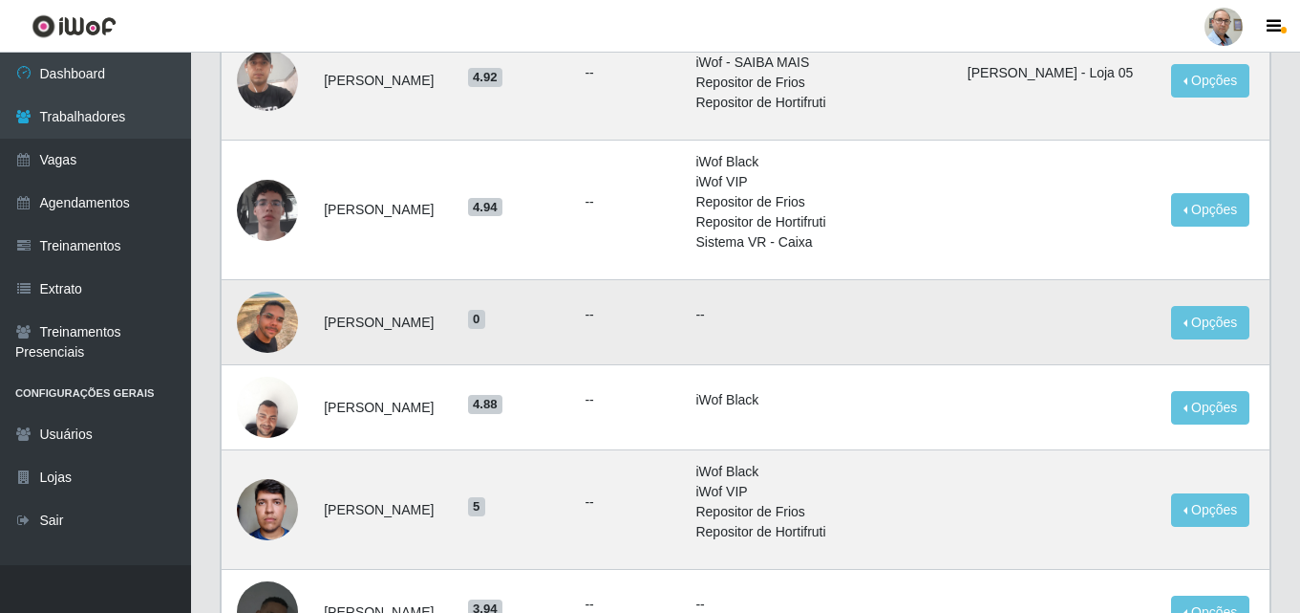
click at [267, 329] on img at bounding box center [267, 322] width 61 height 109
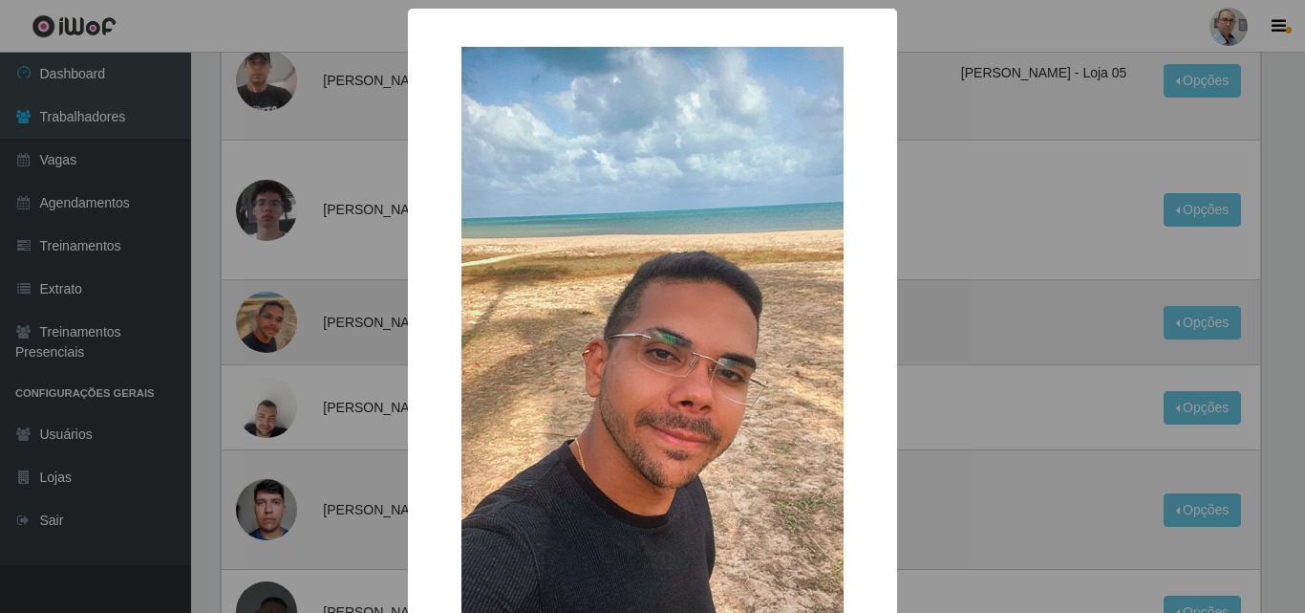
click at [267, 329] on div "× OK Cancel" at bounding box center [652, 306] width 1305 height 613
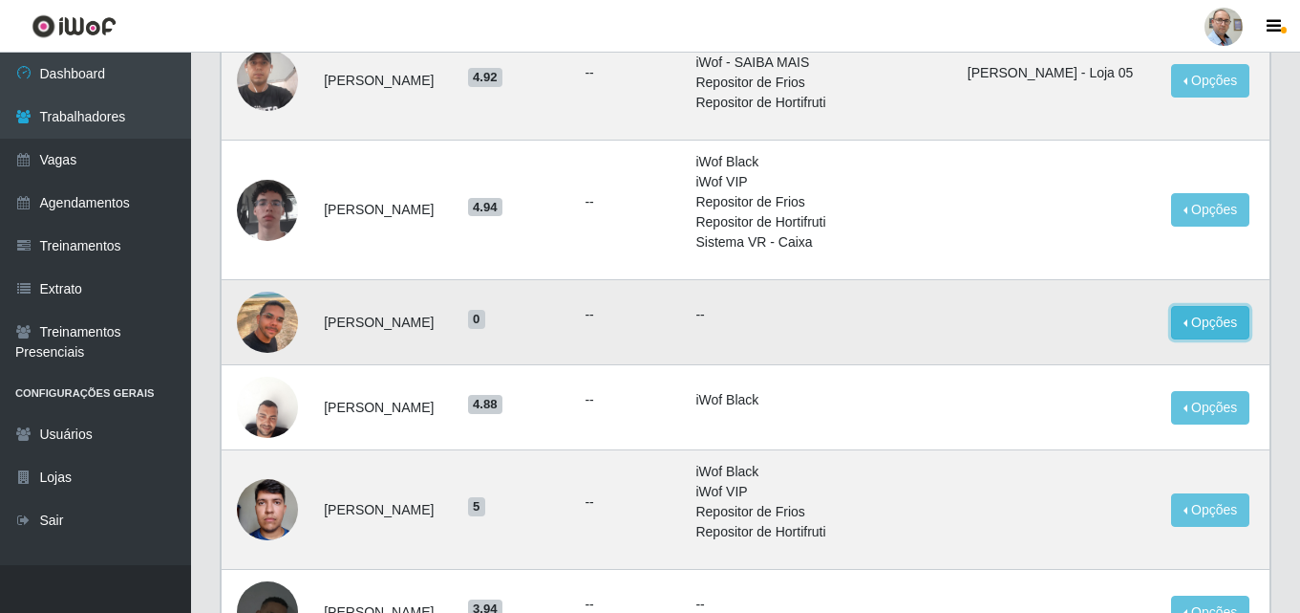
click at [1223, 339] on button "Opções" at bounding box center [1210, 322] width 78 height 33
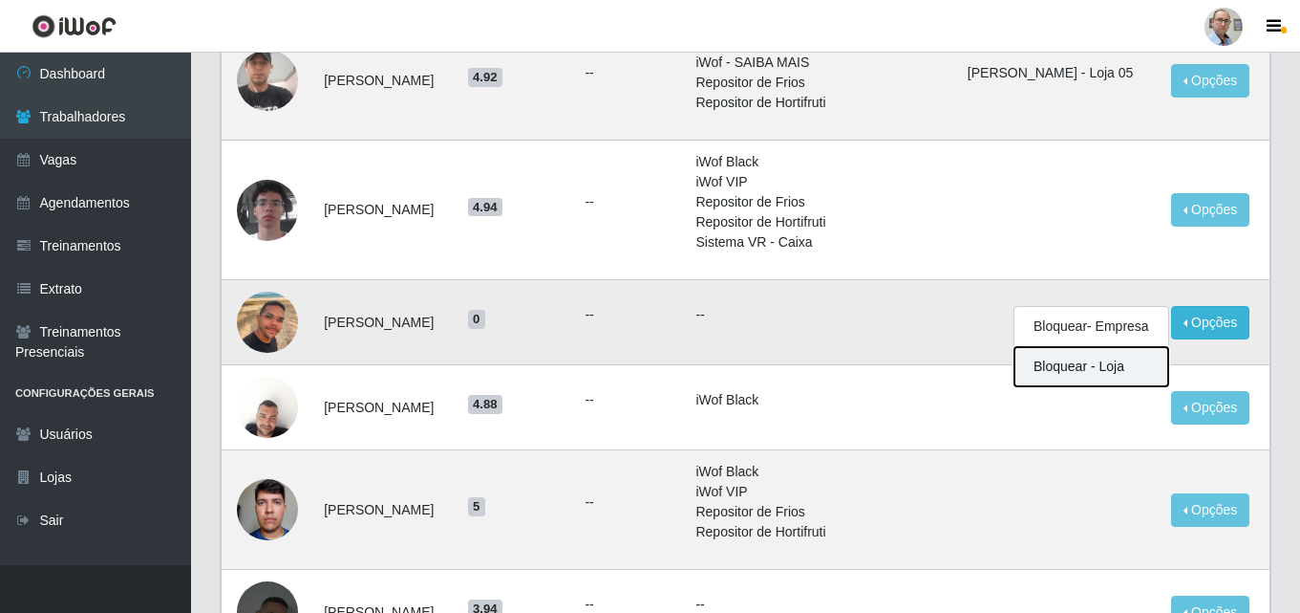
click at [1072, 386] on button "Bloquear - Loja" at bounding box center [1092, 366] width 154 height 39
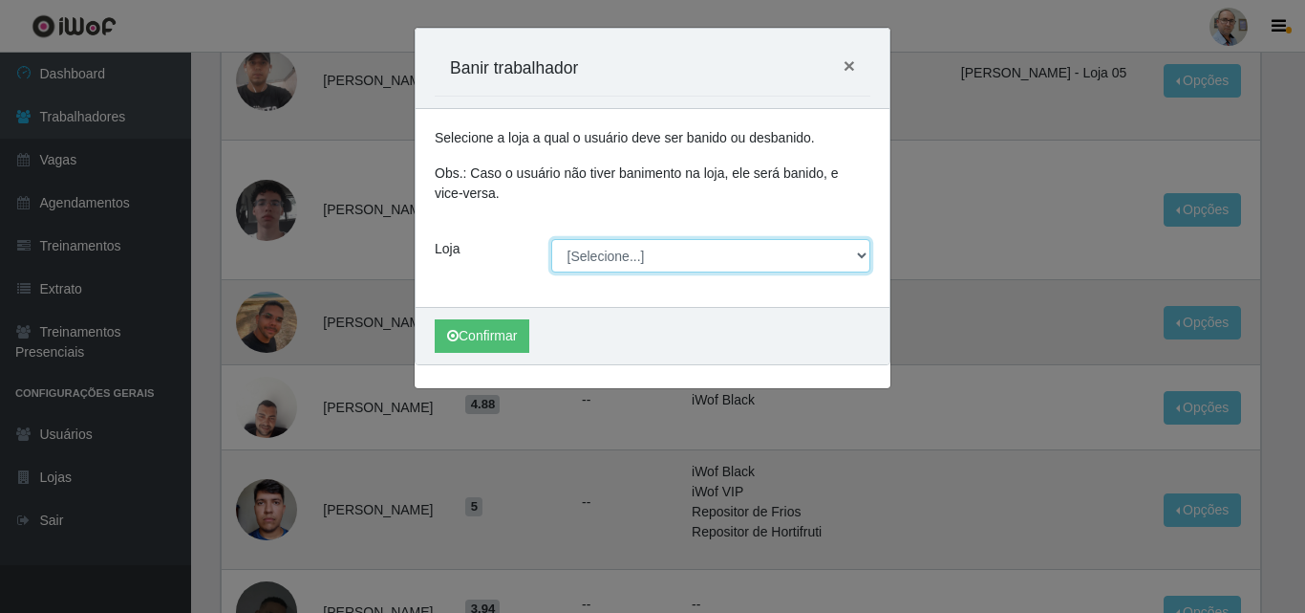
click at [811, 251] on select "[Selecione...] Mar Vermelho - Loja 04" at bounding box center [711, 255] width 320 height 33
select select "251"
click at [551, 239] on select "[Selecione...] Mar Vermelho - Loja 04" at bounding box center [711, 255] width 320 height 33
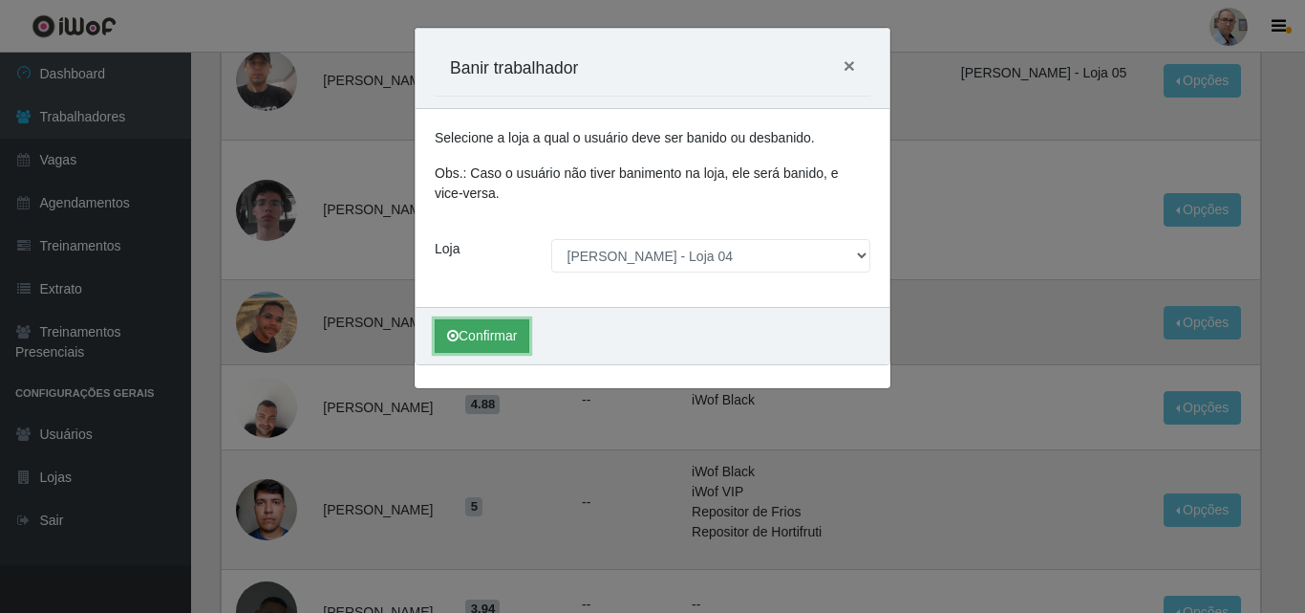
click at [511, 335] on button "Confirmar" at bounding box center [482, 335] width 95 height 33
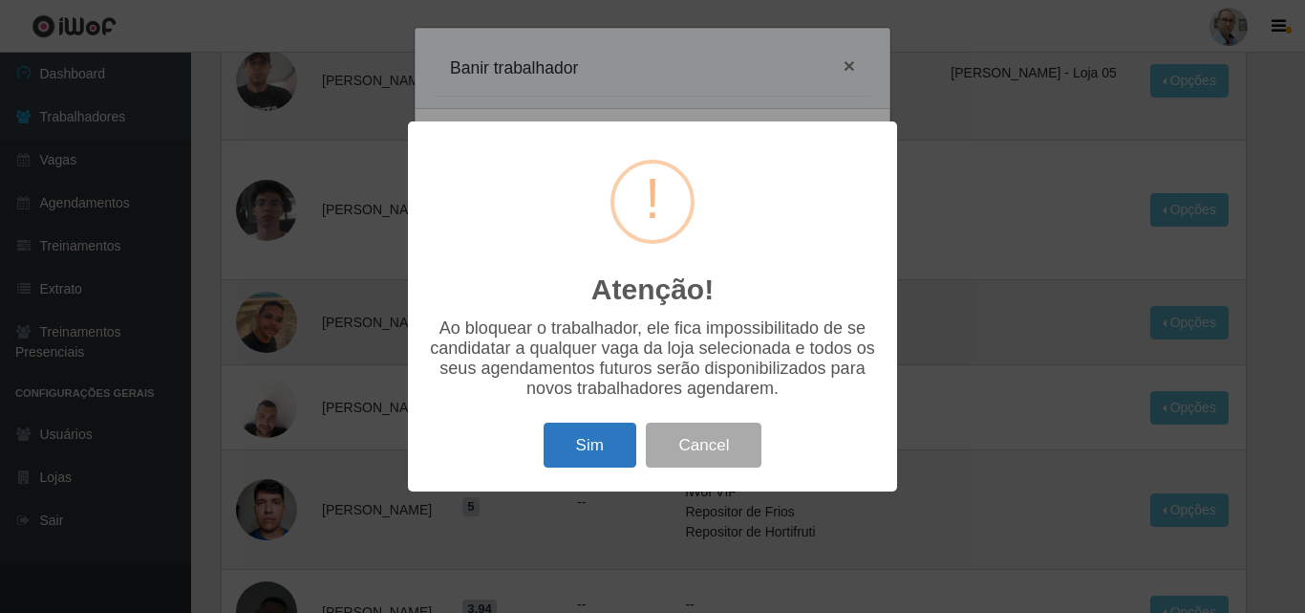
click at [586, 454] on button "Sim" at bounding box center [590, 444] width 93 height 45
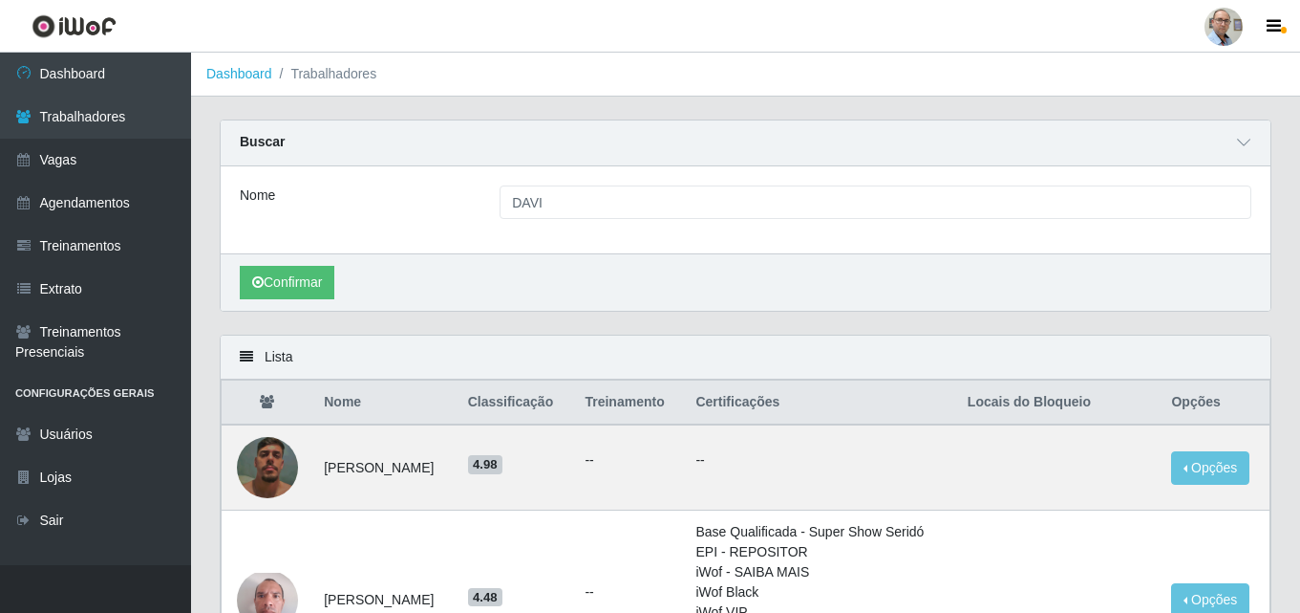
scroll to position [382, 0]
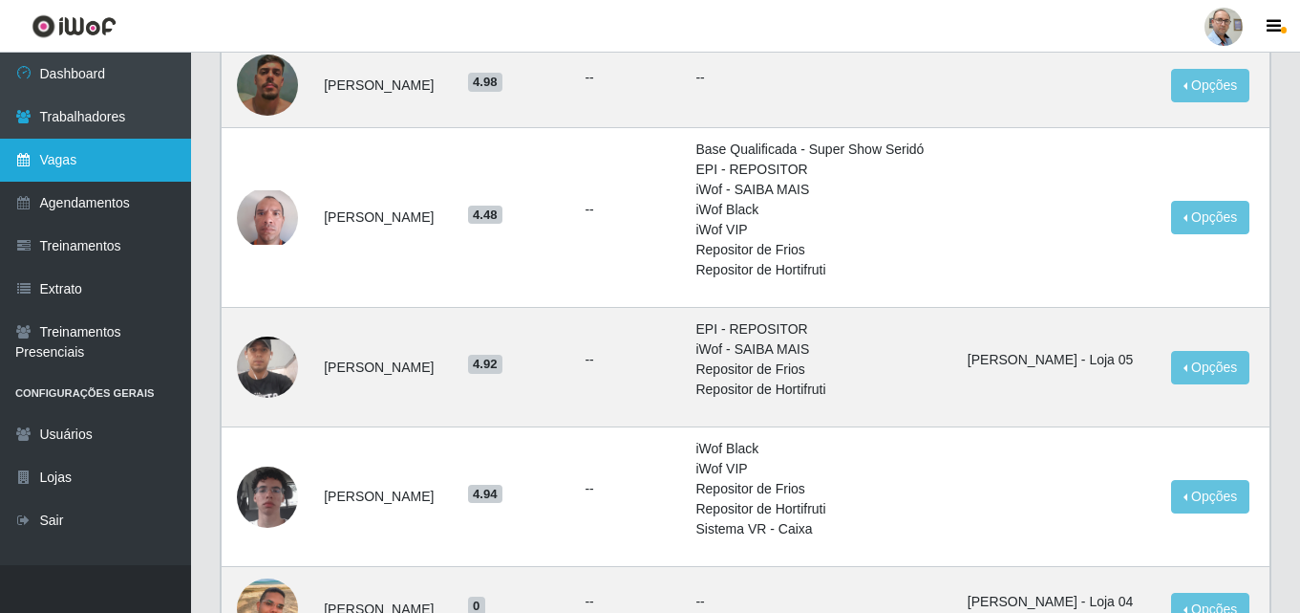
click at [118, 156] on link "Vagas" at bounding box center [95, 160] width 191 height 43
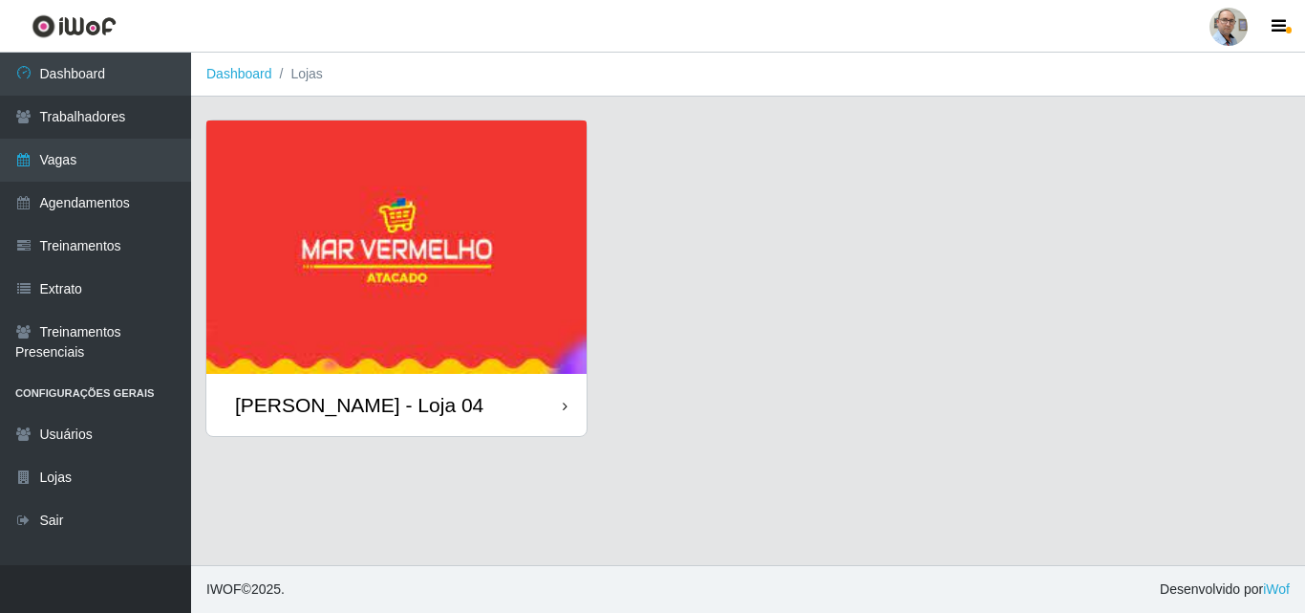
click at [301, 232] on img at bounding box center [396, 246] width 380 height 253
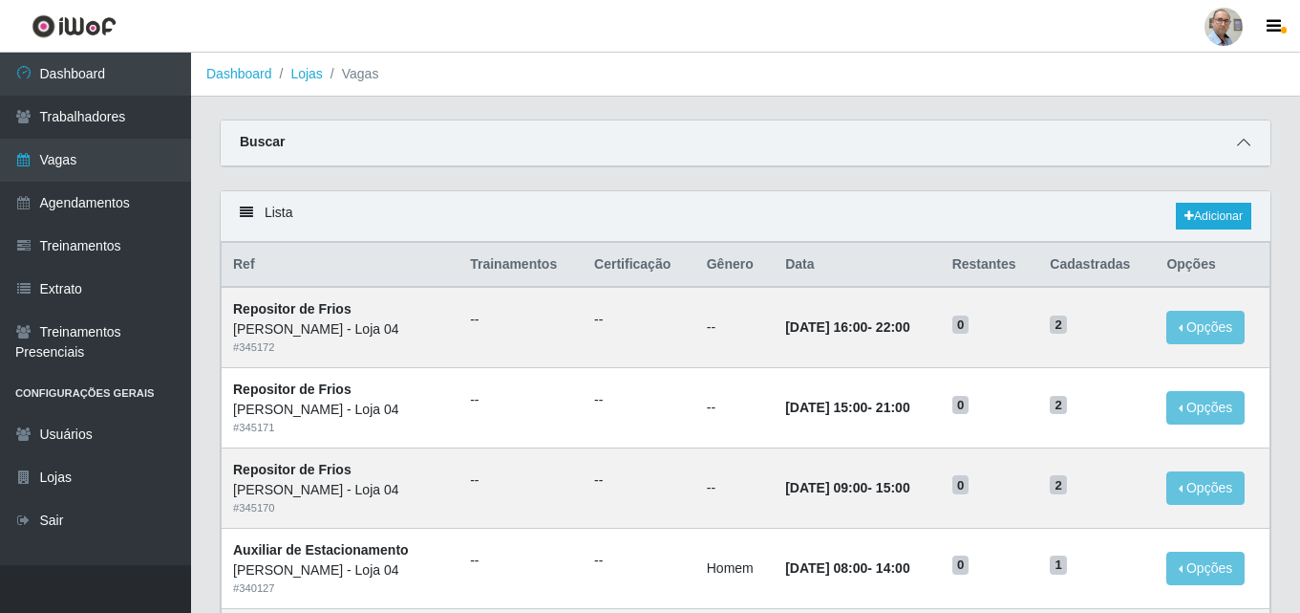
click at [1240, 146] on icon at bounding box center [1243, 142] width 13 height 13
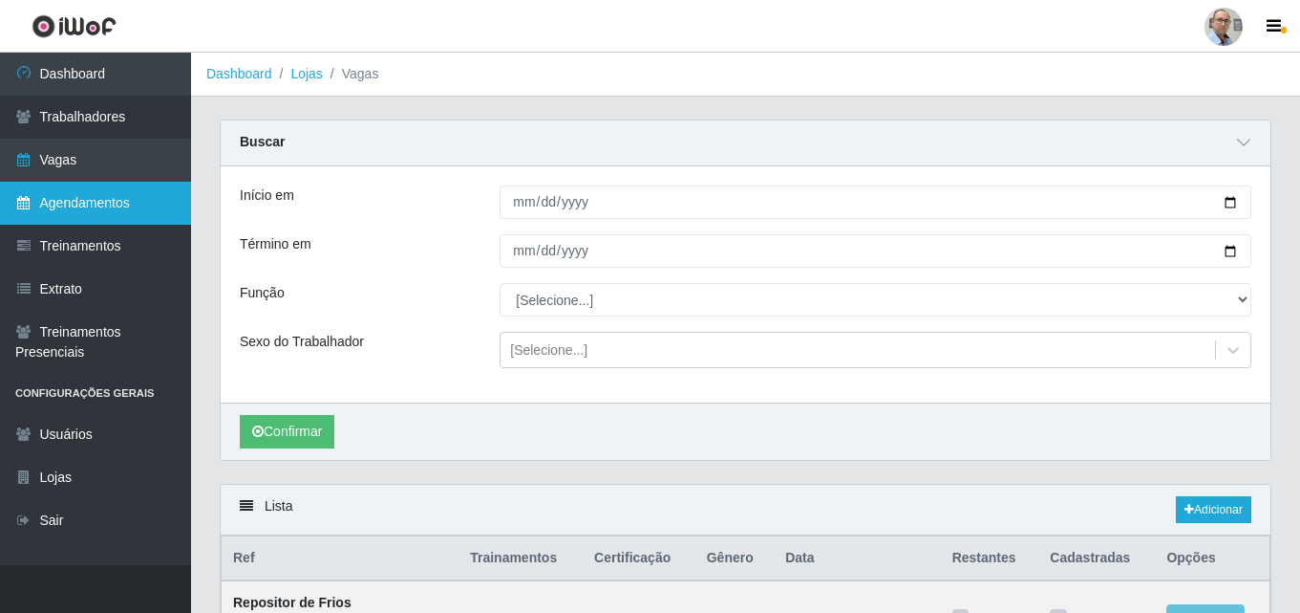
click at [91, 203] on link "Agendamentos" at bounding box center [95, 203] width 191 height 43
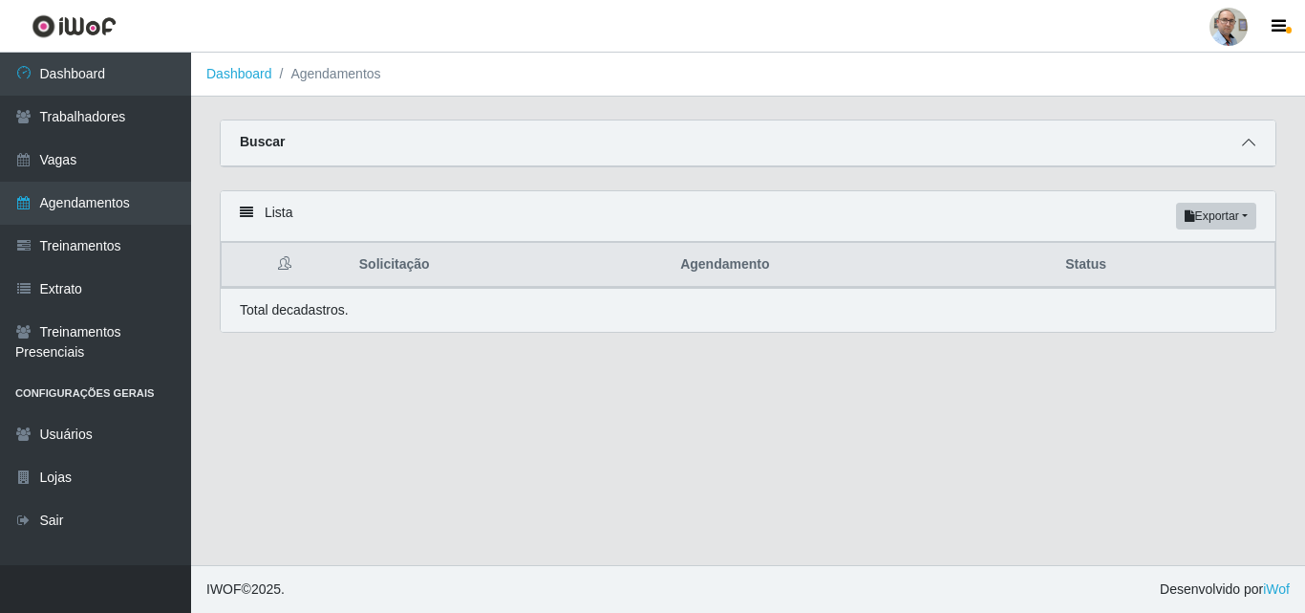
click at [1253, 137] on span at bounding box center [1248, 143] width 23 height 22
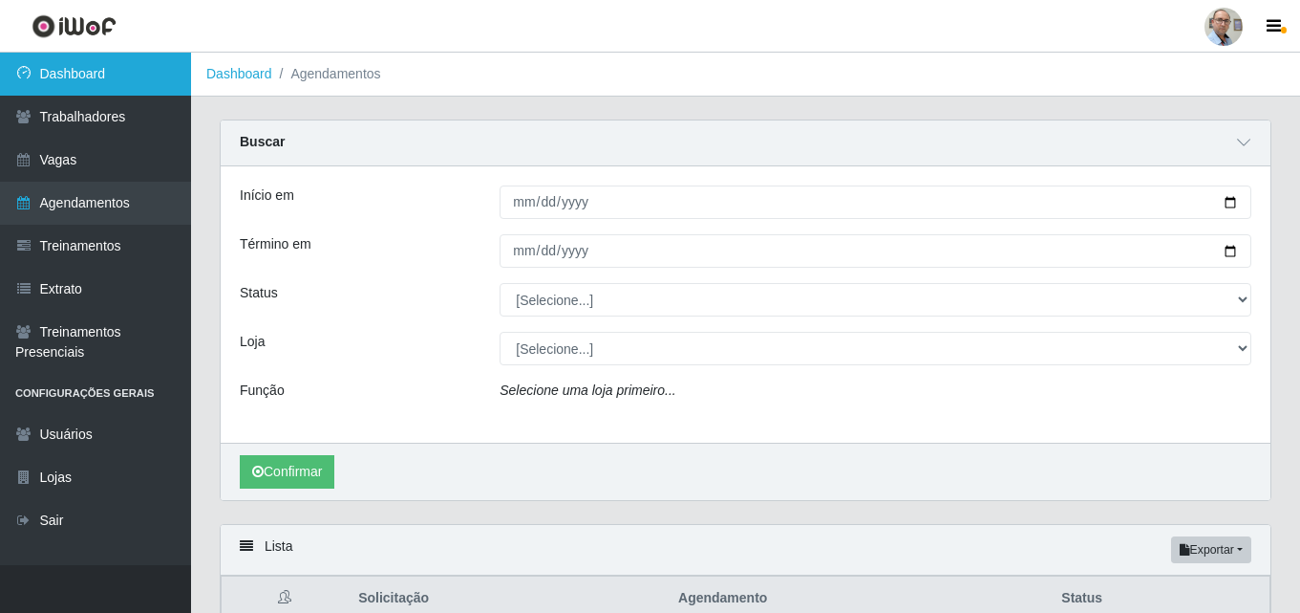
click at [78, 82] on link "Dashboard" at bounding box center [95, 74] width 191 height 43
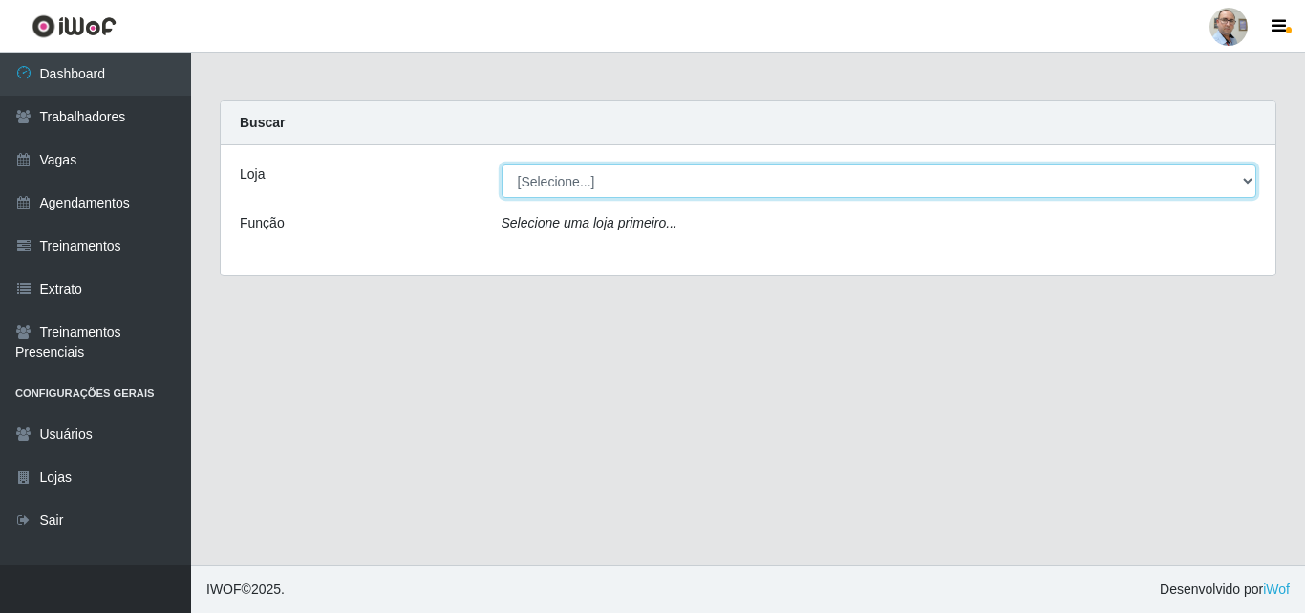
drag, startPoint x: 1127, startPoint y: 177, endPoint x: 1110, endPoint y: 187, distance: 19.3
click at [1127, 177] on select "[Selecione...] Mar Vermelho - Loja 04" at bounding box center [880, 180] width 756 height 33
select select "251"
click at [502, 164] on select "[Selecione...] Mar Vermelho - Loja 04" at bounding box center [880, 180] width 756 height 33
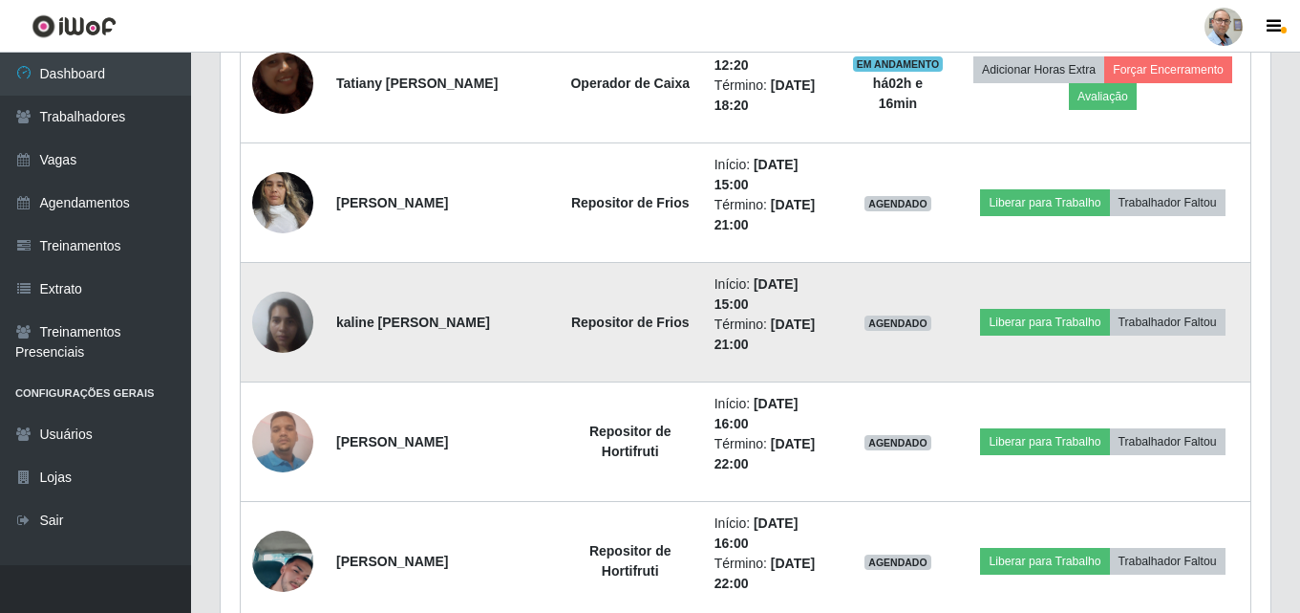
scroll to position [1242, 0]
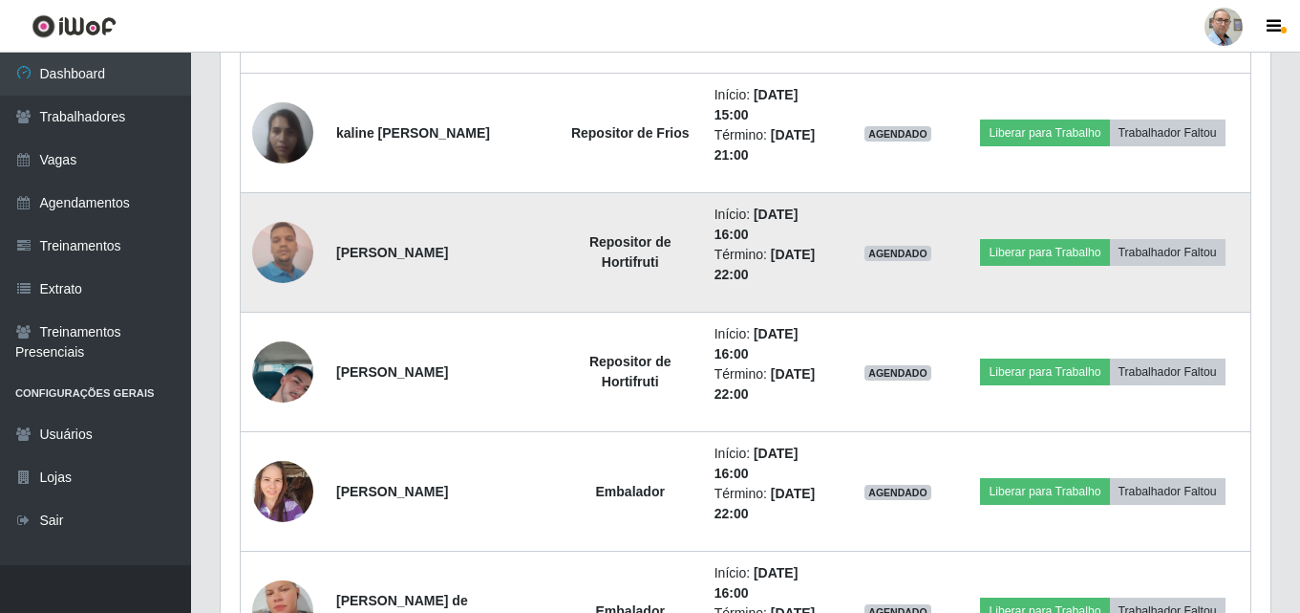
click at [279, 253] on img at bounding box center [282, 251] width 61 height 81
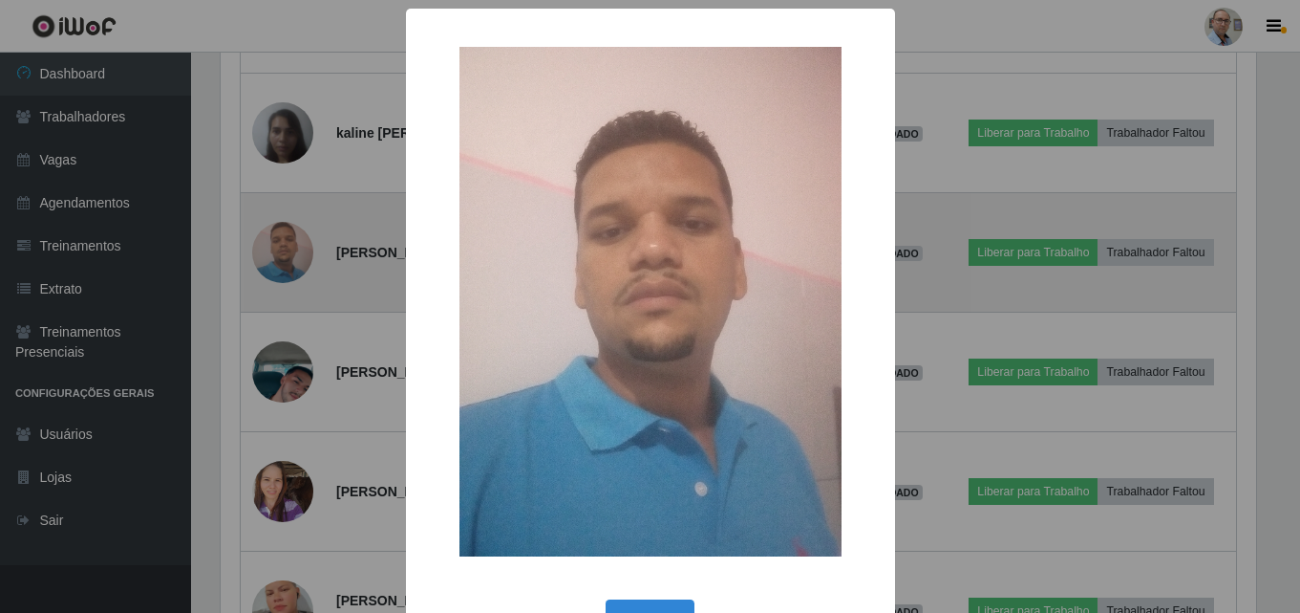
scroll to position [397, 1041]
click at [279, 253] on div "× OK Cancel" at bounding box center [652, 306] width 1305 height 613
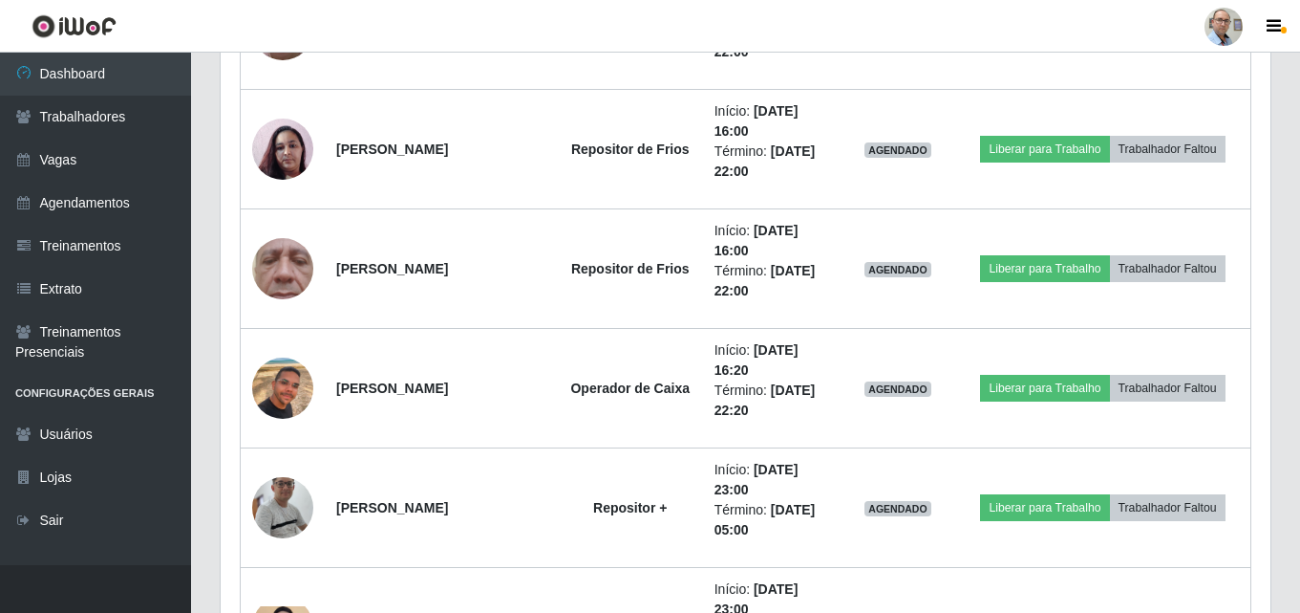
scroll to position [2676, 0]
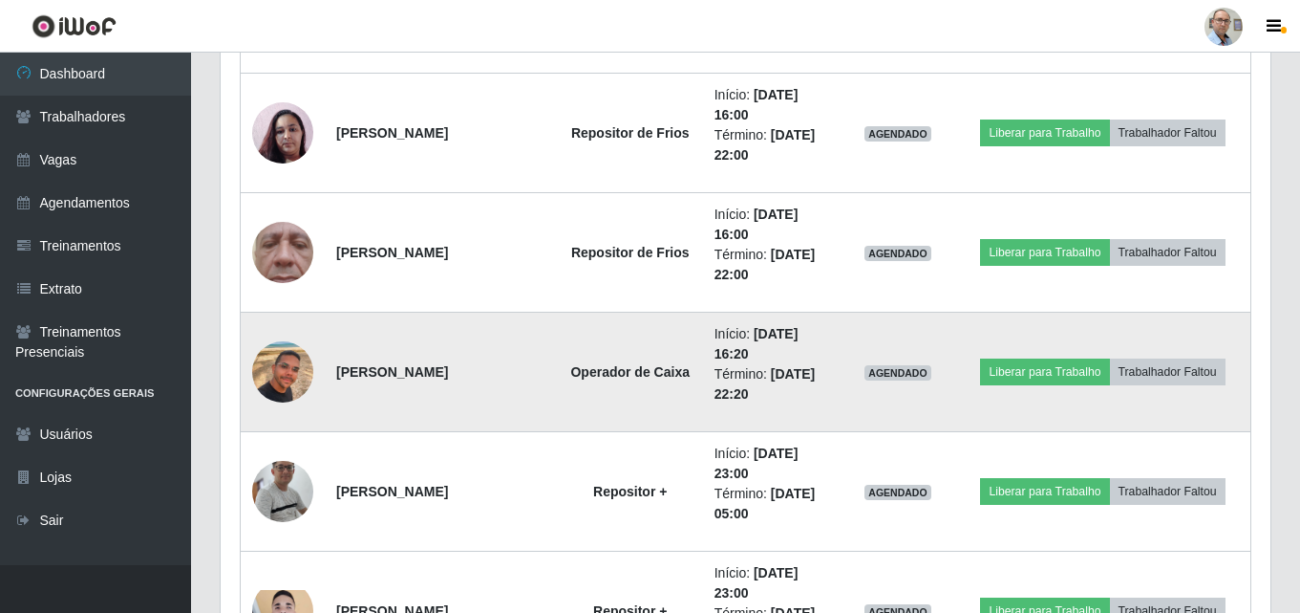
click at [277, 375] on img at bounding box center [282, 371] width 61 height 109
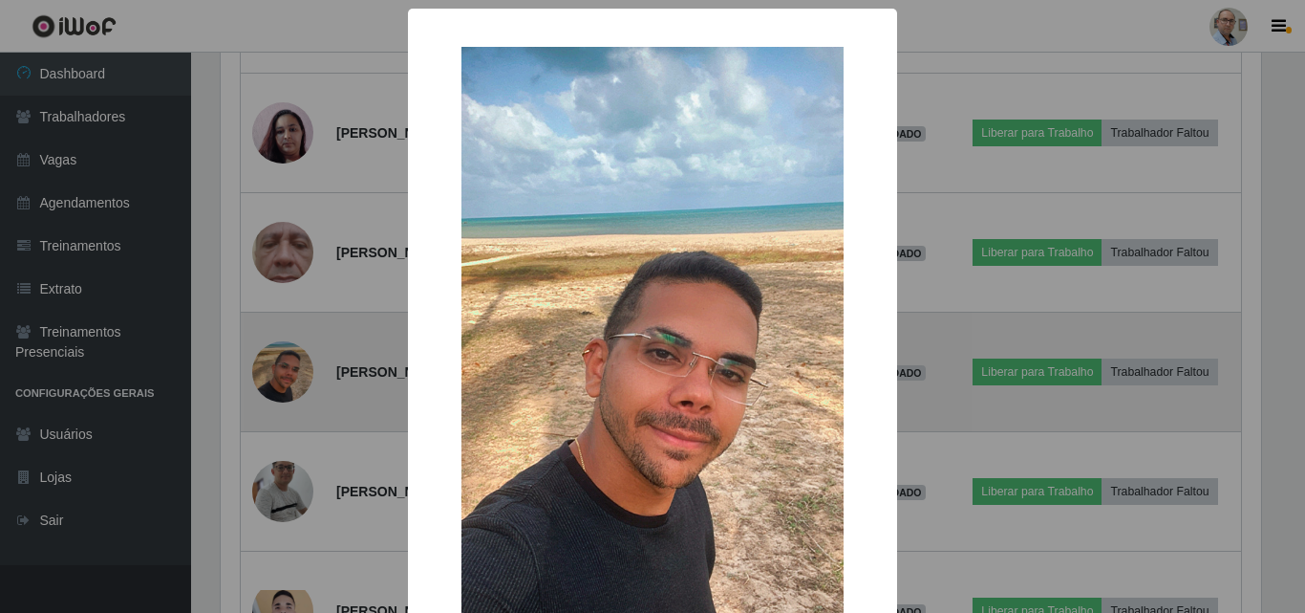
click at [277, 375] on div "× OK Cancel" at bounding box center [652, 306] width 1305 height 613
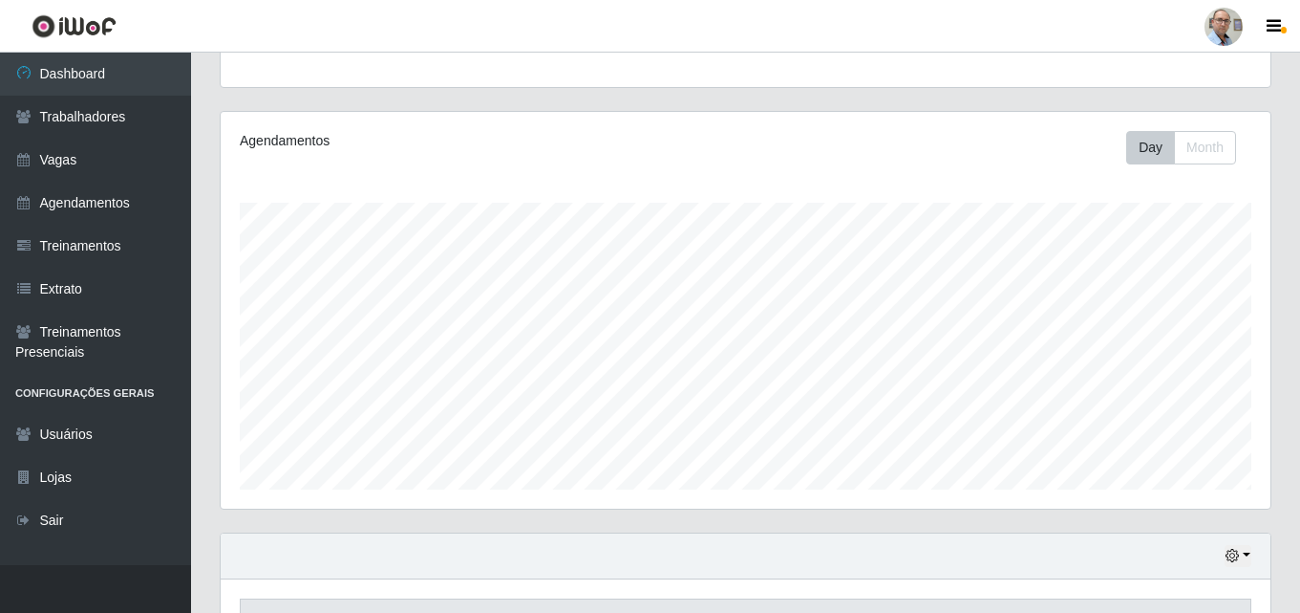
scroll to position [191, 0]
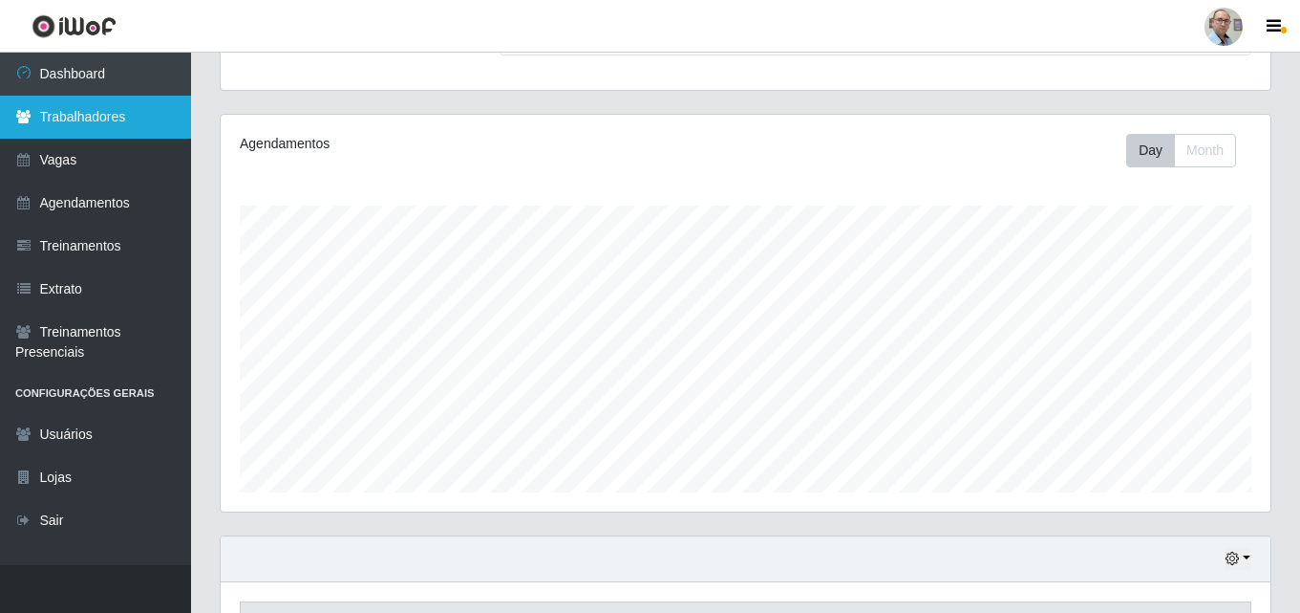
click at [77, 116] on link "Trabalhadores" at bounding box center [95, 117] width 191 height 43
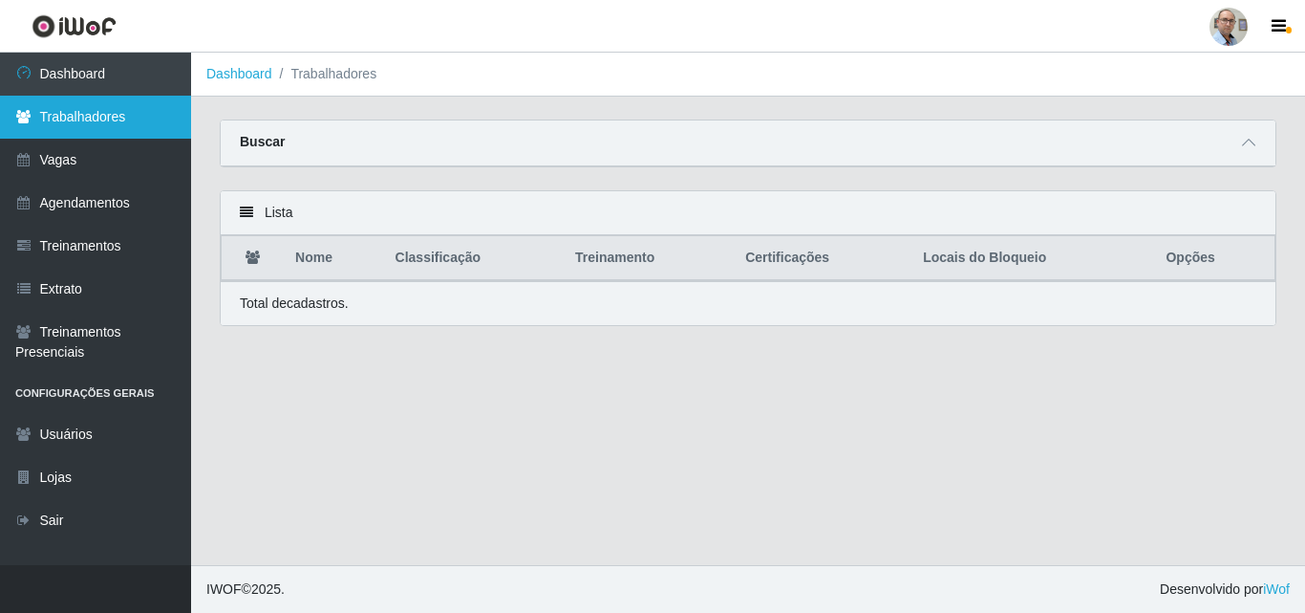
click at [96, 125] on link "Trabalhadores" at bounding box center [95, 117] width 191 height 43
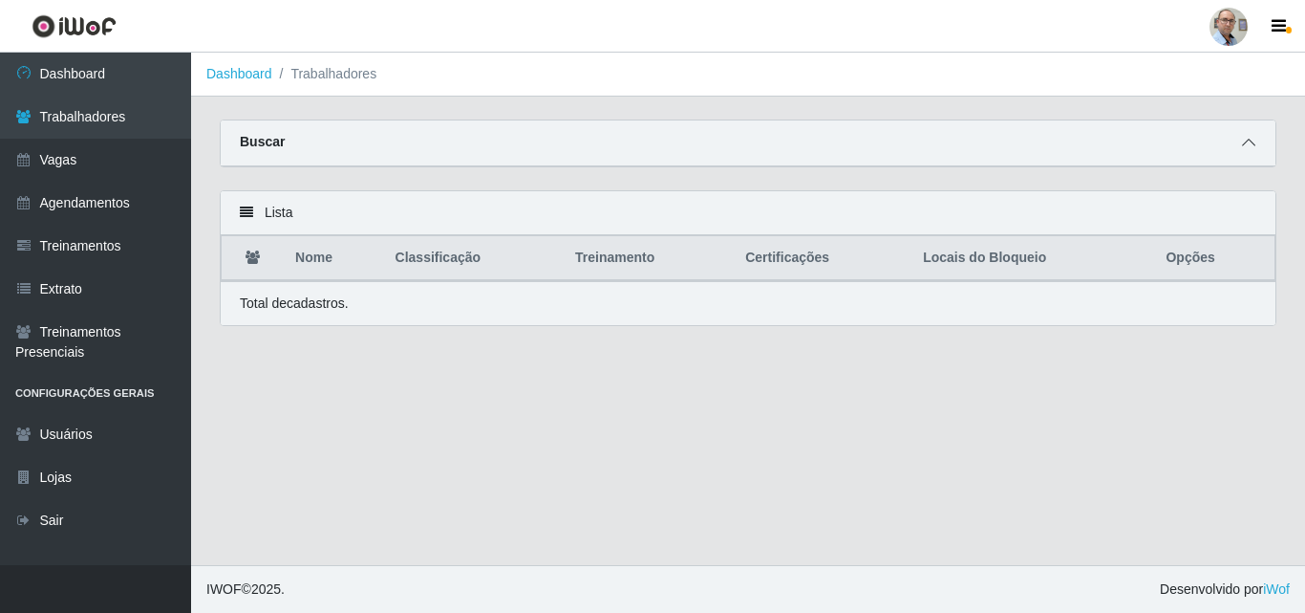
click at [1254, 135] on span at bounding box center [1248, 143] width 23 height 22
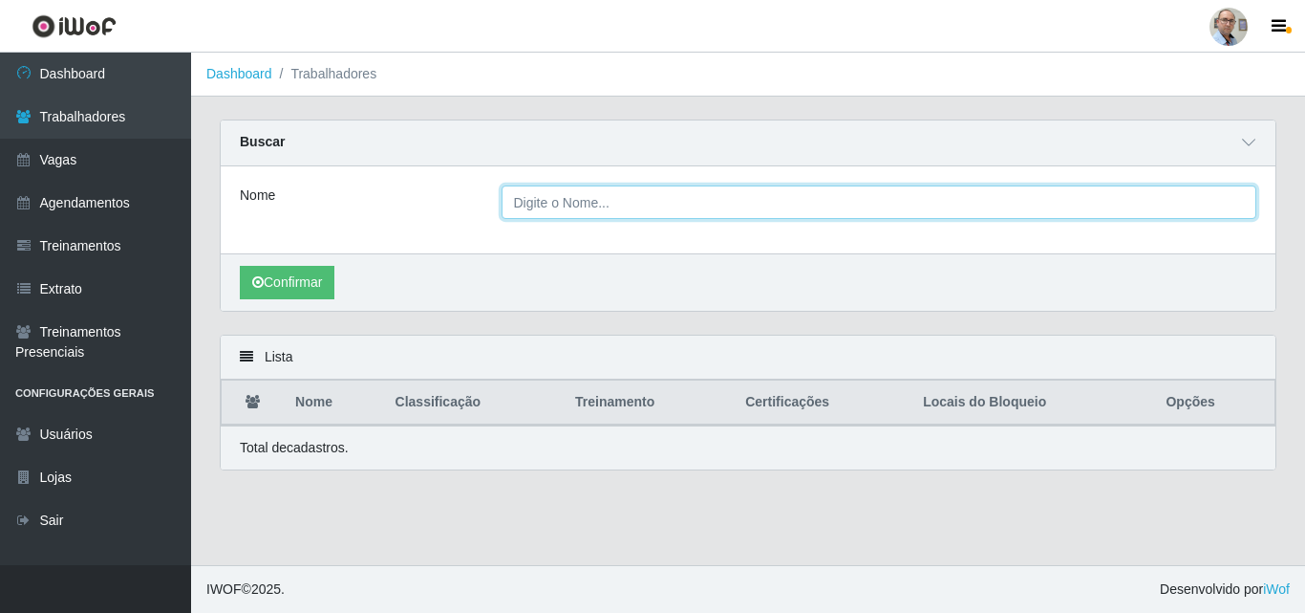
click at [593, 202] on input "Nome" at bounding box center [880, 201] width 756 height 33
type input "DAVI"
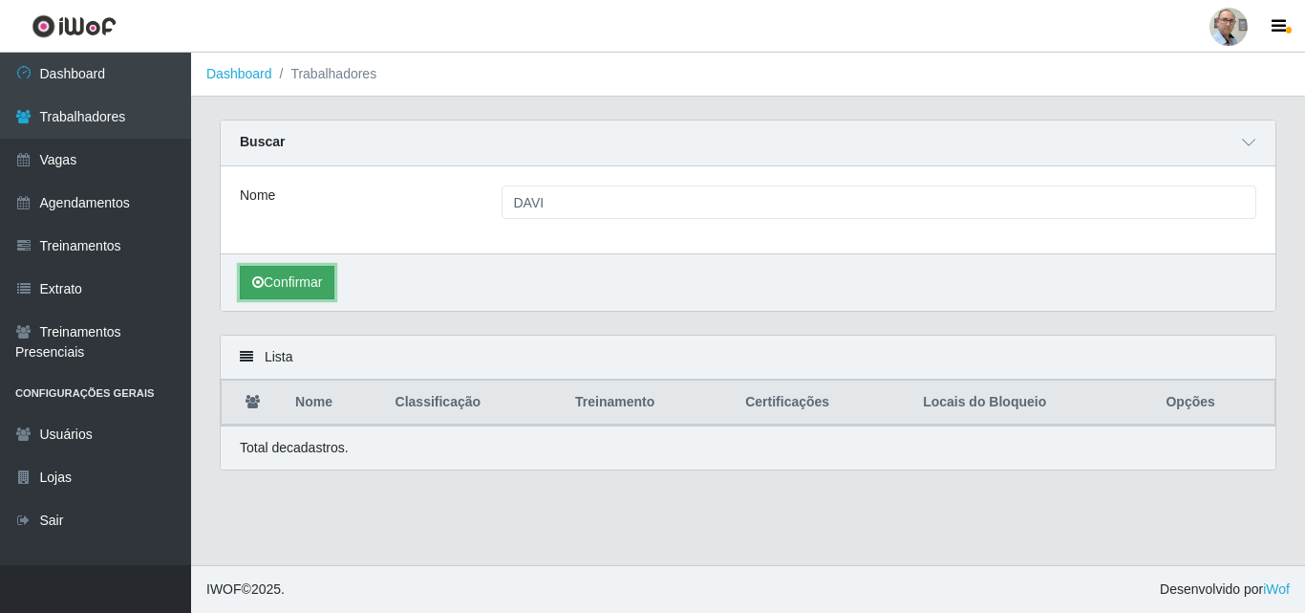
click at [292, 282] on button "Confirmar" at bounding box center [287, 282] width 95 height 33
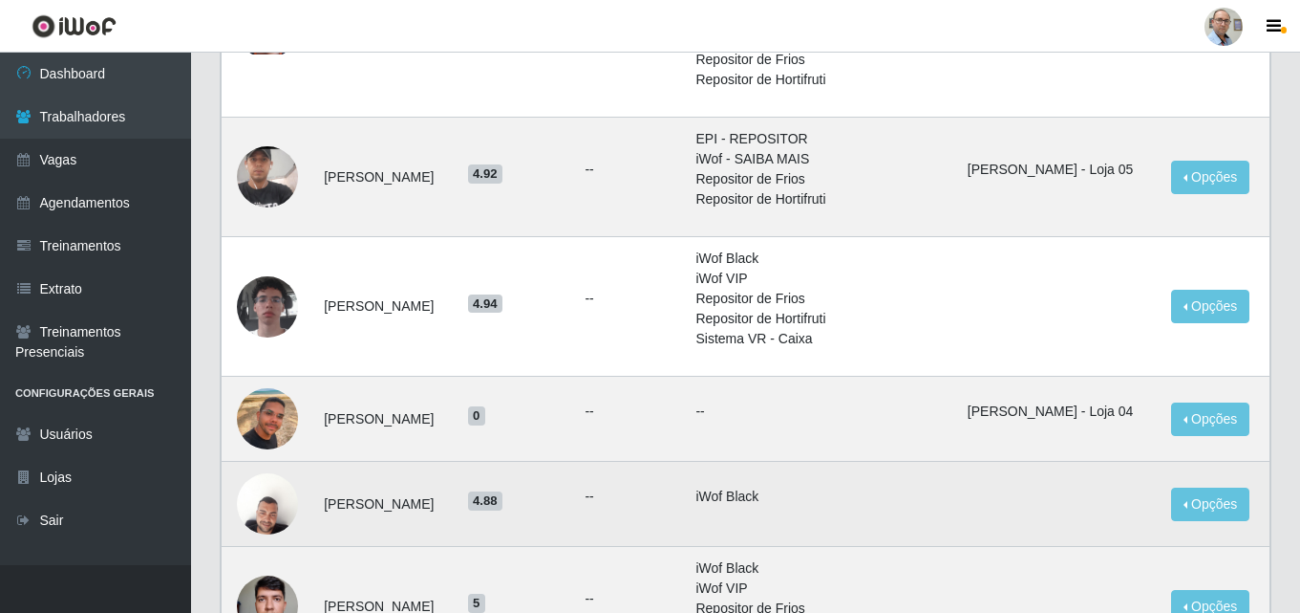
scroll to position [573, 0]
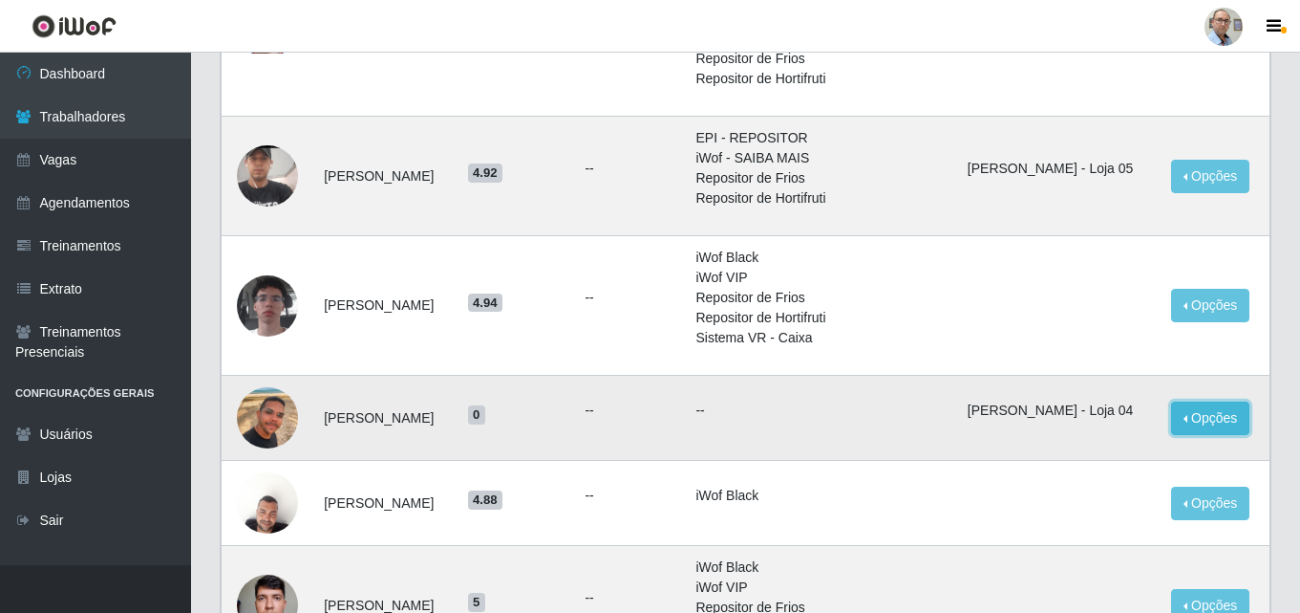
click at [1197, 435] on button "Opções" at bounding box center [1210, 417] width 78 height 33
click at [1099, 442] on button "Bloquear - Empresa" at bounding box center [1092, 422] width 154 height 40
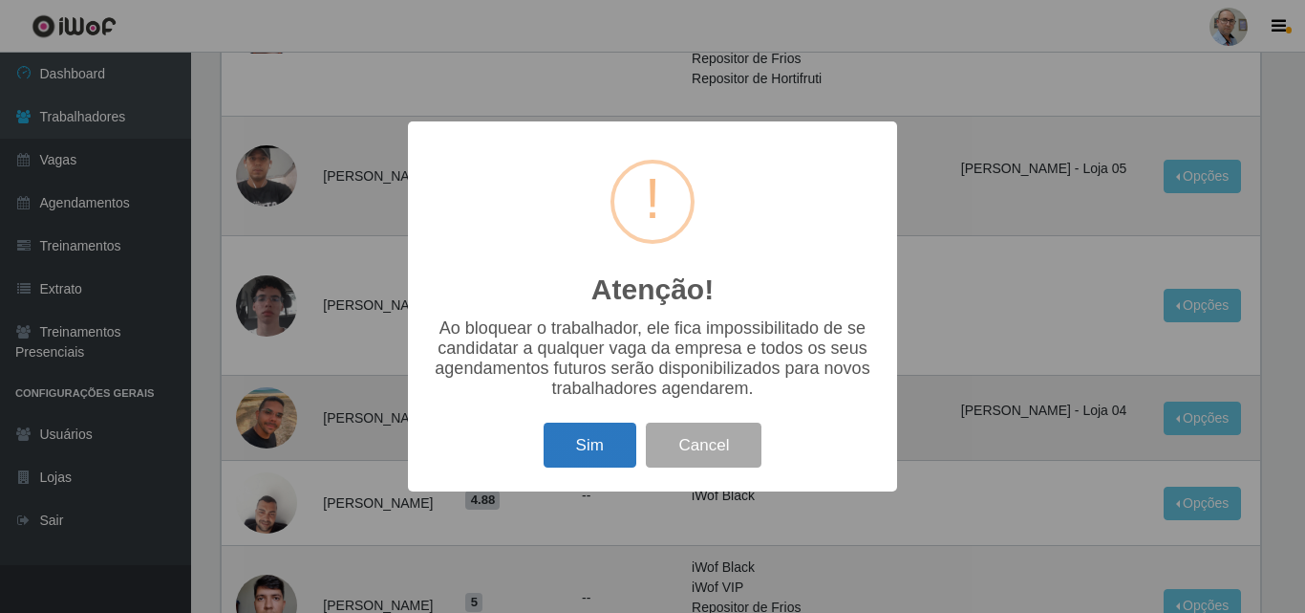
click at [615, 456] on button "Sim" at bounding box center [590, 444] width 93 height 45
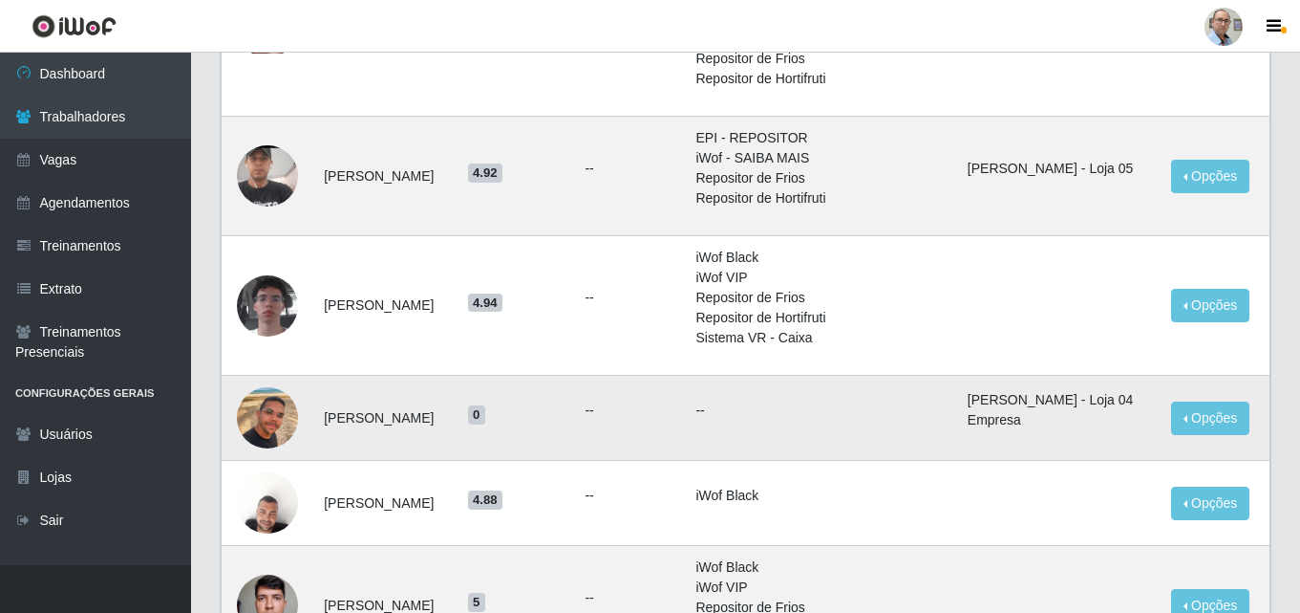
click at [257, 437] on img at bounding box center [267, 417] width 61 height 109
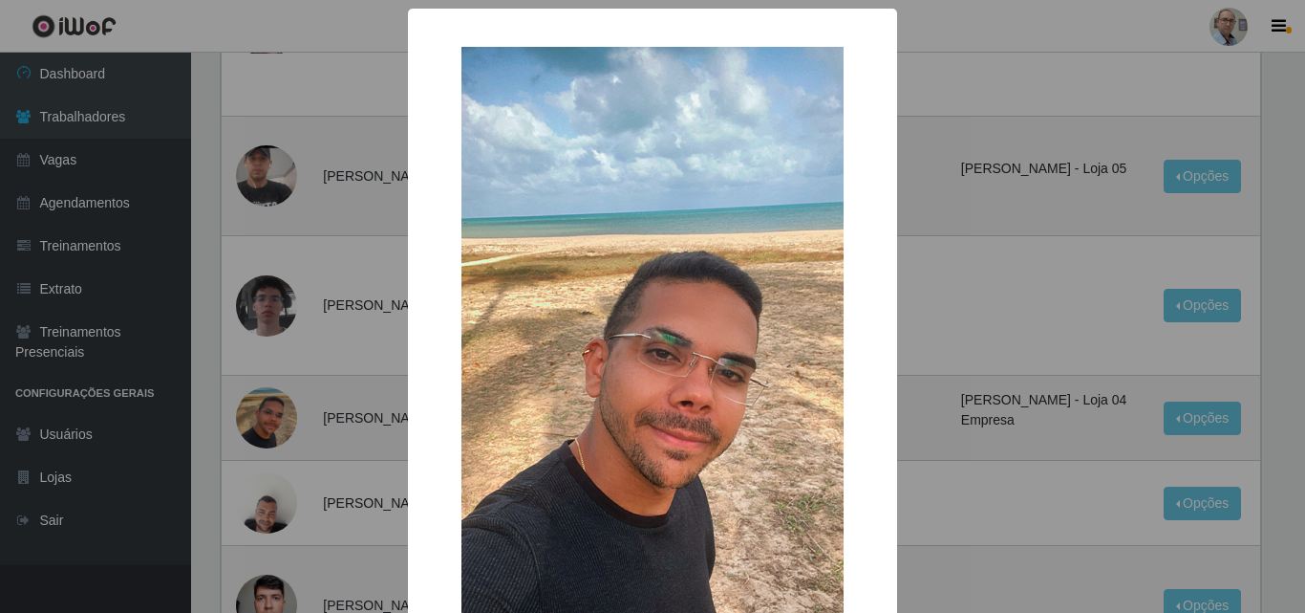
click at [257, 446] on div "× OK Cancel" at bounding box center [652, 306] width 1305 height 613
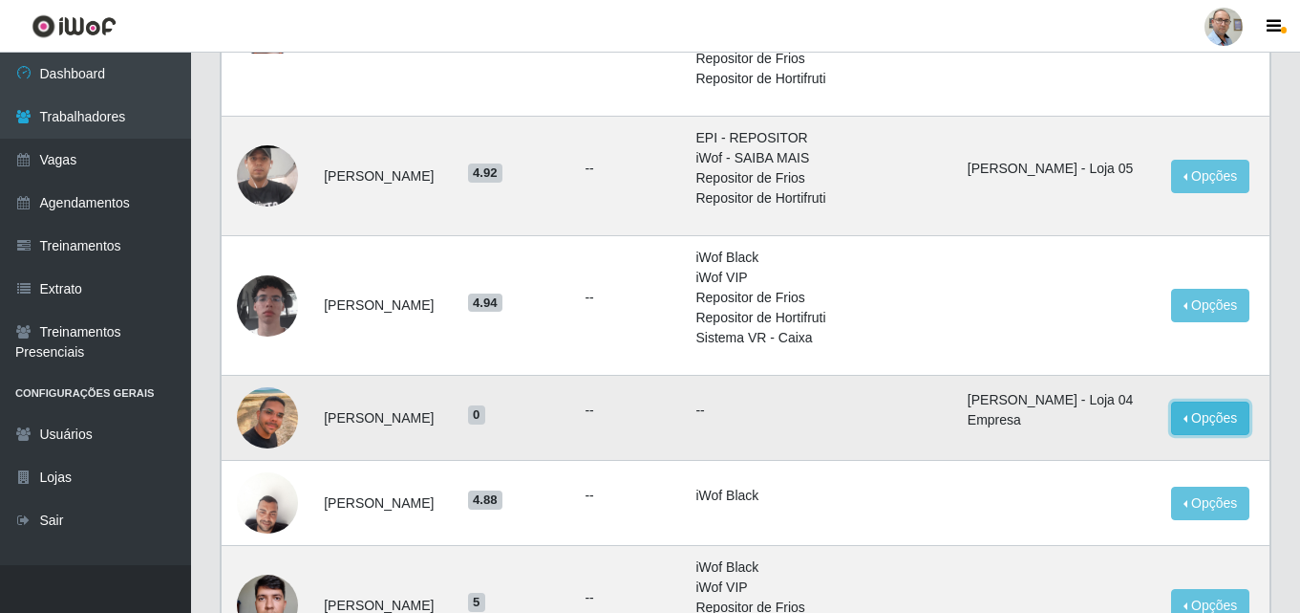
click at [1227, 435] on button "Opções" at bounding box center [1210, 417] width 78 height 33
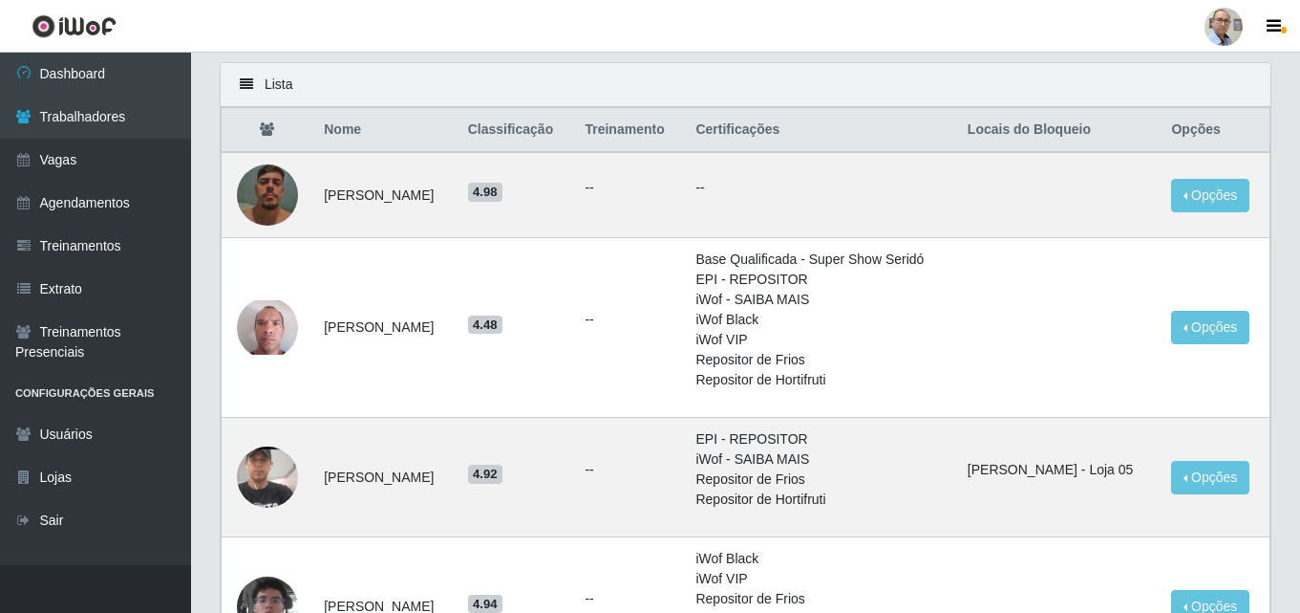
scroll to position [95, 0]
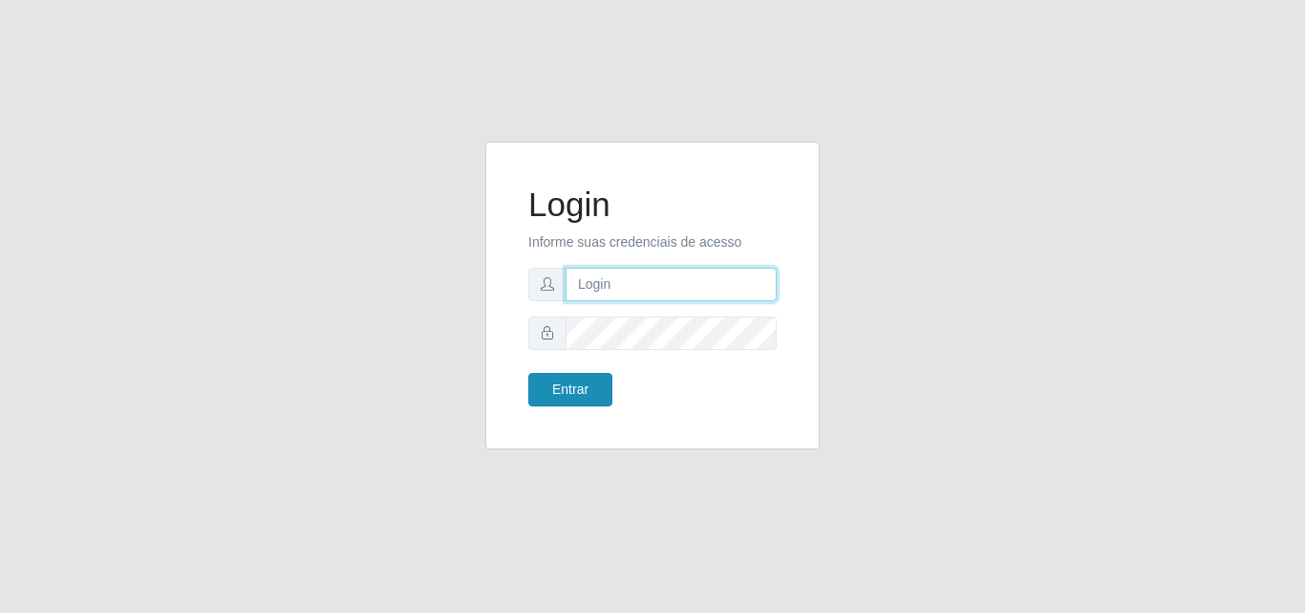
type input "gerente.loja4@marvermelhoatacado.com.br"
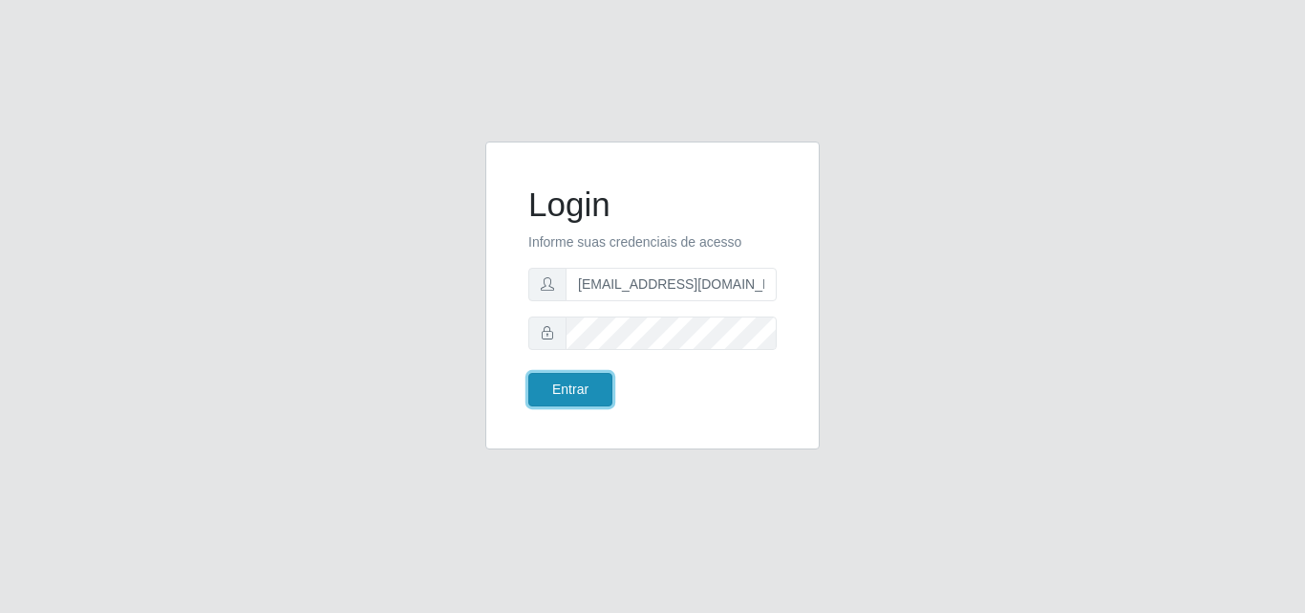
click at [565, 401] on button "Entrar" at bounding box center [570, 389] width 84 height 33
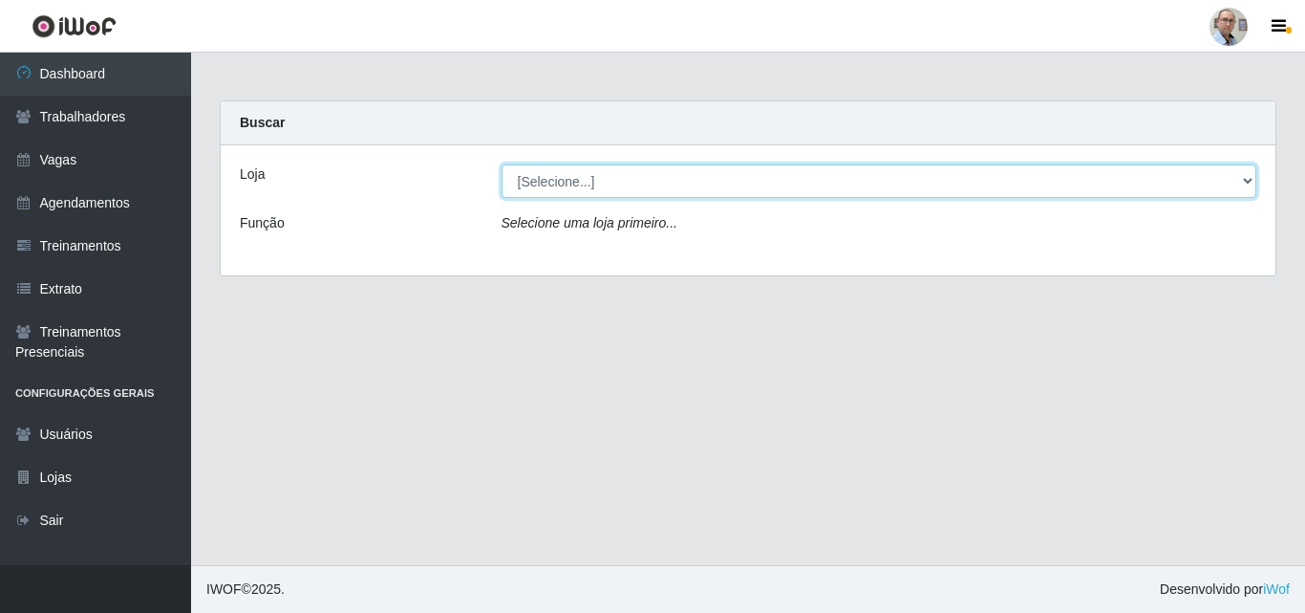
click at [665, 178] on select "[Selecione...] Mar Vermelho - Loja 04" at bounding box center [880, 180] width 756 height 33
select select "251"
click at [502, 164] on select "[Selecione...] Mar Vermelho - Loja 04" at bounding box center [880, 180] width 756 height 33
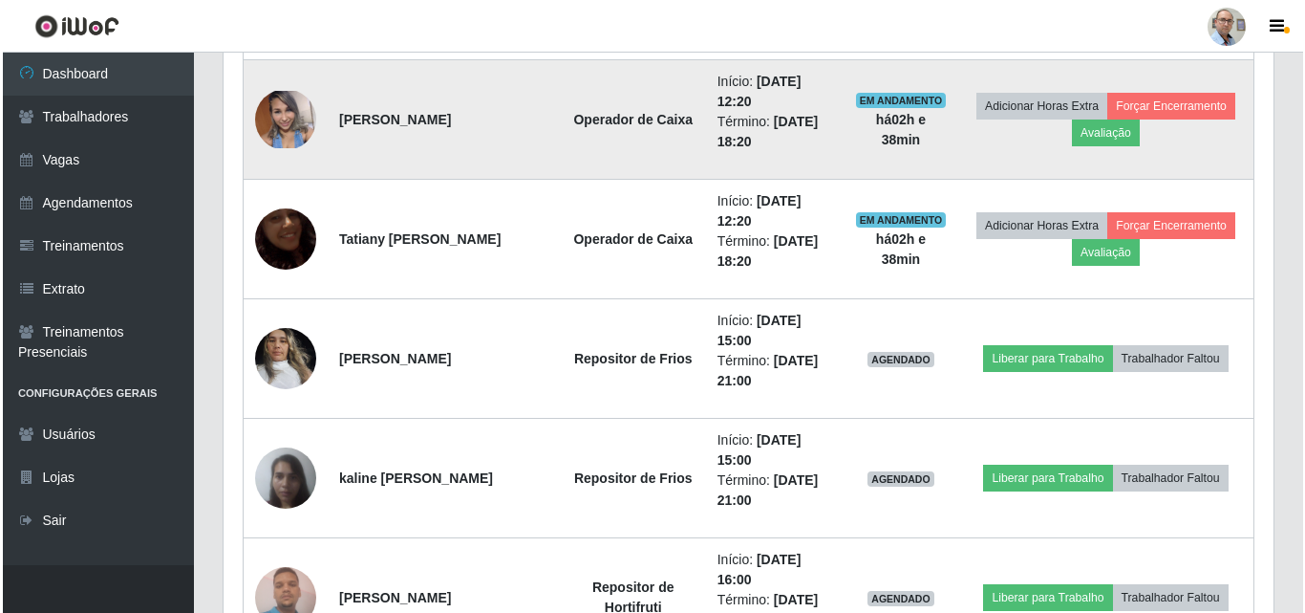
scroll to position [956, 0]
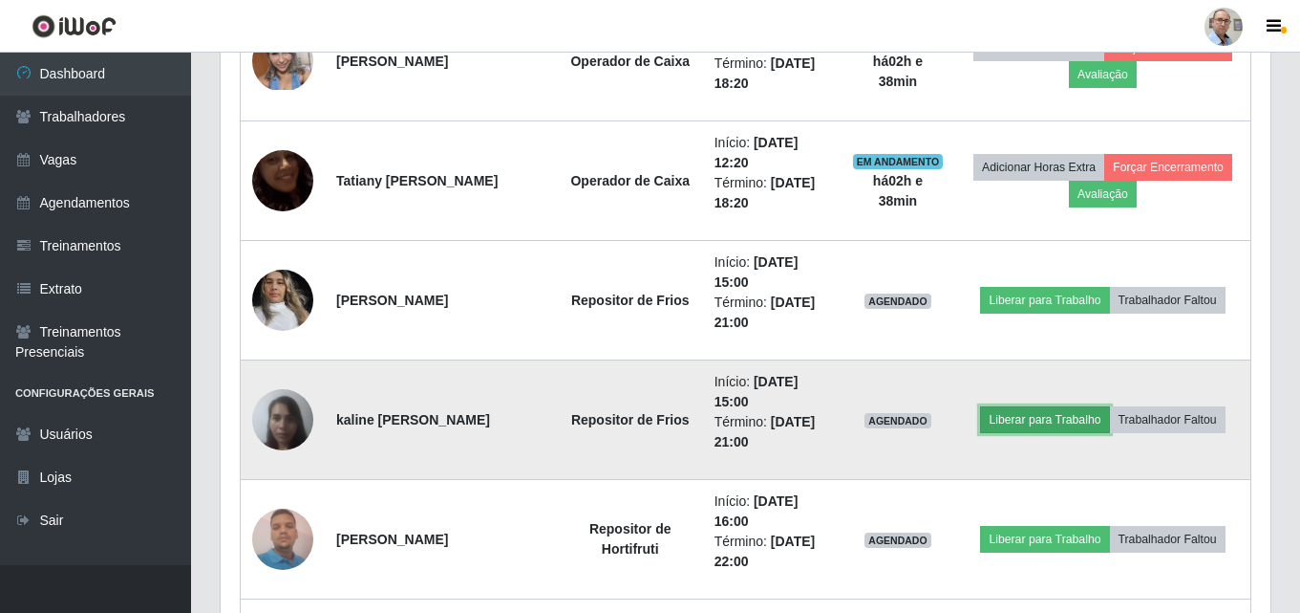
click at [1011, 415] on button "Liberar para Trabalho" at bounding box center [1044, 419] width 129 height 27
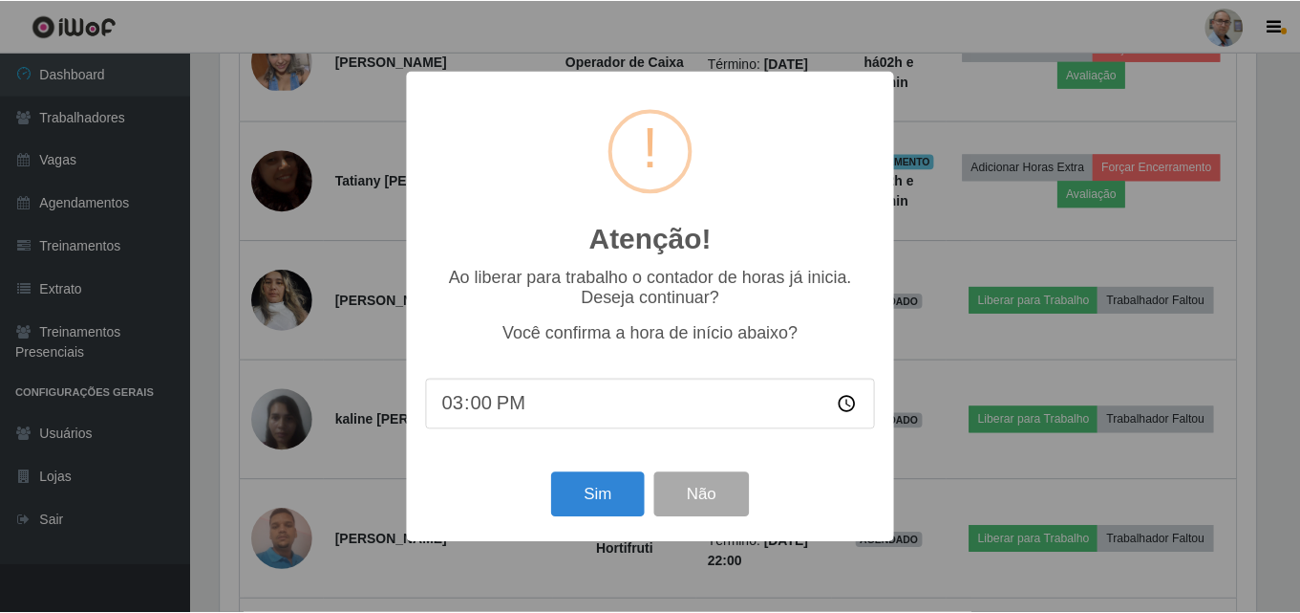
scroll to position [397, 1041]
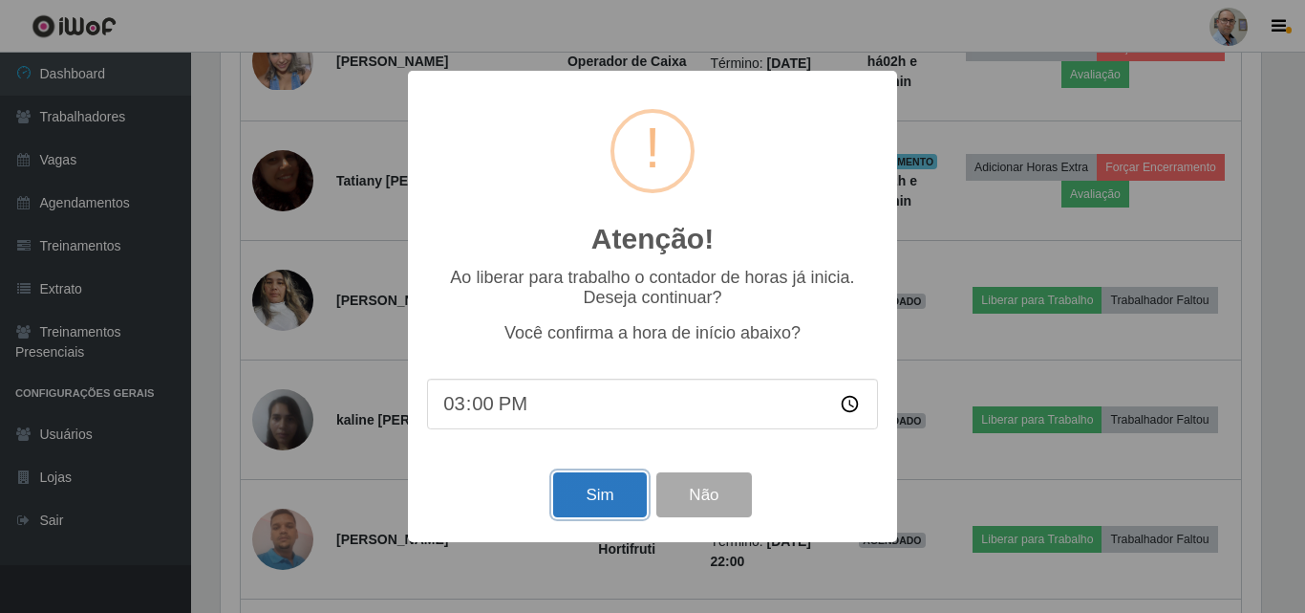
drag, startPoint x: 590, startPoint y: 493, endPoint x: 588, endPoint y: 504, distance: 10.7
click at [590, 495] on button "Sim" at bounding box center [599, 494] width 93 height 45
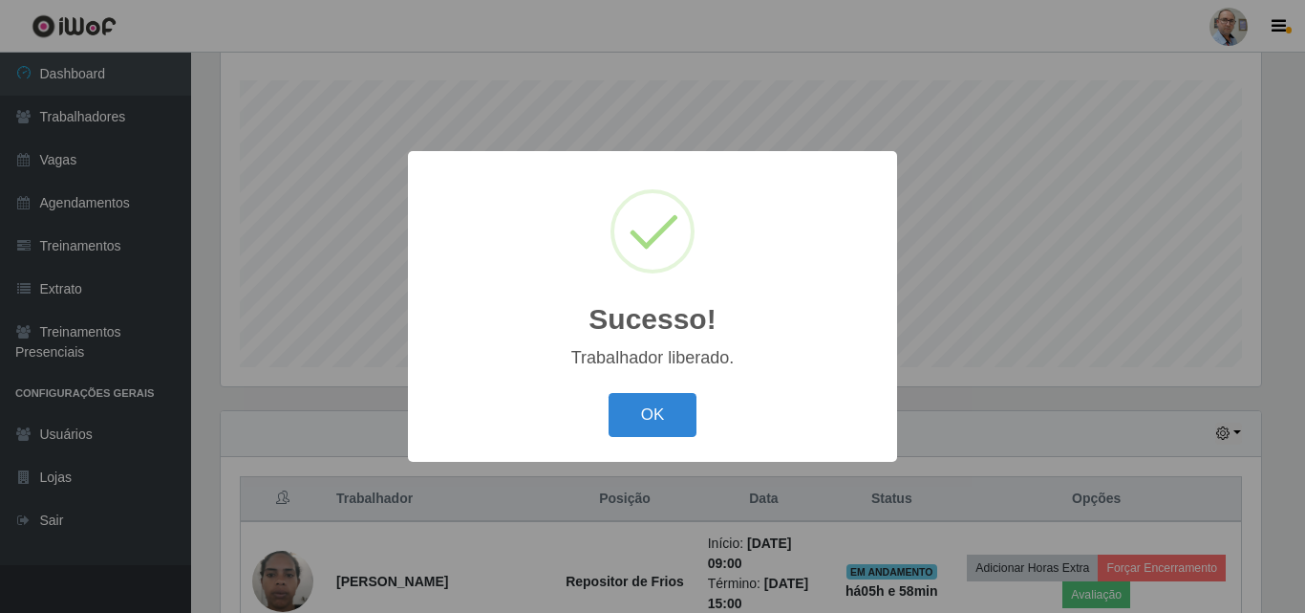
click at [609, 393] on button "OK" at bounding box center [653, 415] width 89 height 45
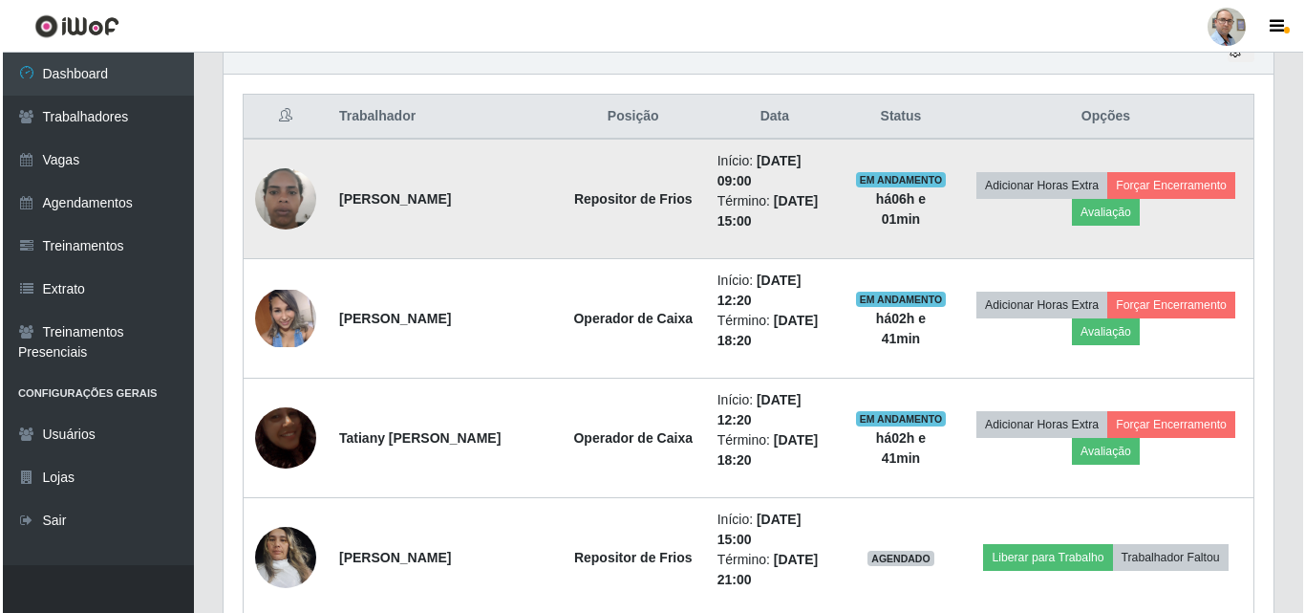
scroll to position [890, 0]
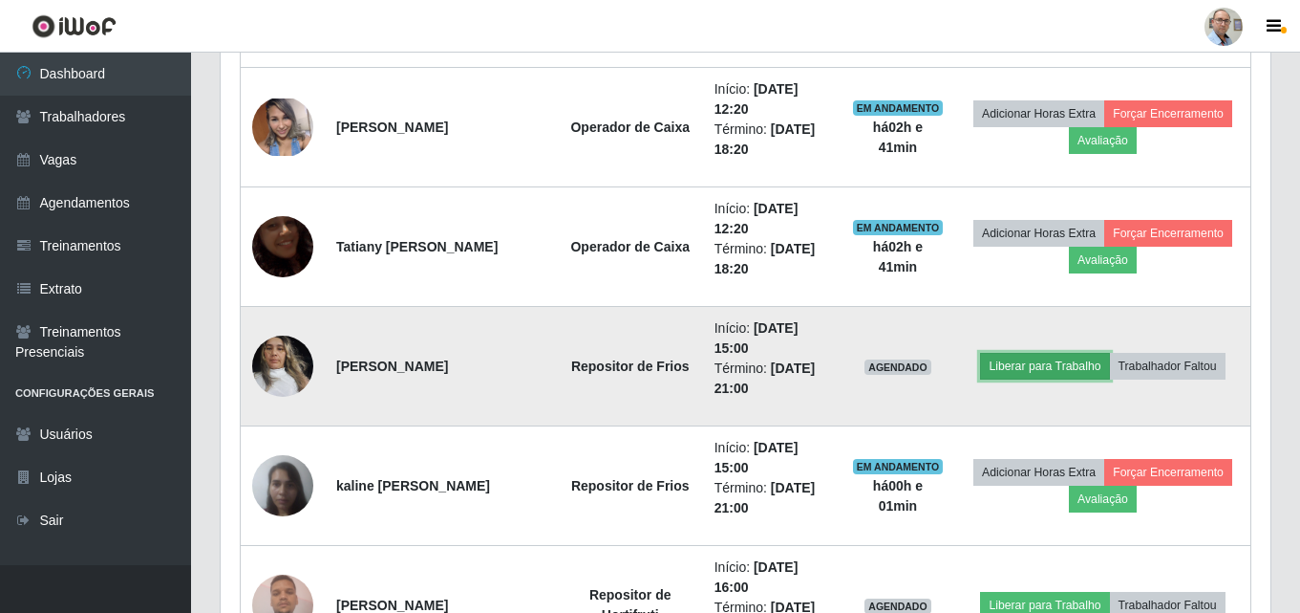
click at [1030, 358] on button "Liberar para Trabalho" at bounding box center [1044, 366] width 129 height 27
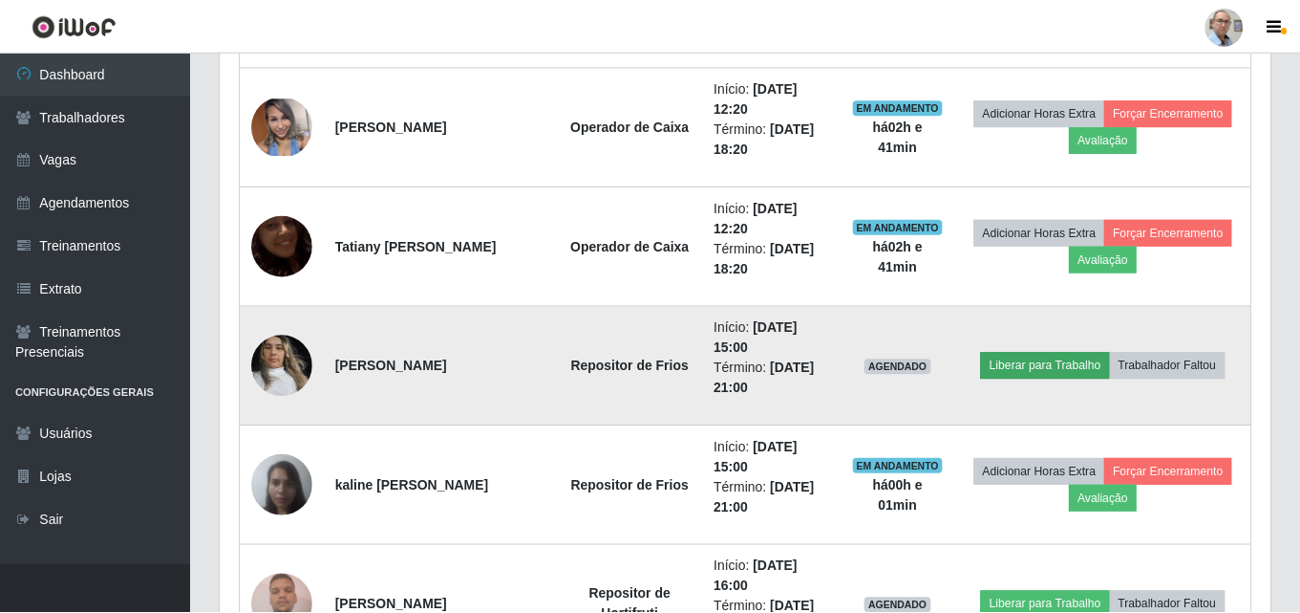
scroll to position [397, 1041]
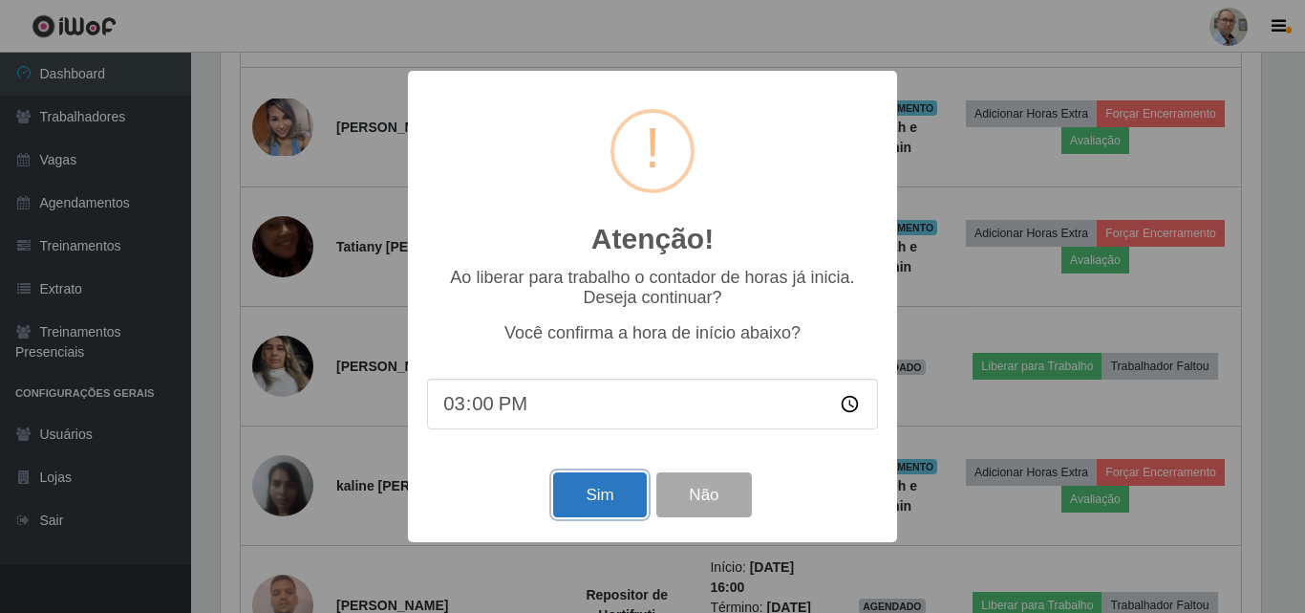
click at [575, 503] on button "Sim" at bounding box center [599, 494] width 93 height 45
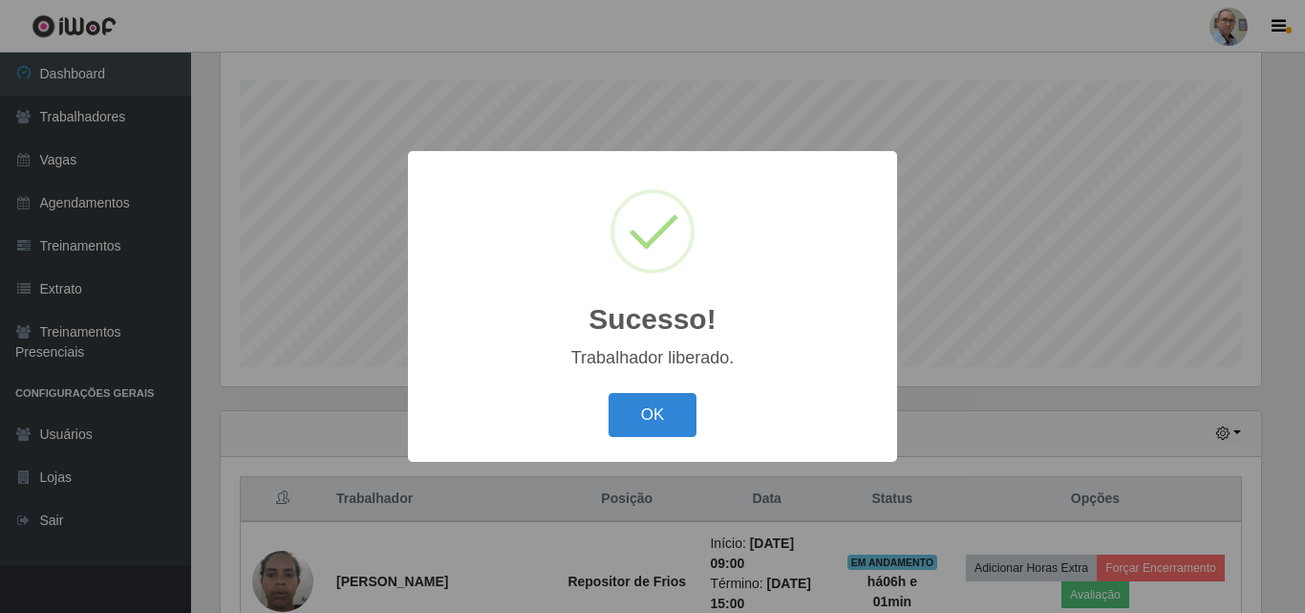
click at [698, 407] on div "OK Cancel" at bounding box center [652, 414] width 451 height 54
click at [656, 398] on button "OK" at bounding box center [653, 415] width 89 height 45
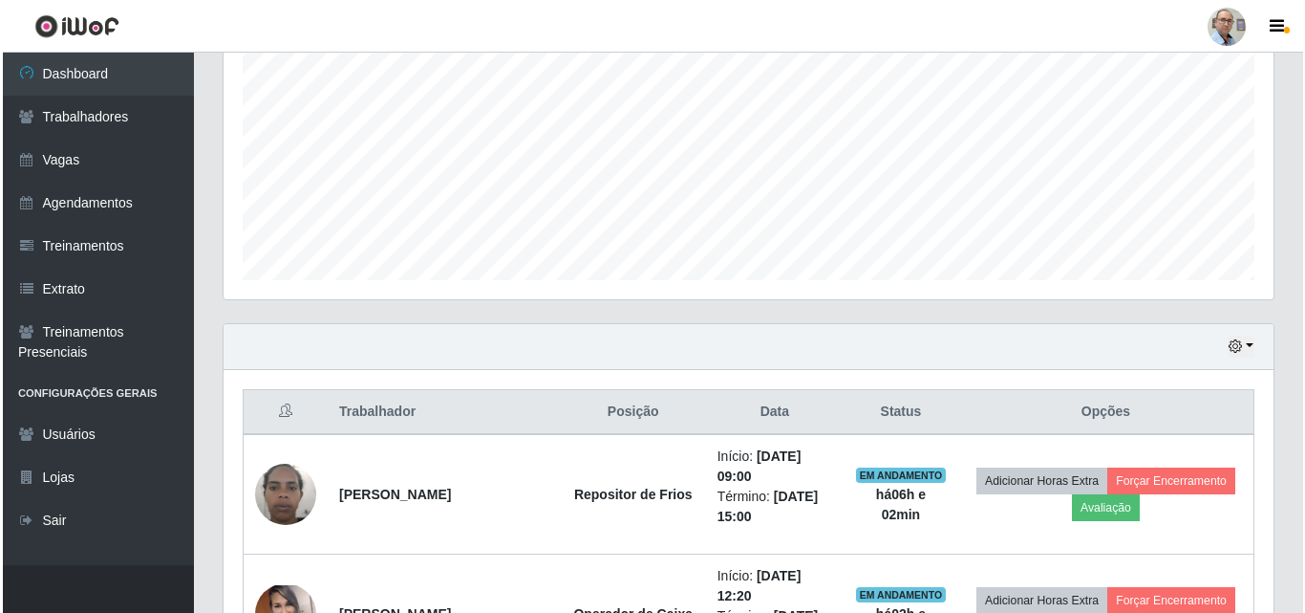
scroll to position [507, 0]
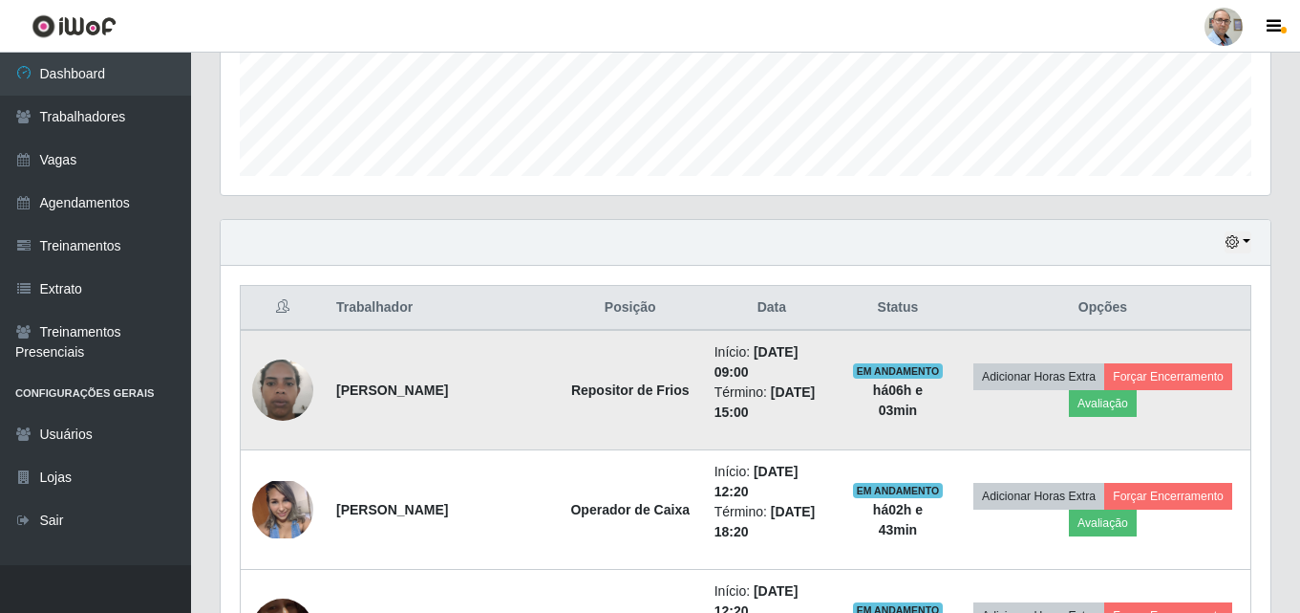
click at [285, 391] on img at bounding box center [282, 389] width 61 height 81
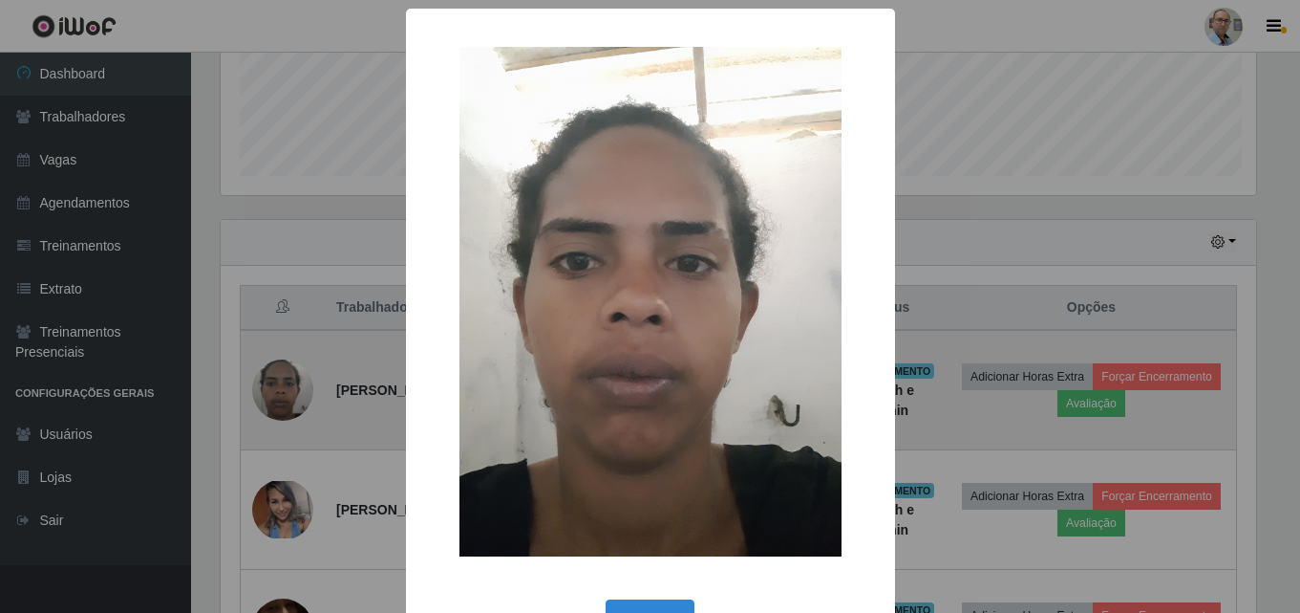
scroll to position [397, 1041]
click at [285, 391] on div "× OK Cancel" at bounding box center [652, 306] width 1305 height 613
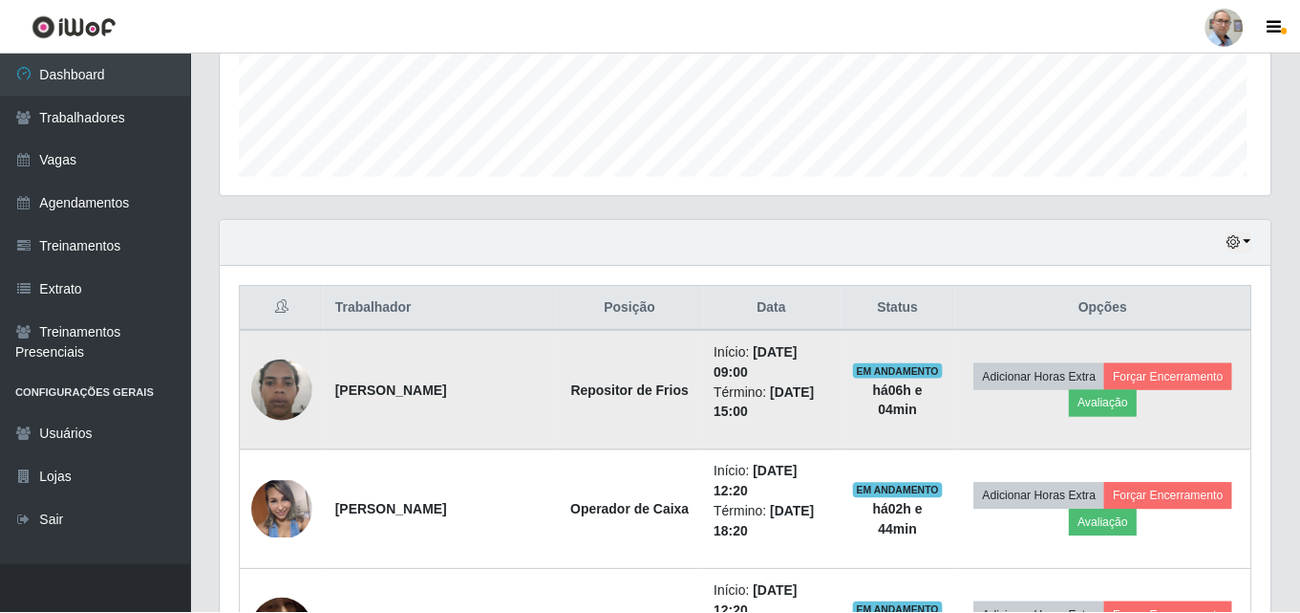
scroll to position [397, 1050]
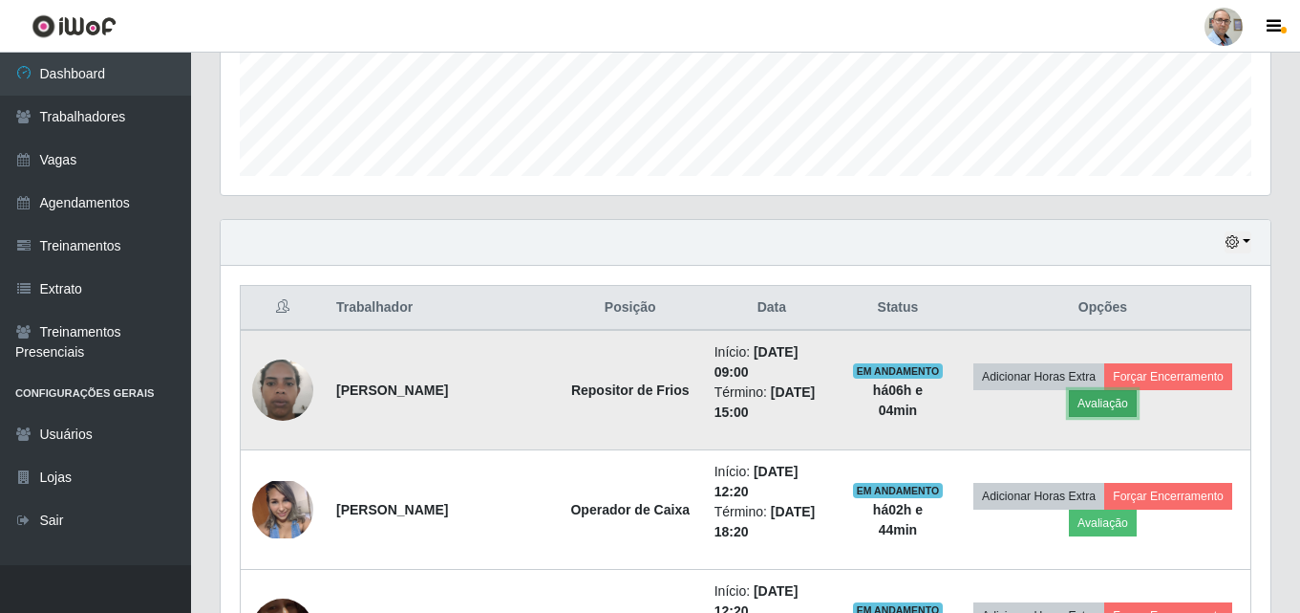
click at [1124, 412] on button "Avaliação" at bounding box center [1103, 403] width 68 height 27
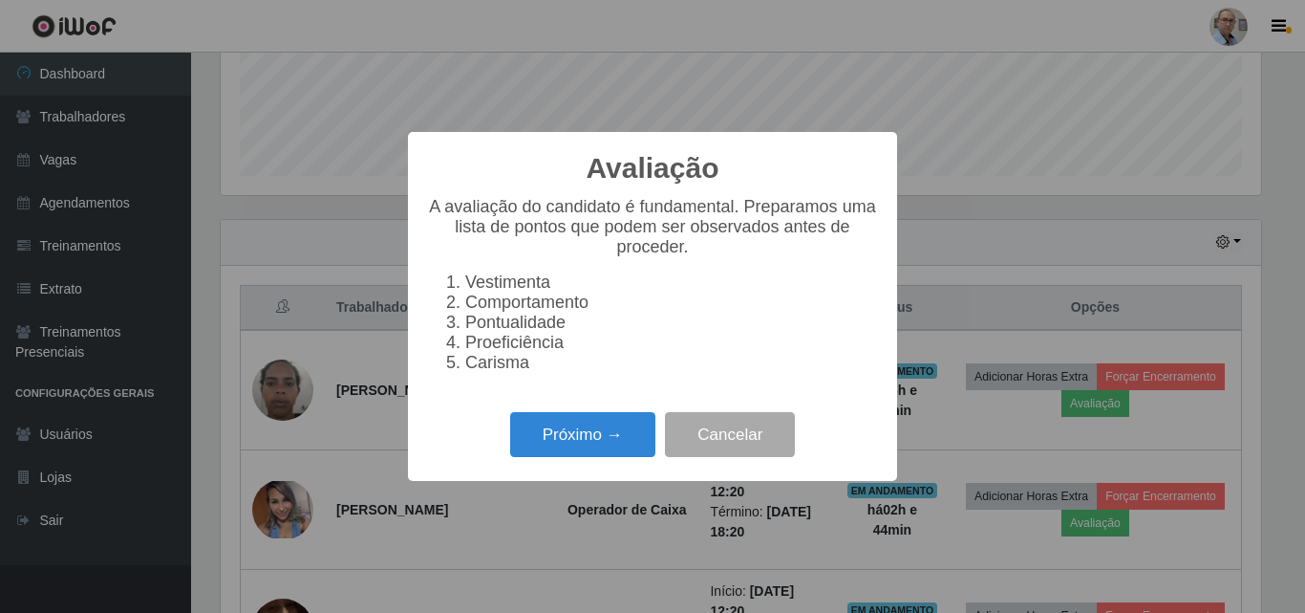
click at [968, 441] on div "Avaliação × A avaliação do candidato é fundamental. Preparamos uma lista de pon…" at bounding box center [652, 306] width 1305 height 613
click at [722, 440] on button "Cancelar" at bounding box center [730, 434] width 130 height 45
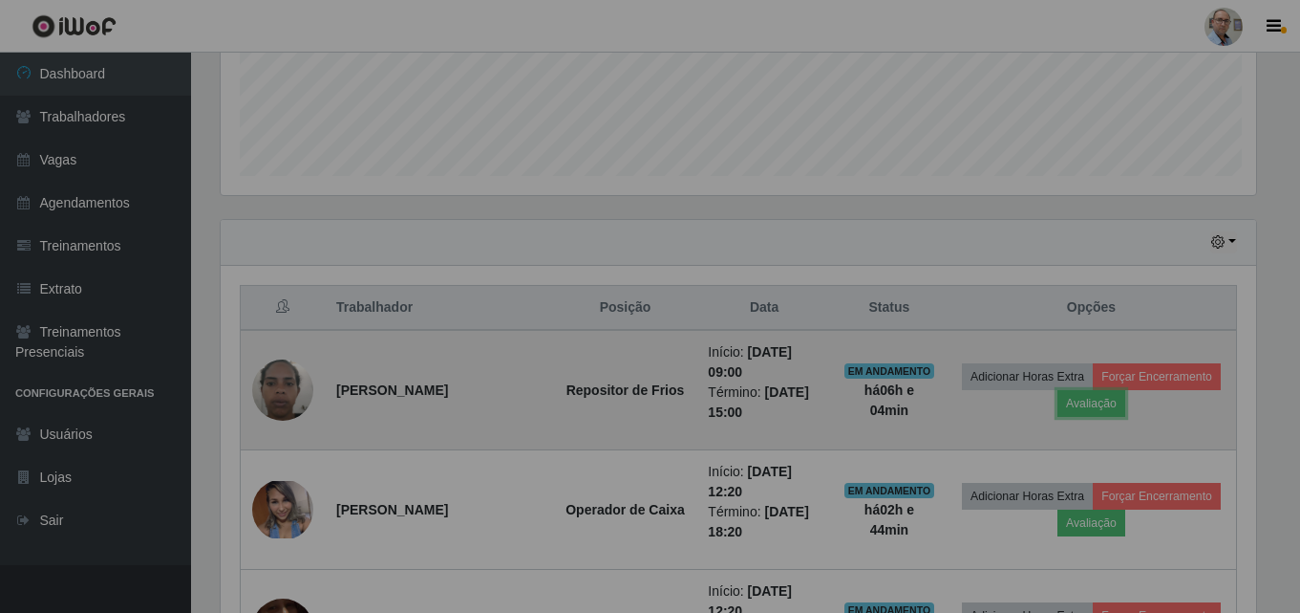
scroll to position [397, 1050]
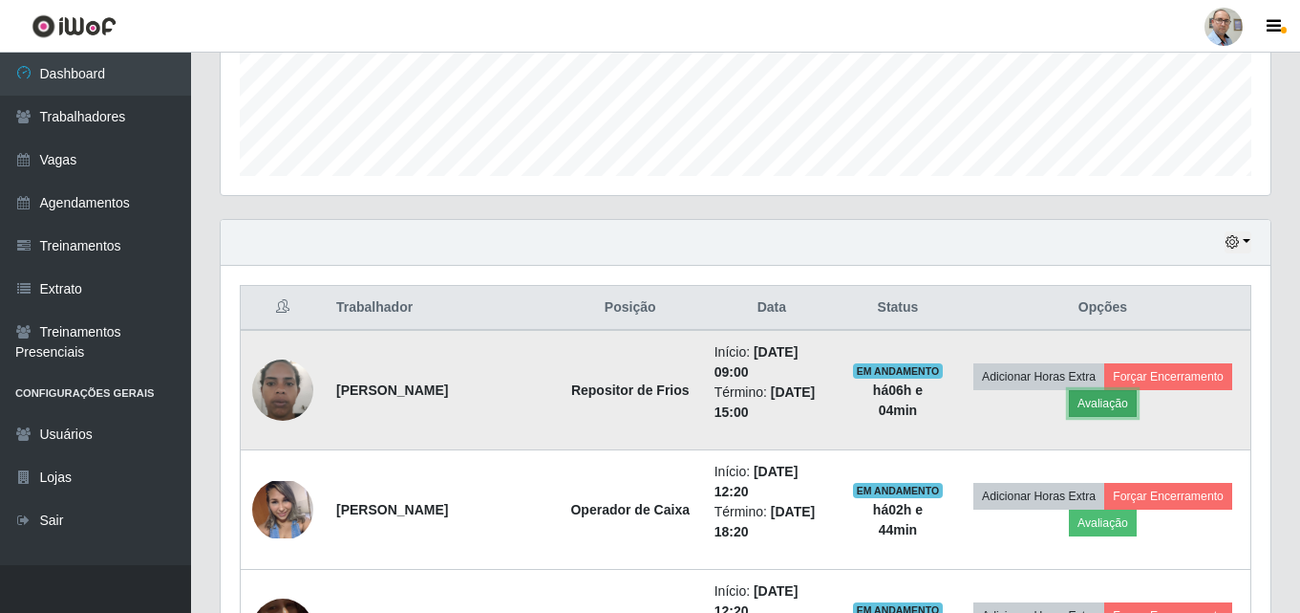
click at [1105, 406] on button "Avaliação" at bounding box center [1103, 403] width 68 height 27
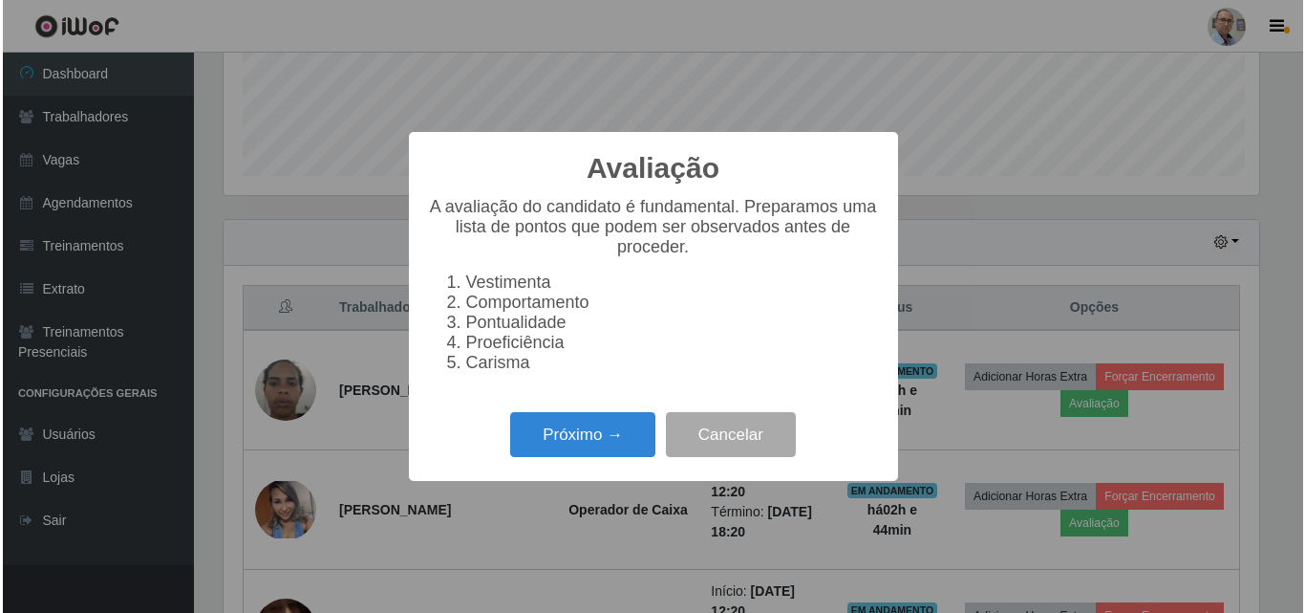
scroll to position [397, 1041]
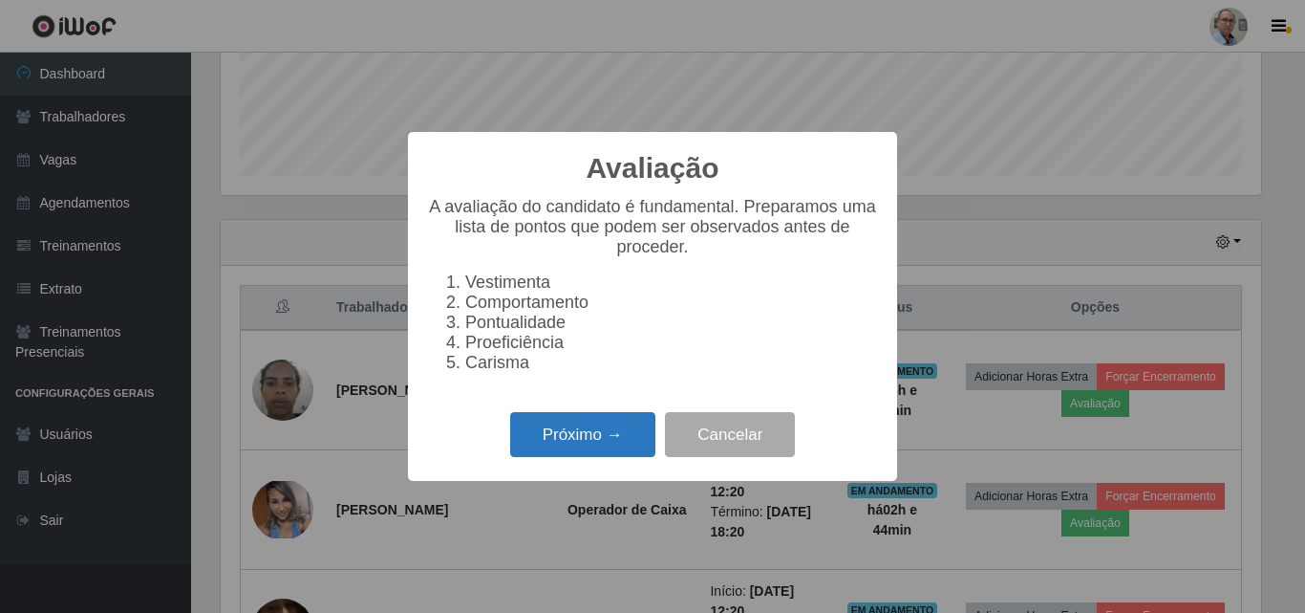
click at [633, 457] on button "Próximo →" at bounding box center [582, 434] width 145 height 45
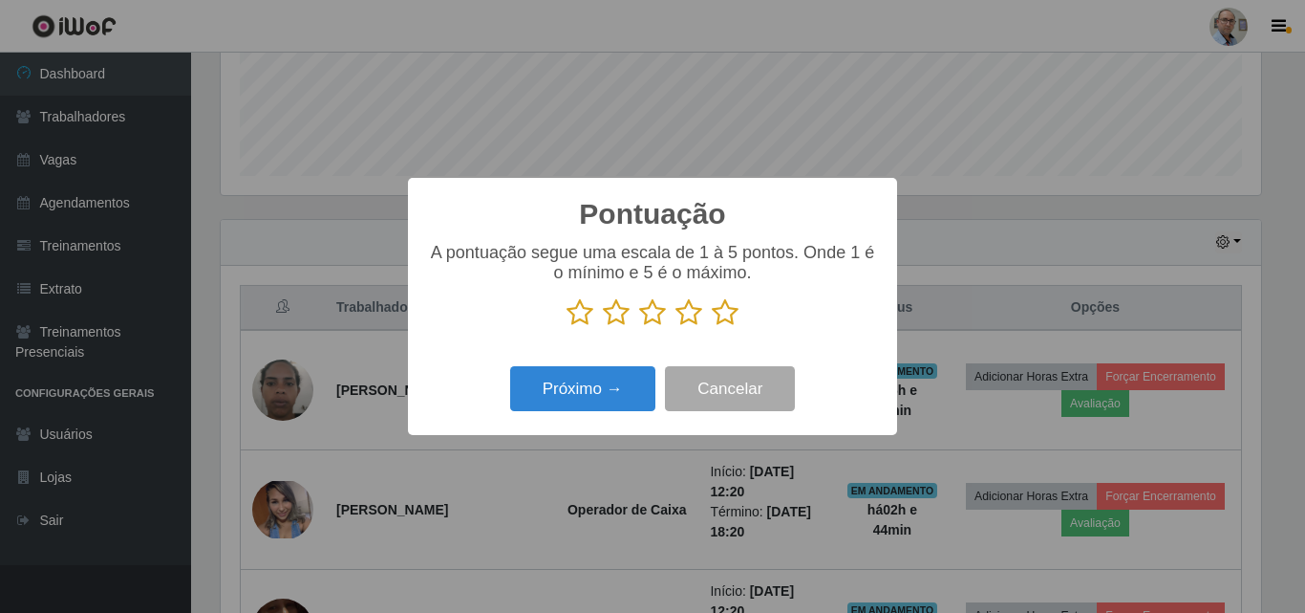
click at [722, 311] on icon at bounding box center [725, 312] width 27 height 29
click at [712, 327] on input "radio" at bounding box center [712, 327] width 0 height 0
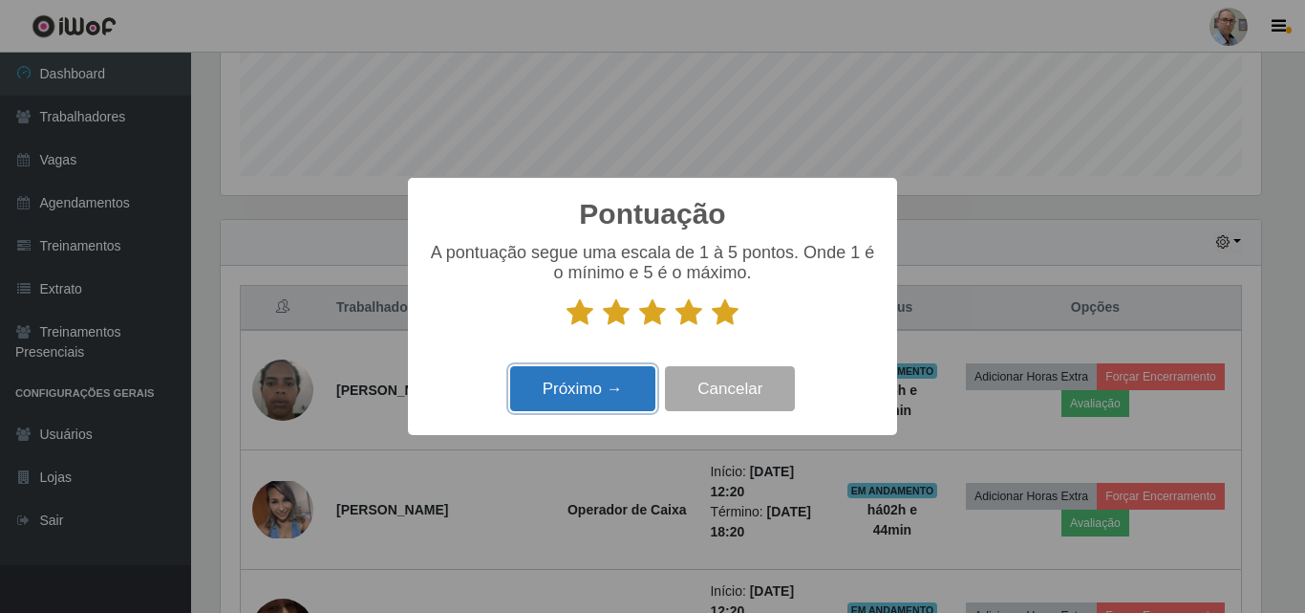
click at [561, 392] on button "Próximo →" at bounding box center [582, 388] width 145 height 45
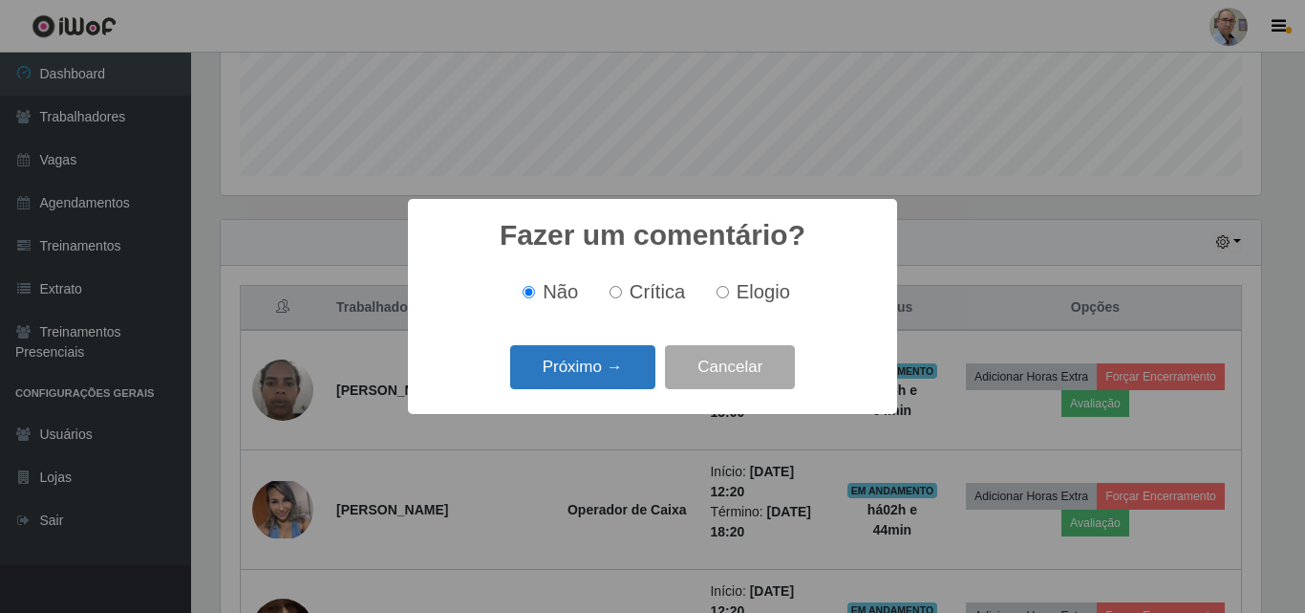
click at [594, 373] on button "Próximo →" at bounding box center [582, 367] width 145 height 45
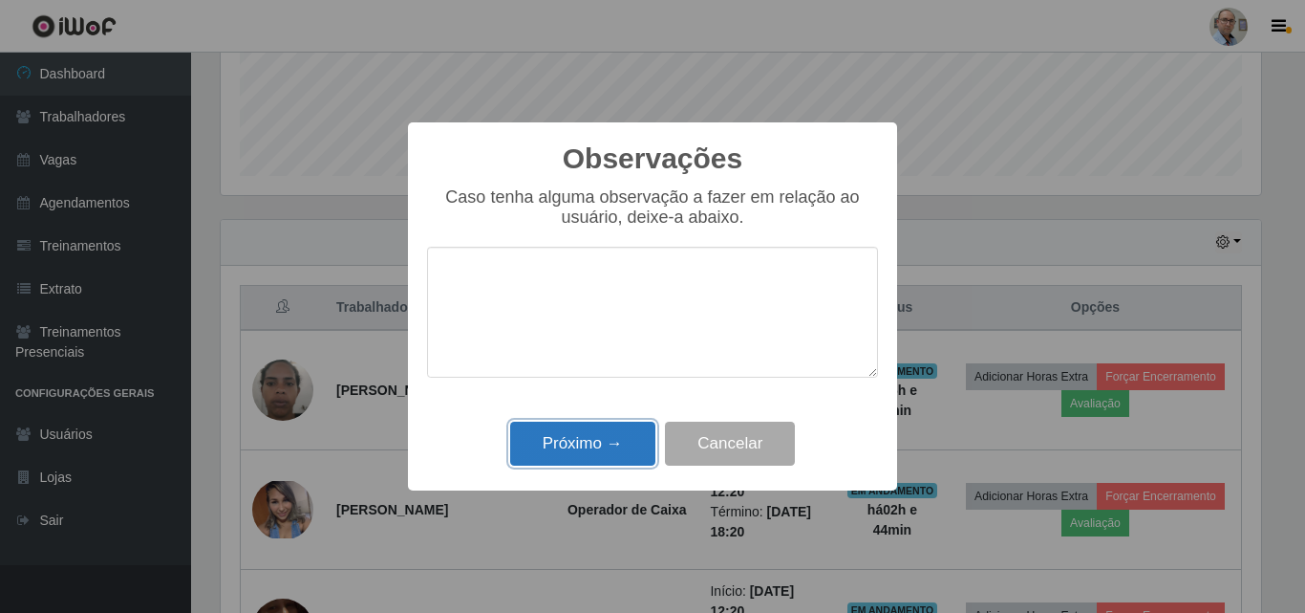
click at [572, 434] on button "Próximo →" at bounding box center [582, 443] width 145 height 45
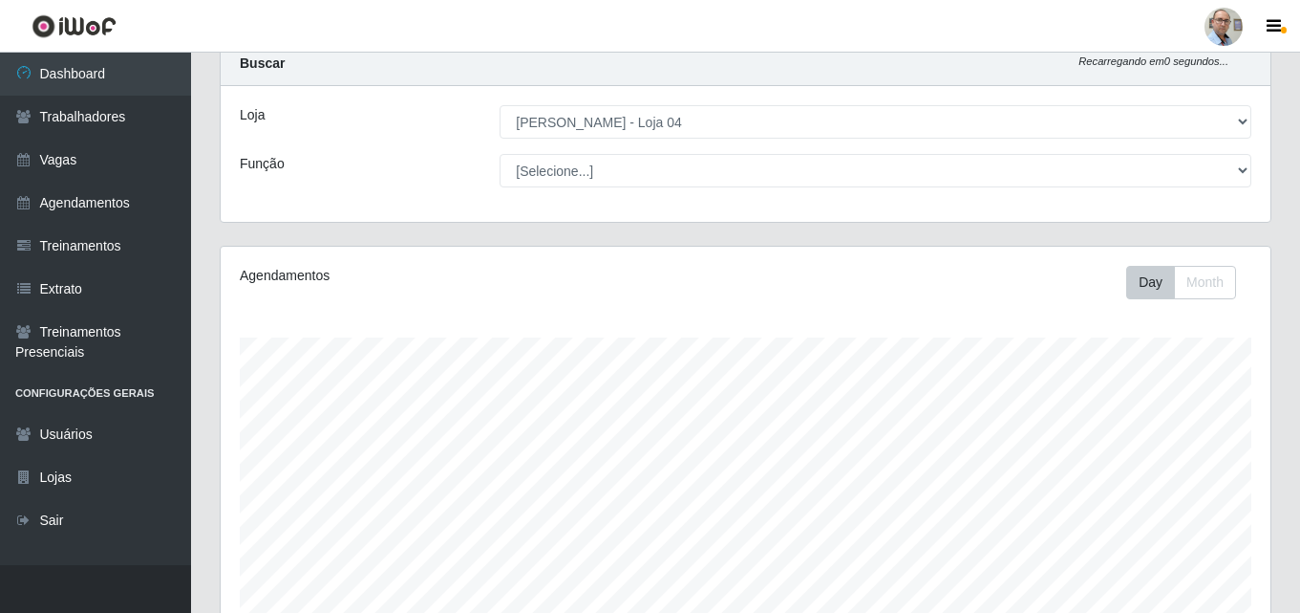
scroll to position [0, 0]
